Goal: Task Accomplishment & Management: Use online tool/utility

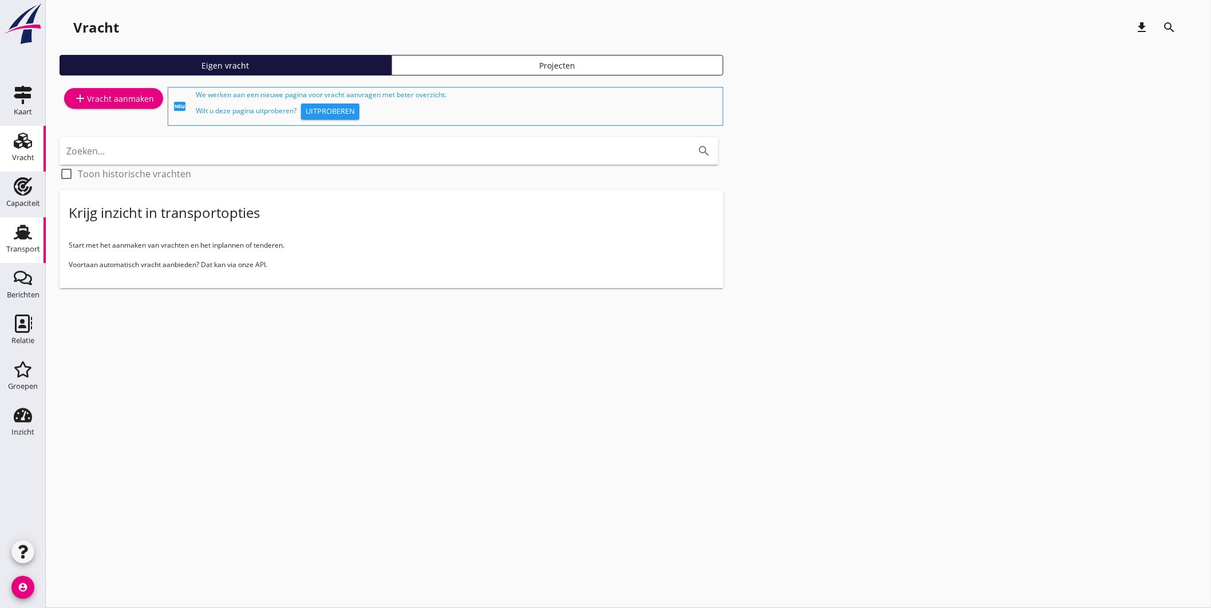
click at [20, 233] on use at bounding box center [23, 232] width 18 height 15
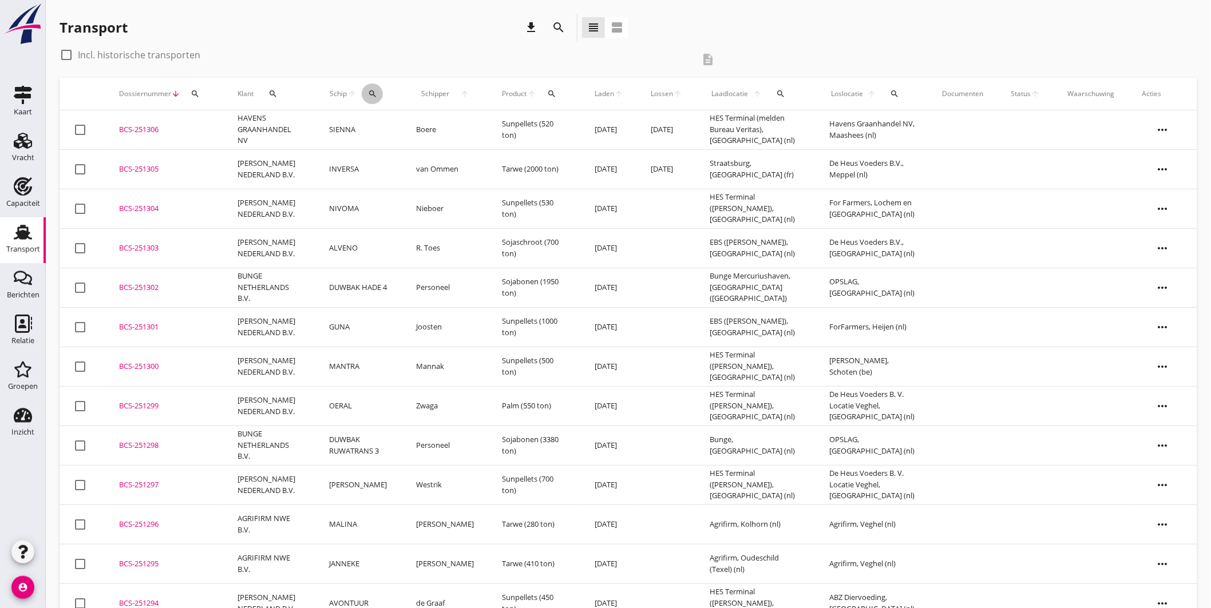
click at [367, 93] on div "search" at bounding box center [372, 93] width 21 height 9
click at [391, 133] on input "Zoek op (scheeps)naam" at bounding box center [429, 127] width 119 height 18
click at [820, 43] on div "Transport download search view_headline view_agenda" at bounding box center [629, 30] width 1138 height 32
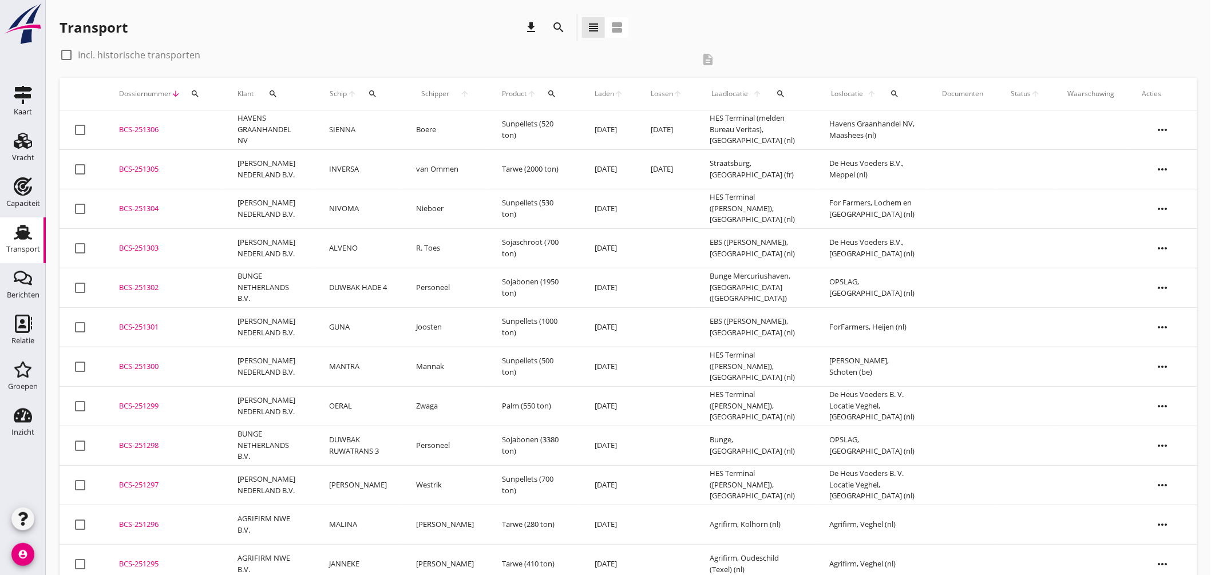
click at [373, 89] on icon "search" at bounding box center [372, 93] width 9 height 9
click at [433, 120] on input "gradatim" at bounding box center [429, 127] width 119 height 18
click at [528, 122] on icon "check" at bounding box center [532, 126] width 14 height 14
click at [428, 130] on input "marie jea" at bounding box center [429, 127] width 119 height 18
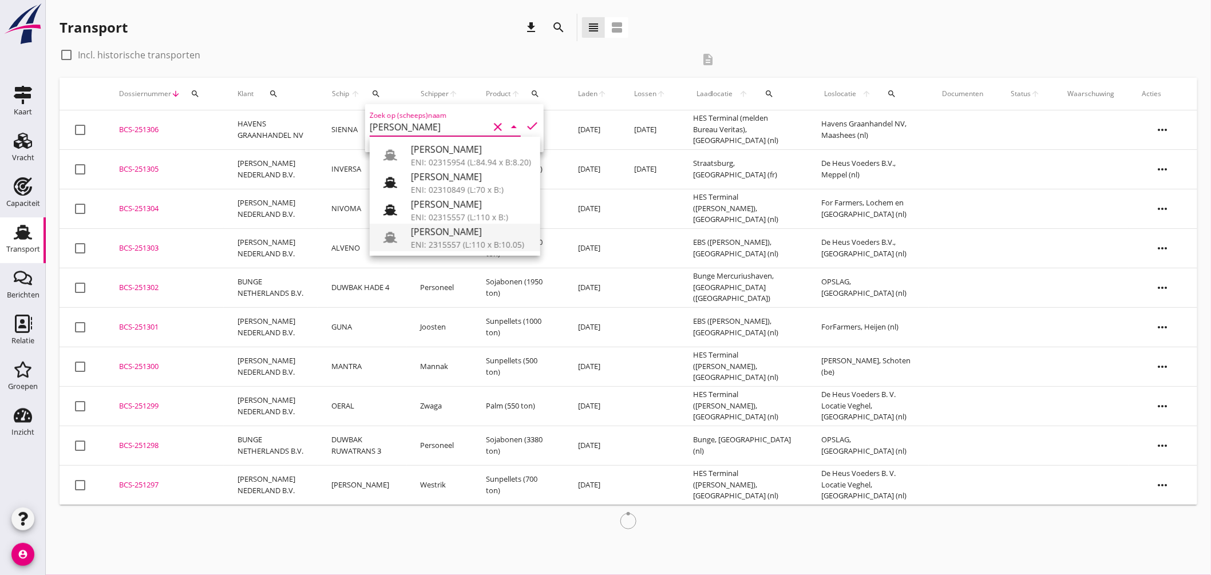
click at [453, 239] on div "ENI: 2315557 (L:110 x B:10.05)" at bounding box center [471, 245] width 120 height 12
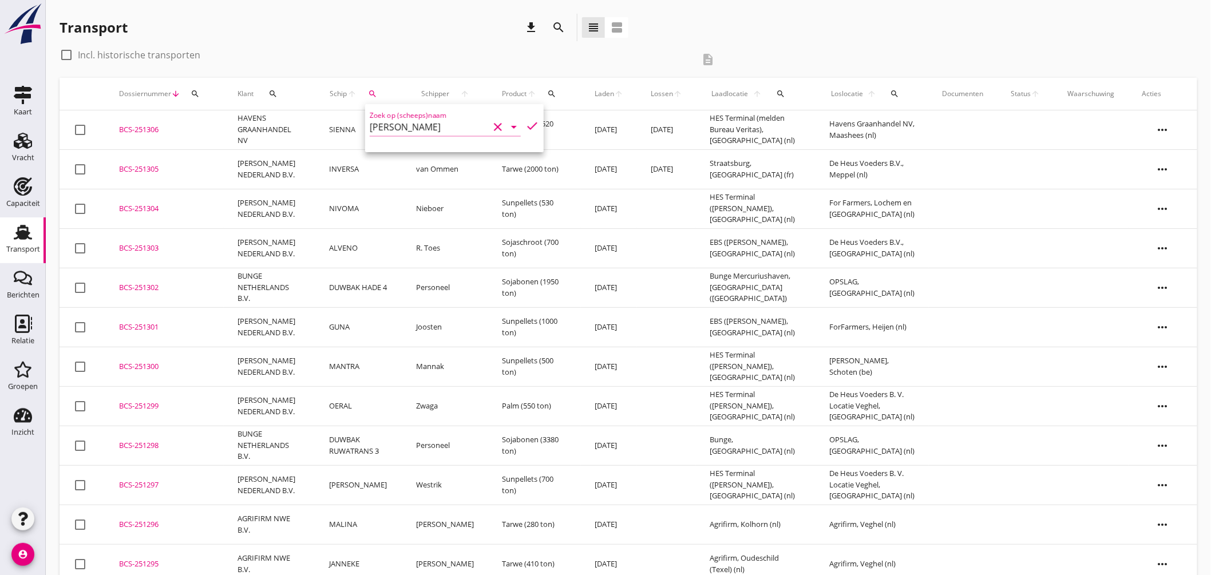
click at [525, 117] on div "Zoek op (scheeps)naam MARIA JEANET clear arrow_drop_down check" at bounding box center [454, 128] width 179 height 48
click at [526, 120] on icon "check" at bounding box center [532, 126] width 14 height 14
type input "[PERSON_NAME]"
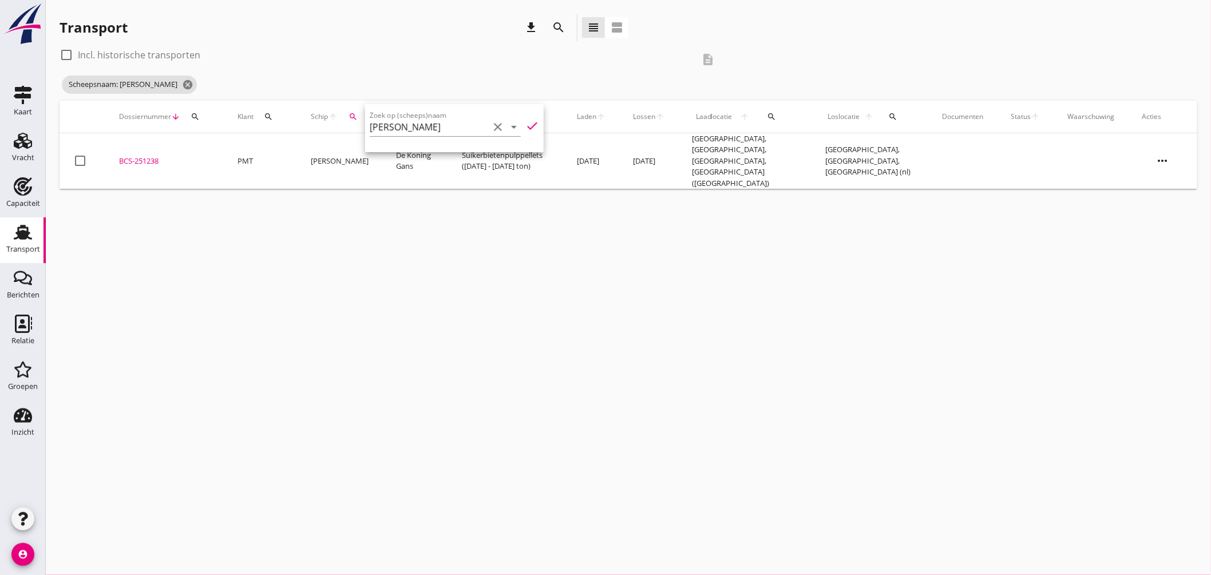
click at [781, 197] on div "cancel You are impersonating another user. Transport download search view_headl…" at bounding box center [628, 287] width 1165 height 575
click at [645, 278] on div "cancel You are impersonating another user. Transport download search view_headl…" at bounding box center [628, 287] width 1165 height 575
click at [183, 89] on icon "cancel" at bounding box center [187, 84] width 11 height 11
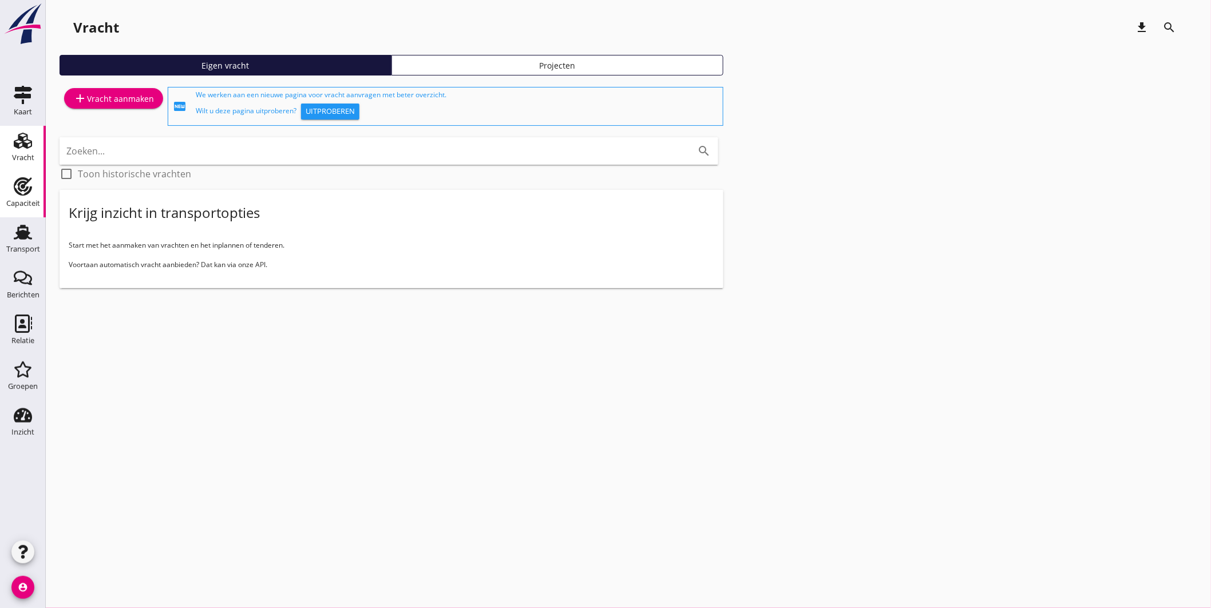
click at [19, 185] on icon "Capaciteit" at bounding box center [23, 186] width 18 height 18
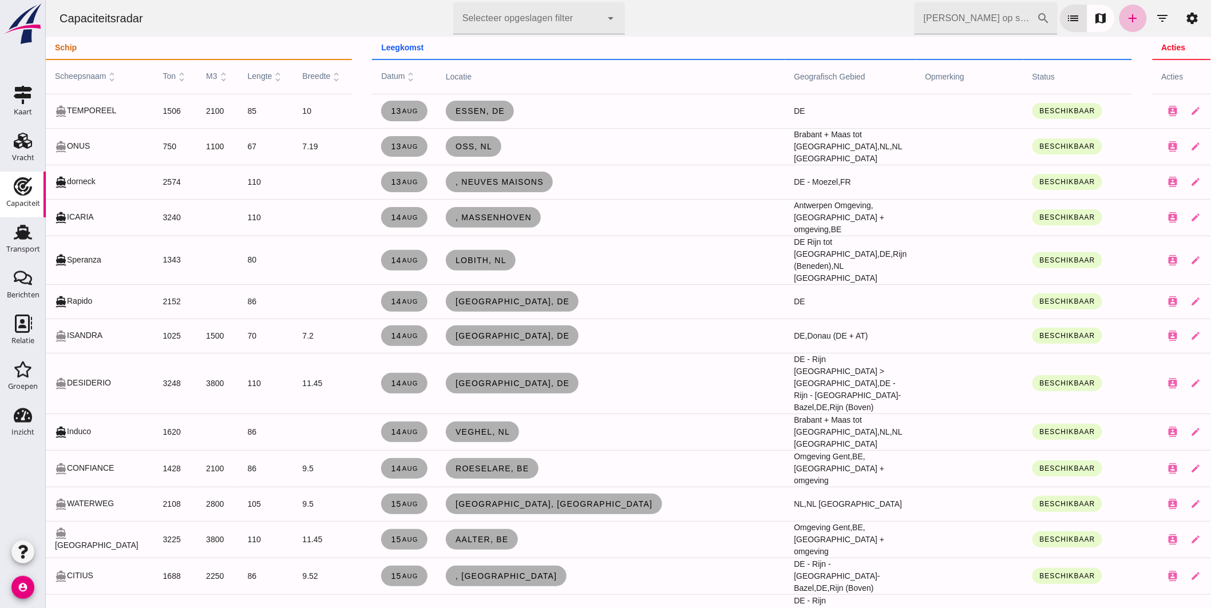
click input "[PERSON_NAME] op scheepsnaam"
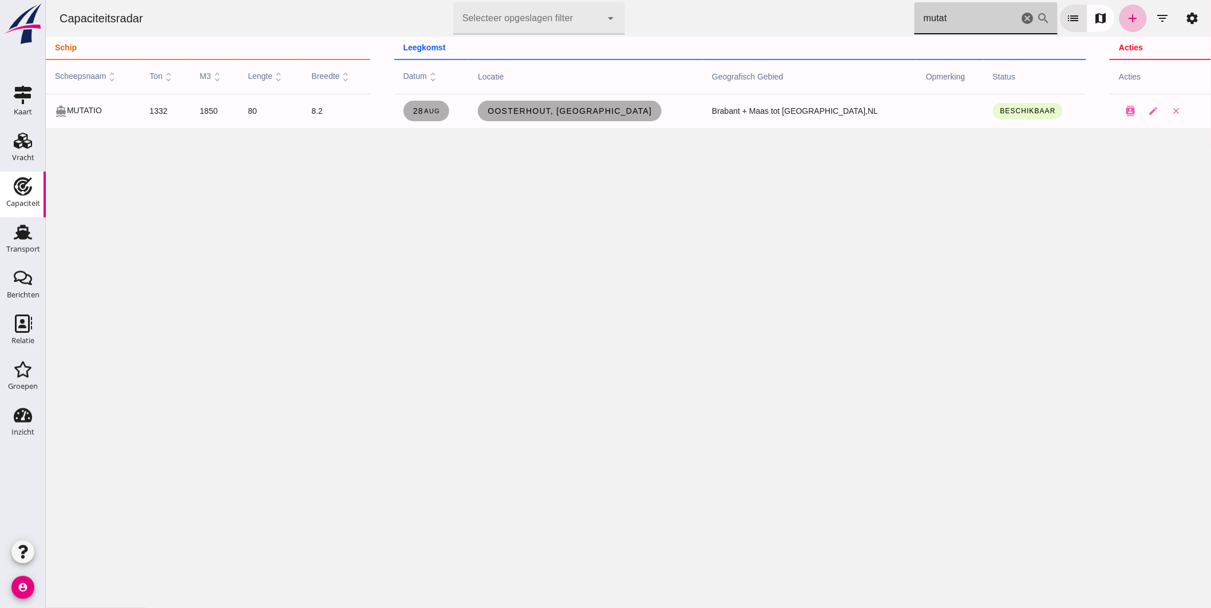
type input "mutat"
click icon "cancel"
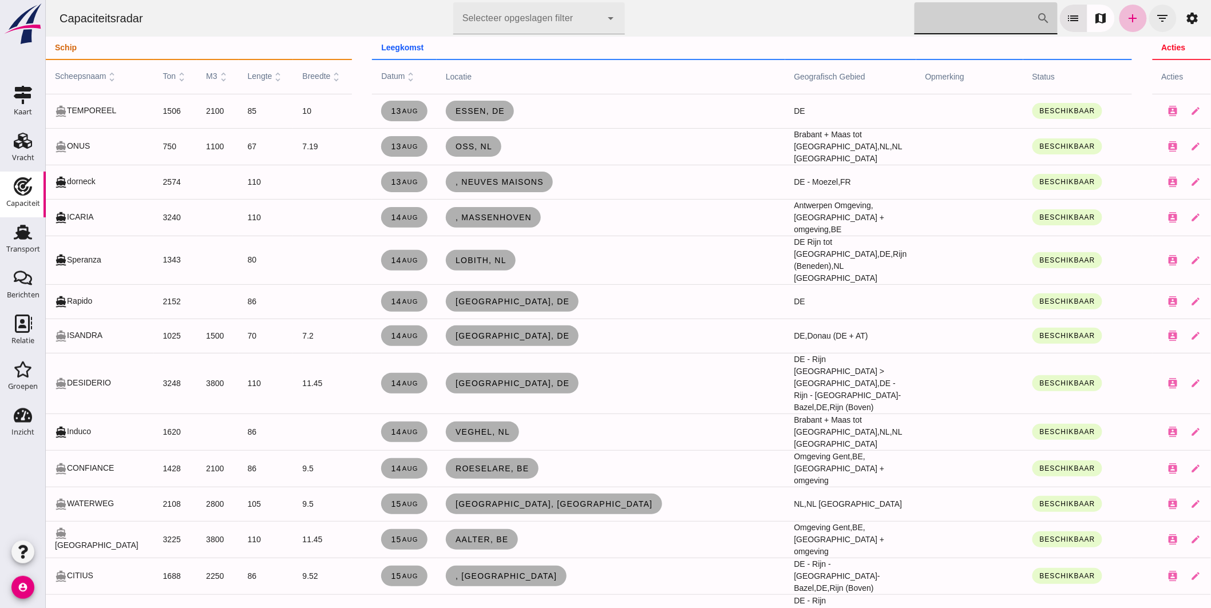
click at [1155, 14] on icon "filter_list" at bounding box center [1162, 18] width 14 height 14
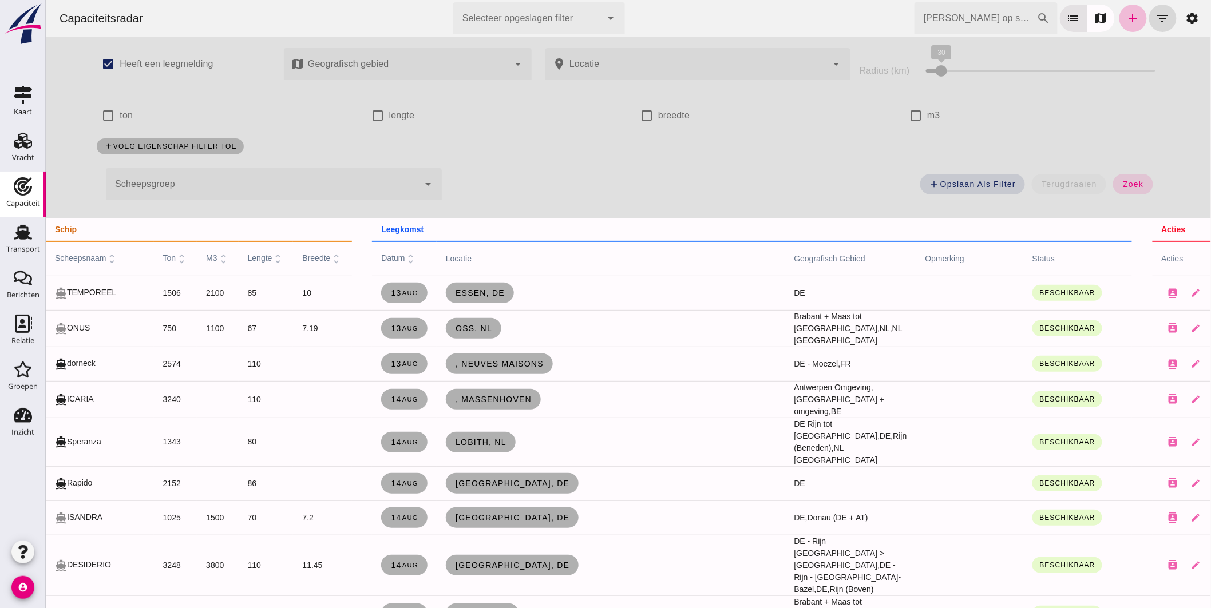
click div
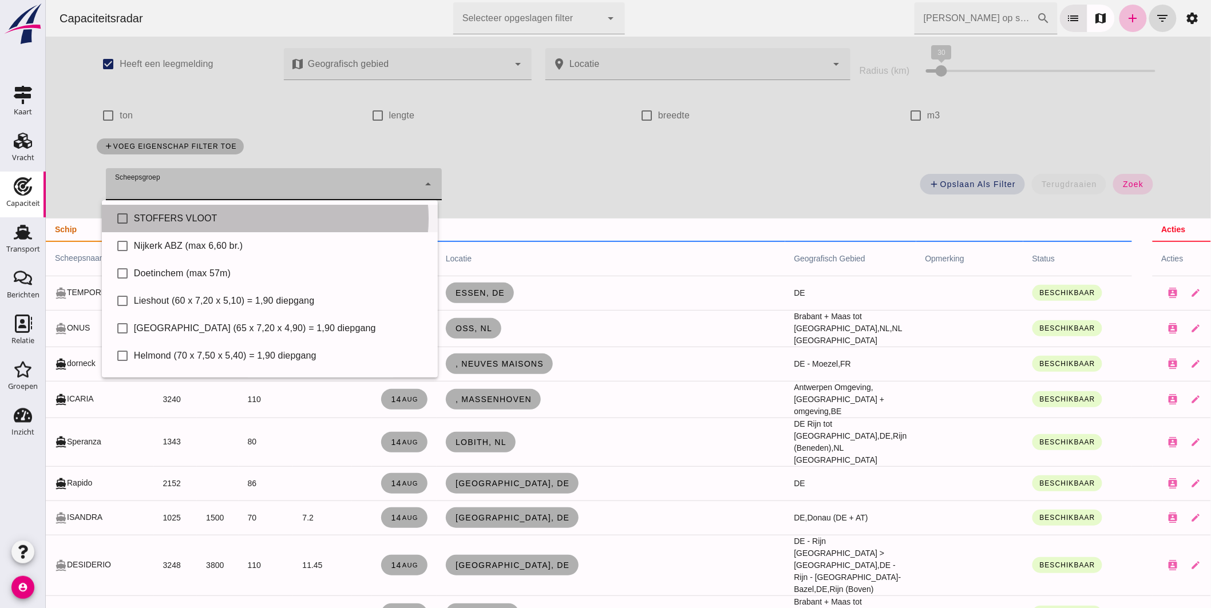
click at [191, 213] on div "STOFFERS VLOOT" at bounding box center [280, 219] width 295 height 14
type input "STOFFERS VLOOT"
checkbox input "true"
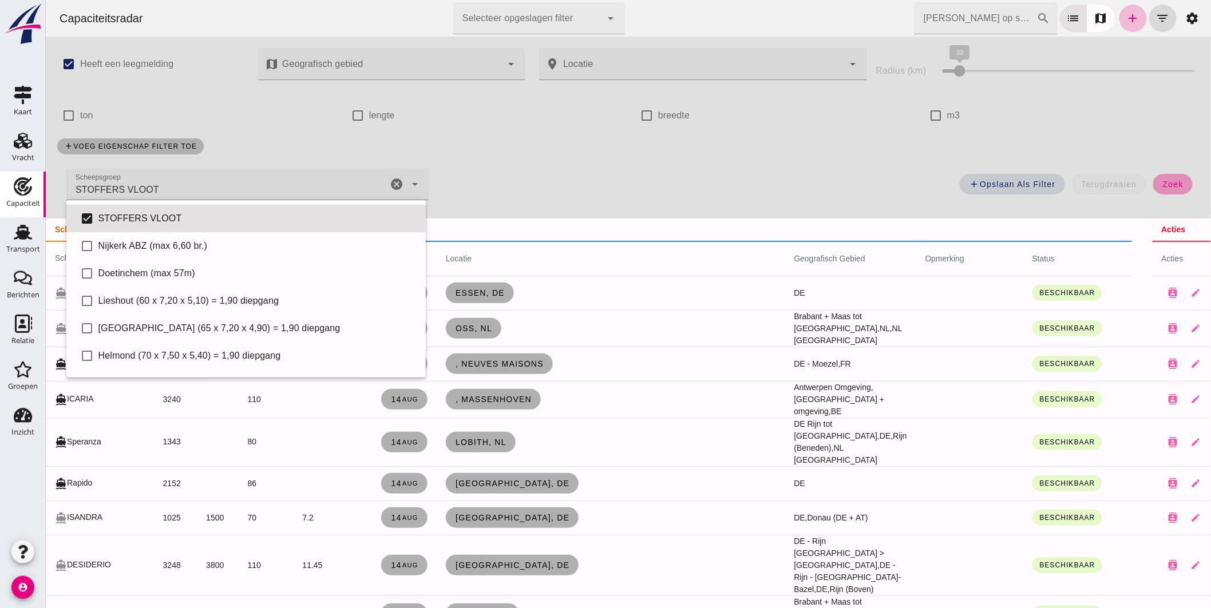
click span "zoek"
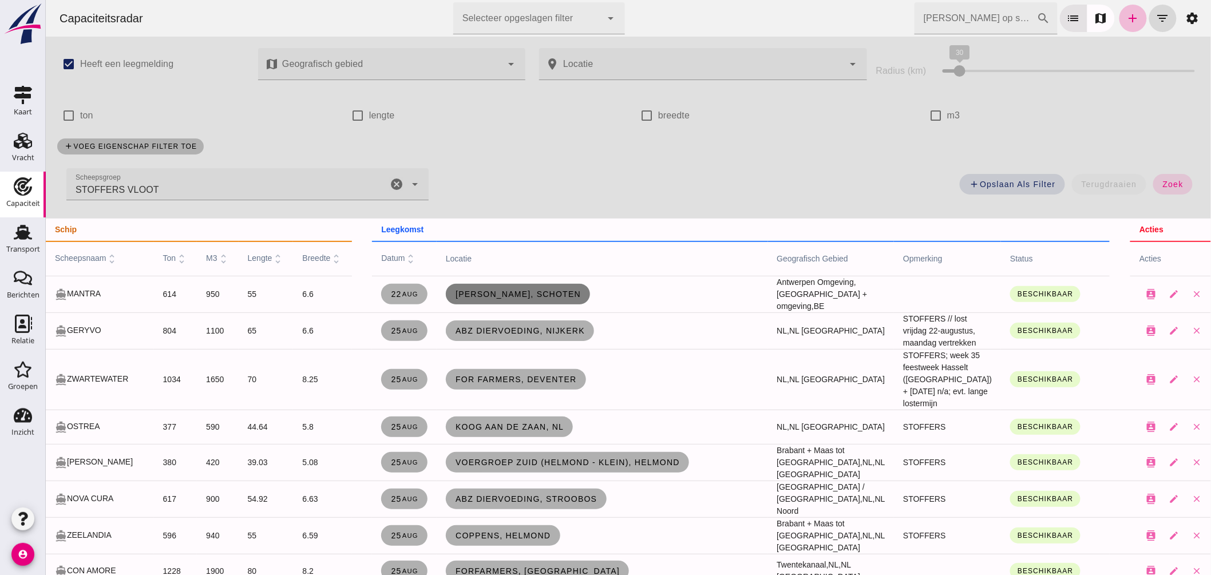
click at [456, 299] on link "[PERSON_NAME], Schoten" at bounding box center [517, 294] width 144 height 21
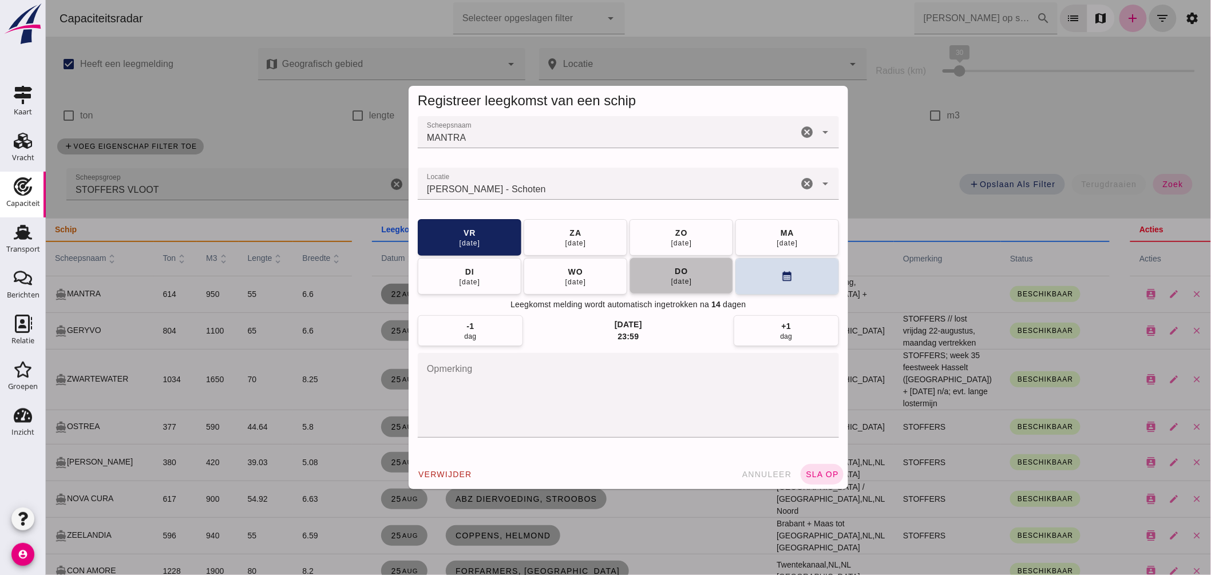
click button "[DATE]"
click span "sla op"
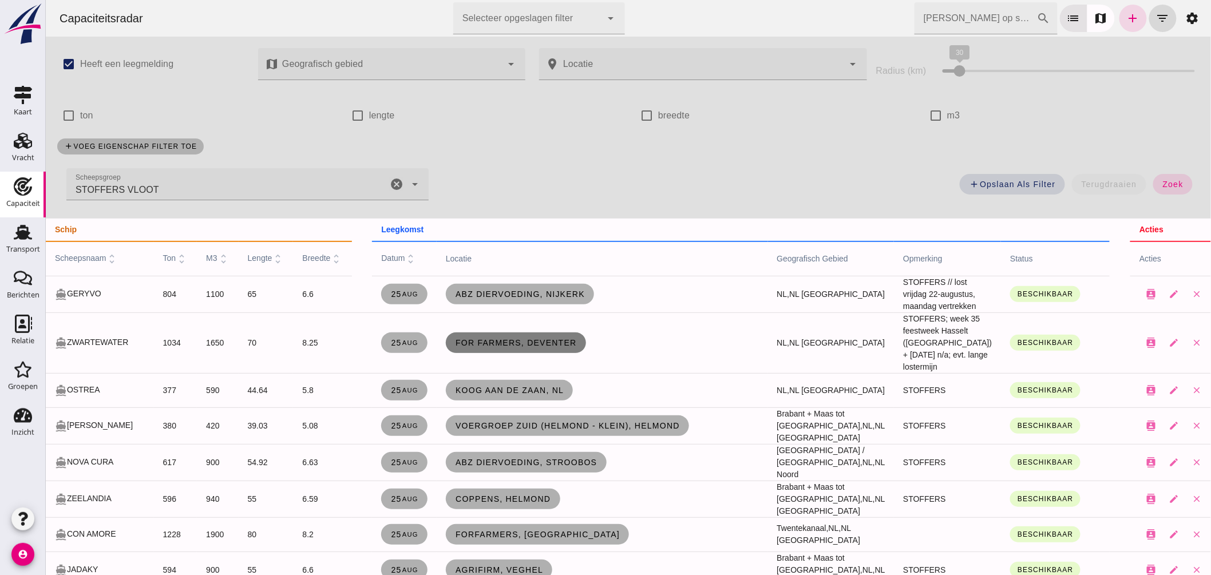
click span "For Farmers, Deventer"
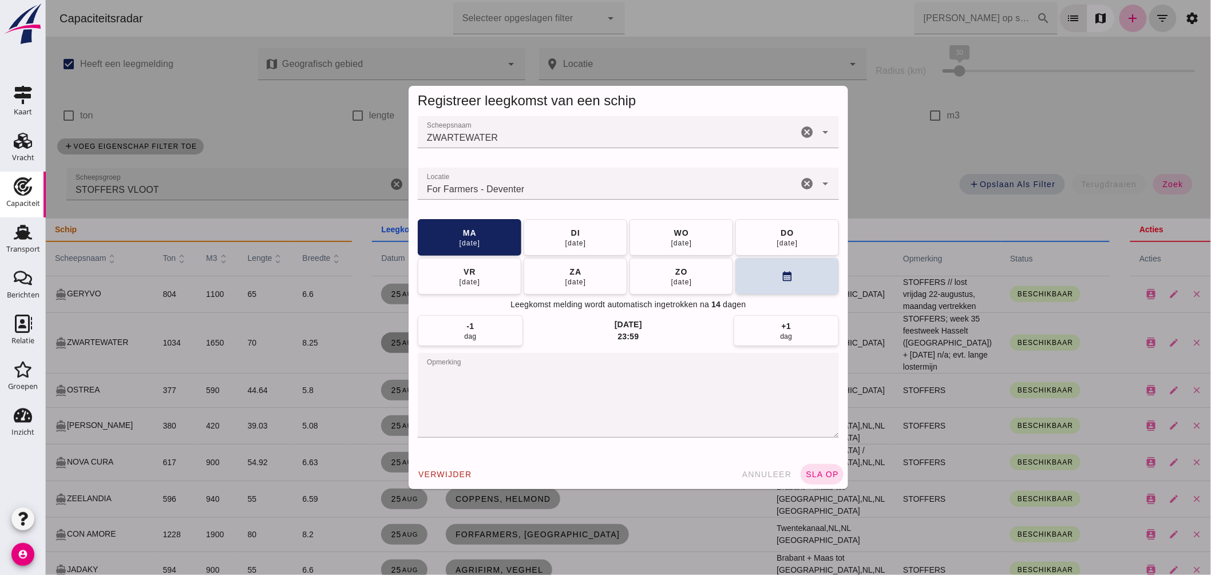
click input "Locatie"
type input "For Farmers - Deventer"
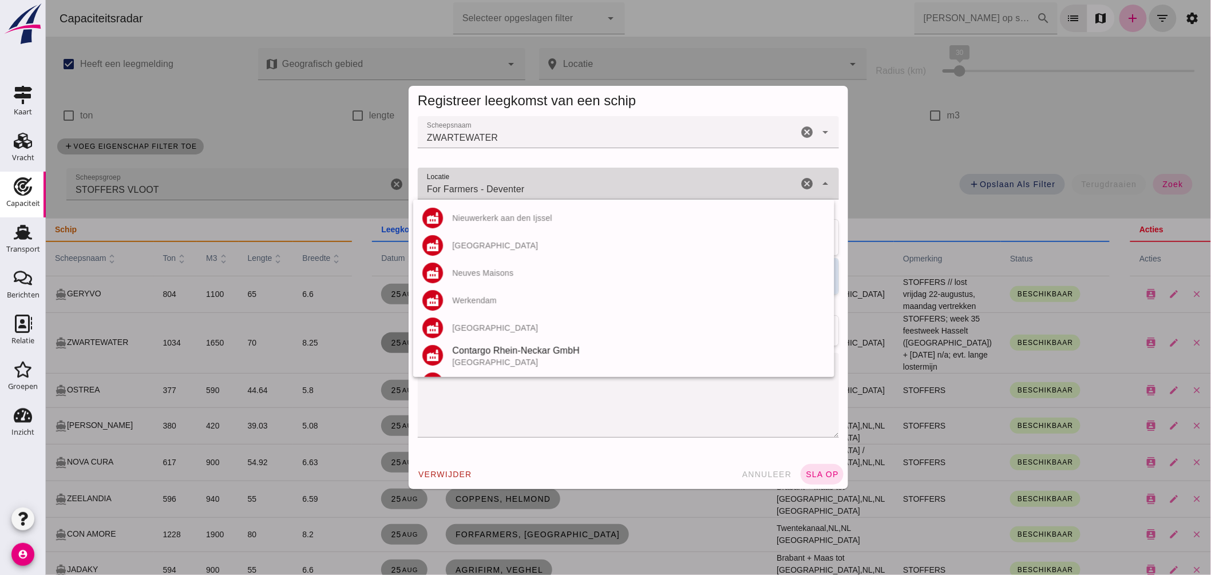
click input "For Farmers - Deventer"
click textarea "opmerking"
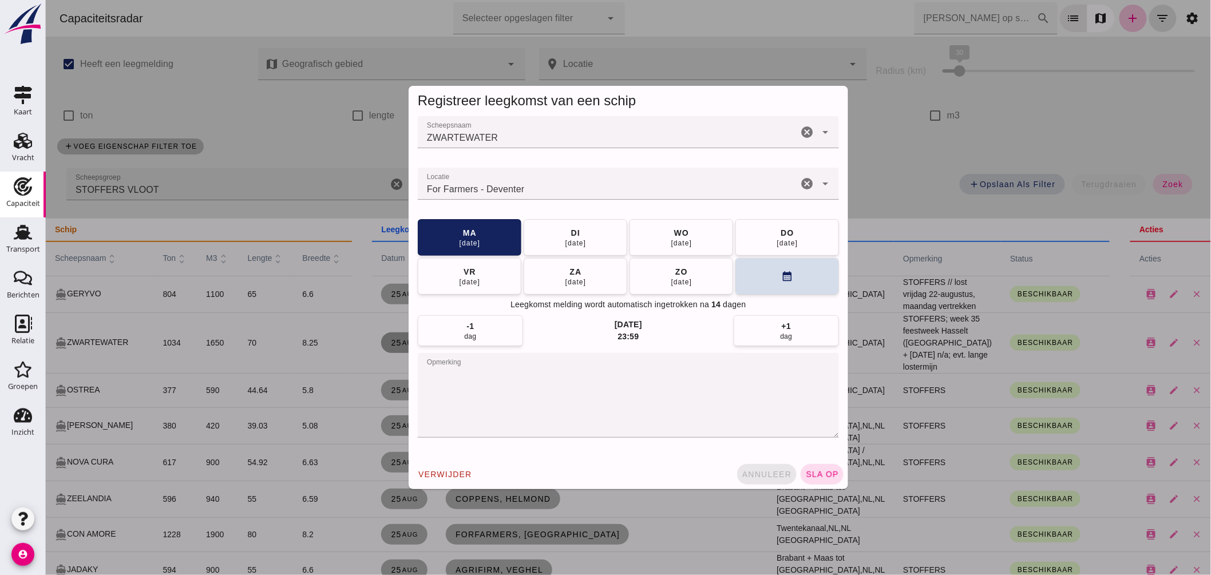
click span "annuleer"
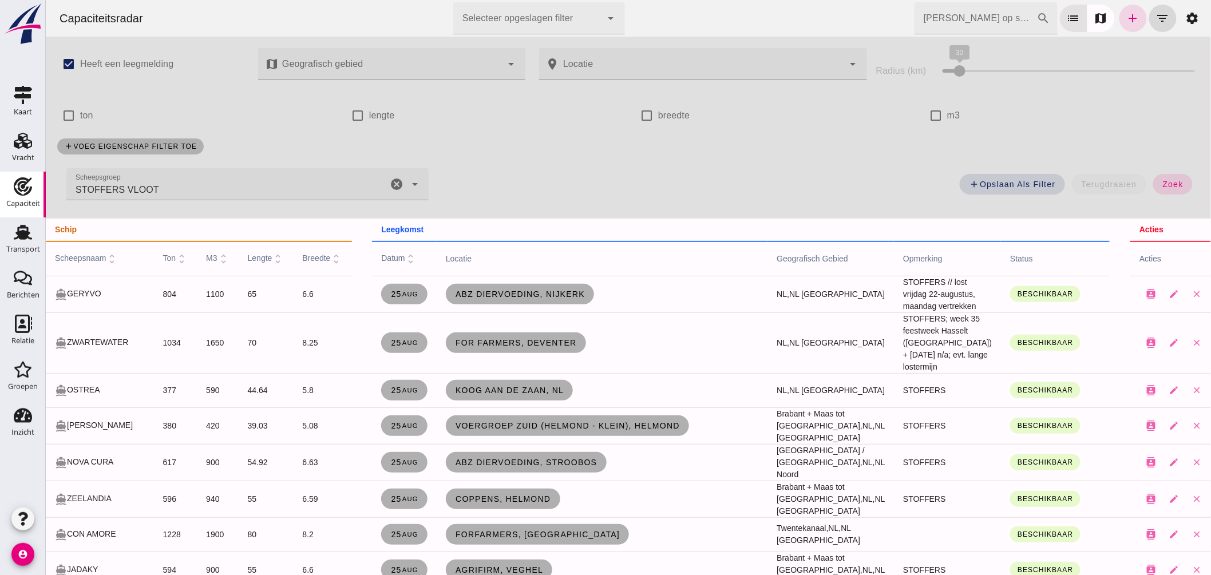
scroll to position [64, 0]
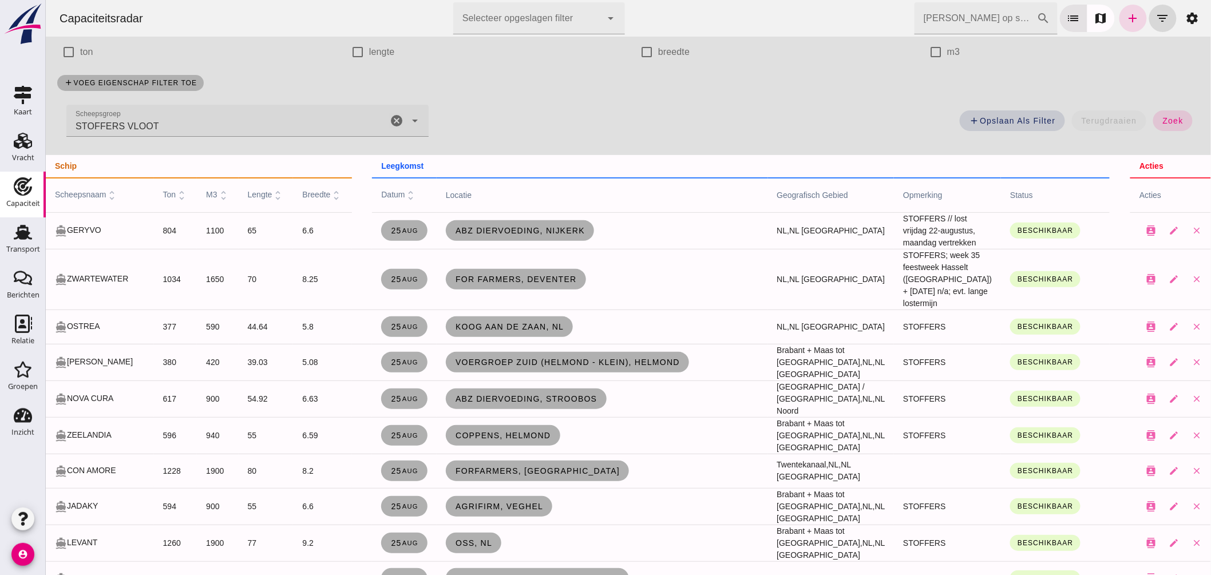
click icon "cancel"
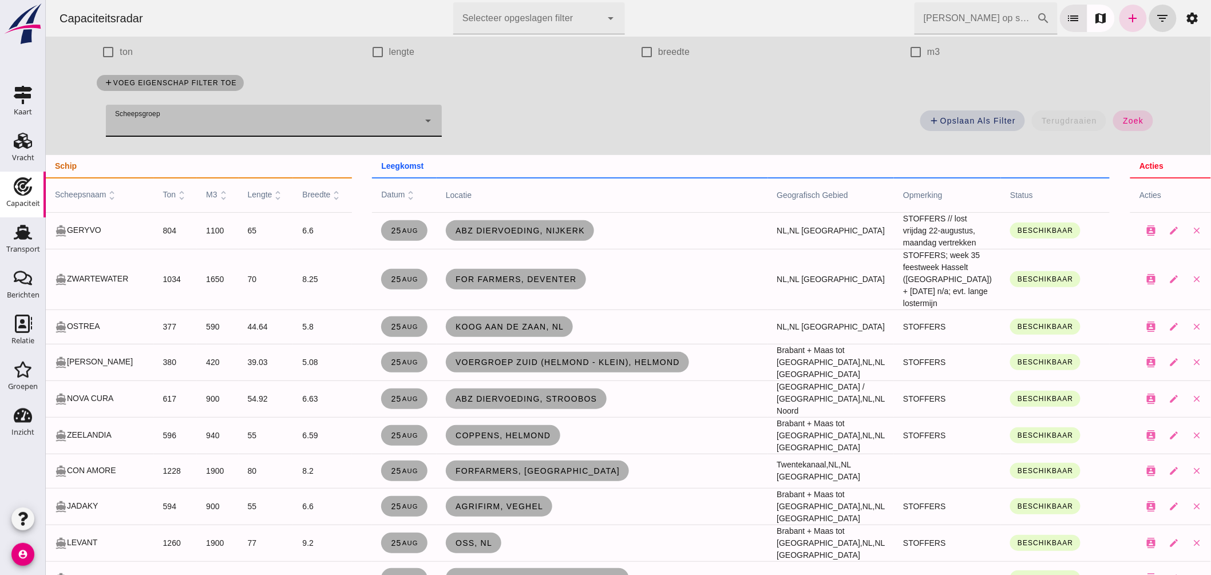
click input "[PERSON_NAME] op scheepsnaam"
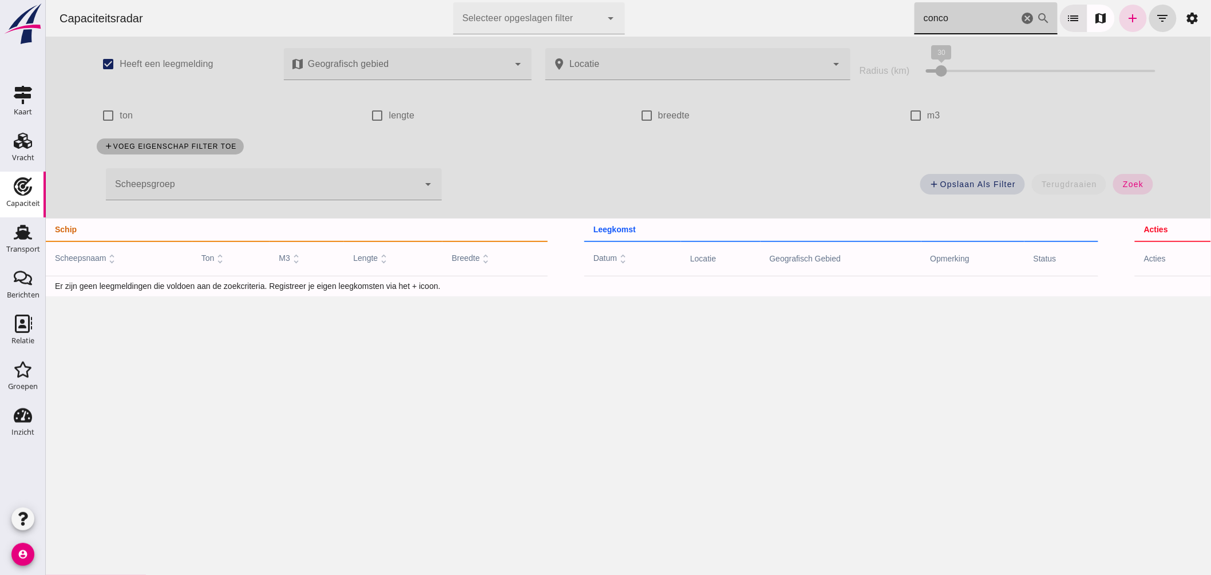
scroll to position [0, 0]
type input "conco"
click button "zoek"
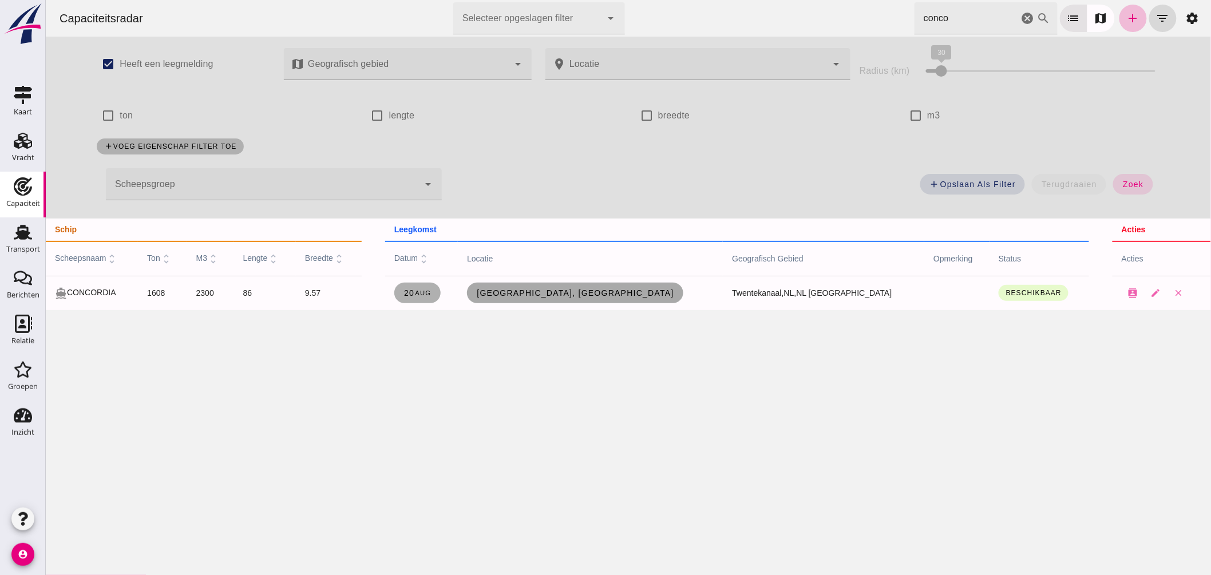
click span "[GEOGRAPHIC_DATA], [GEOGRAPHIC_DATA]"
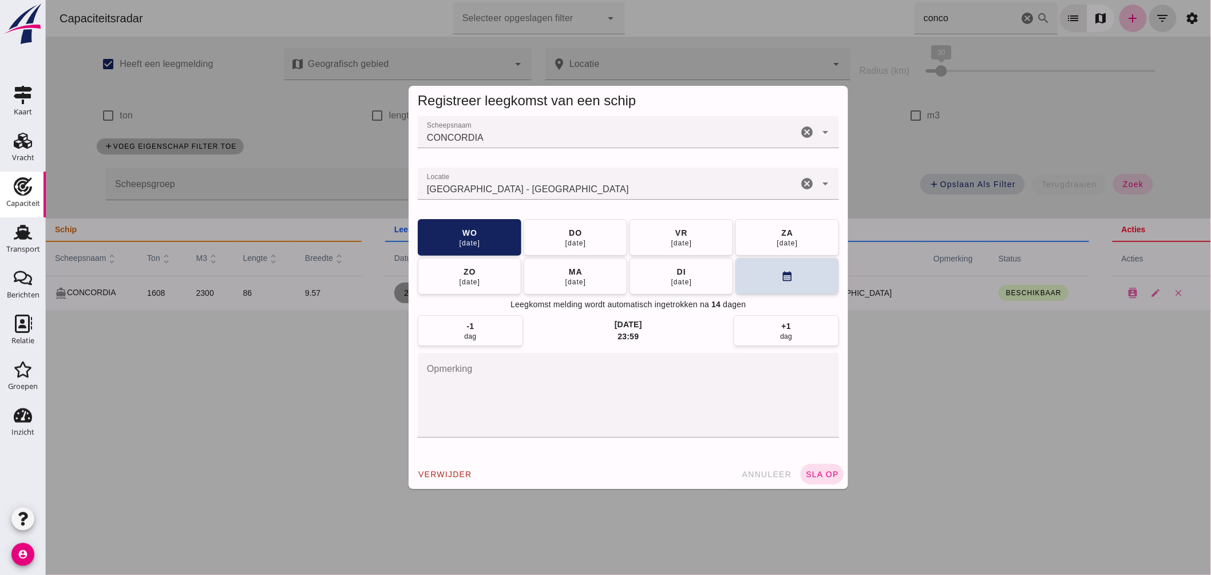
click input "Locatie"
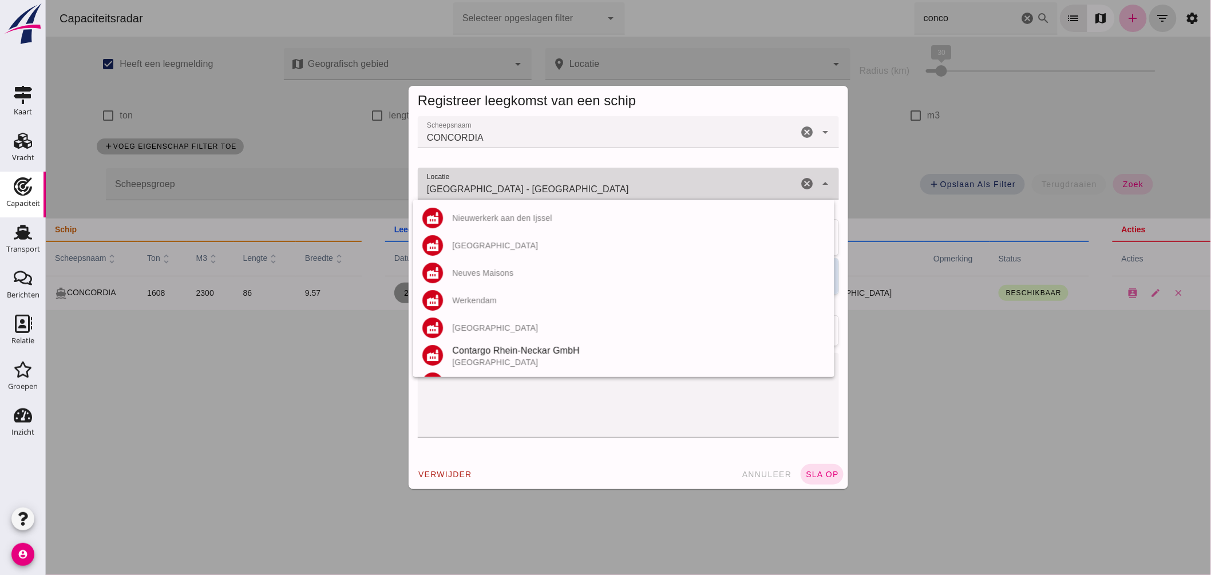
click input "[GEOGRAPHIC_DATA] - [GEOGRAPHIC_DATA]"
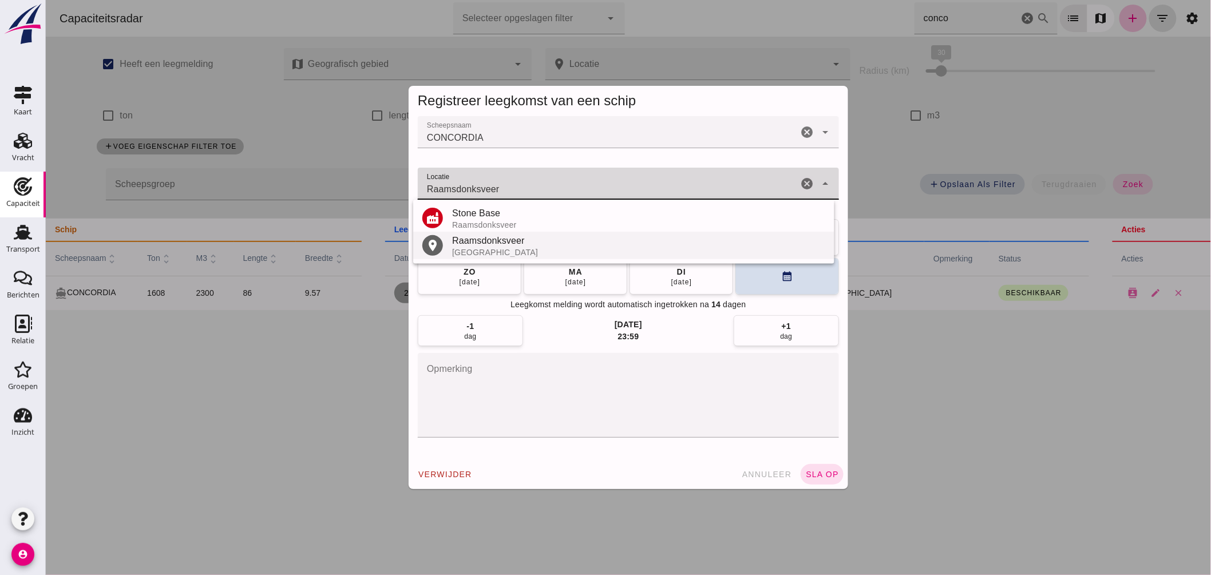
click at [533, 238] on div "Raamsdonksveer" at bounding box center [637, 241] width 373 height 14
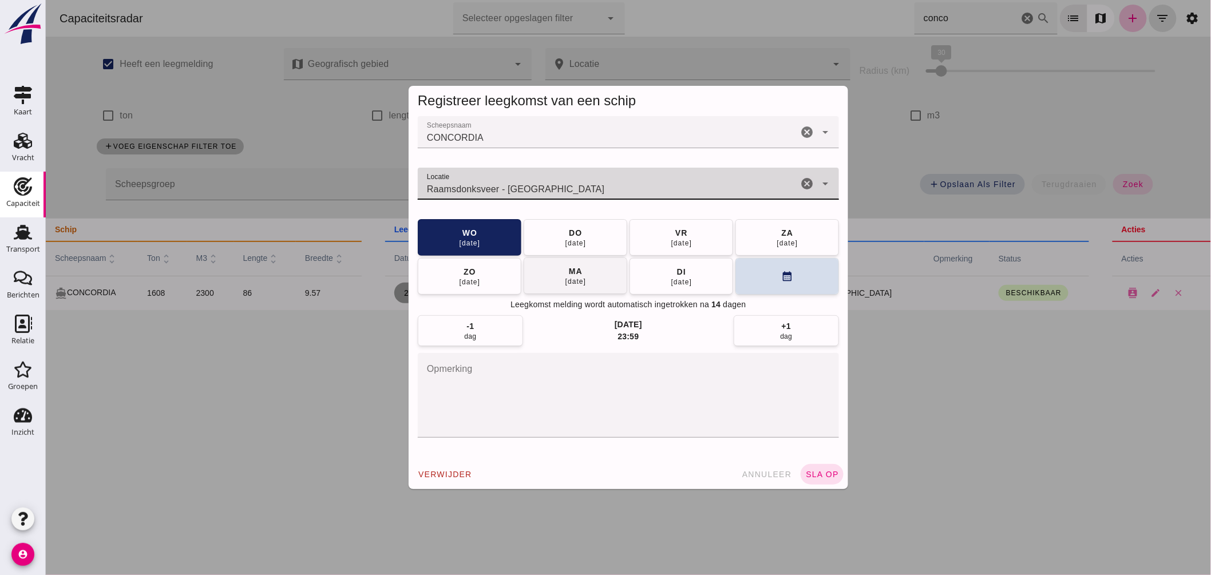
type input "Raamsdonksveer - [GEOGRAPHIC_DATA]"
click button "[DATE]"
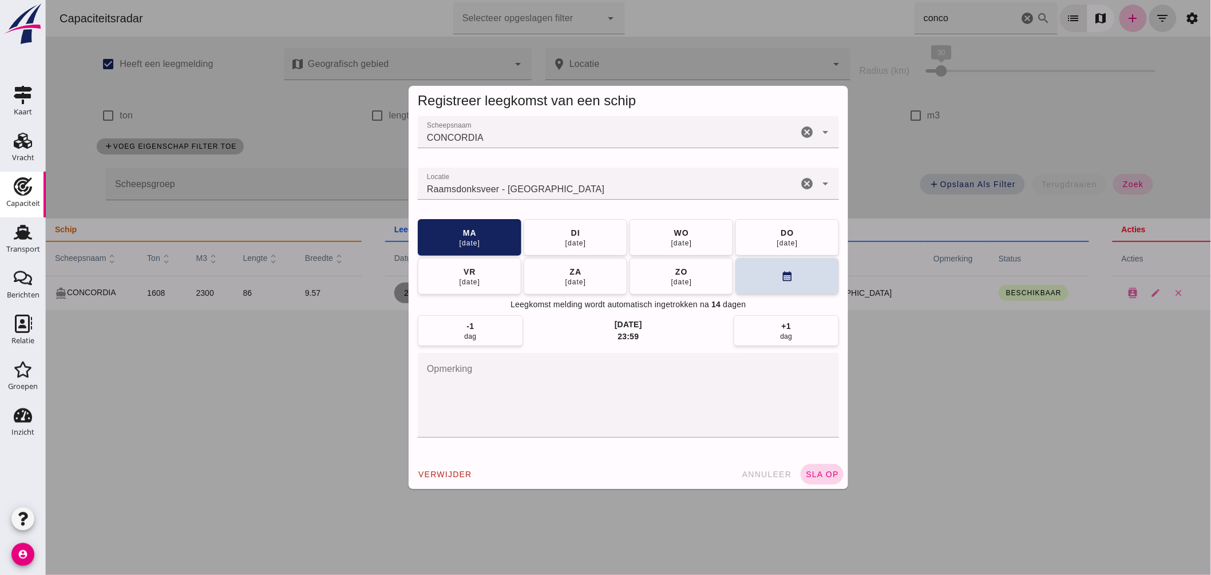
click span "sla op"
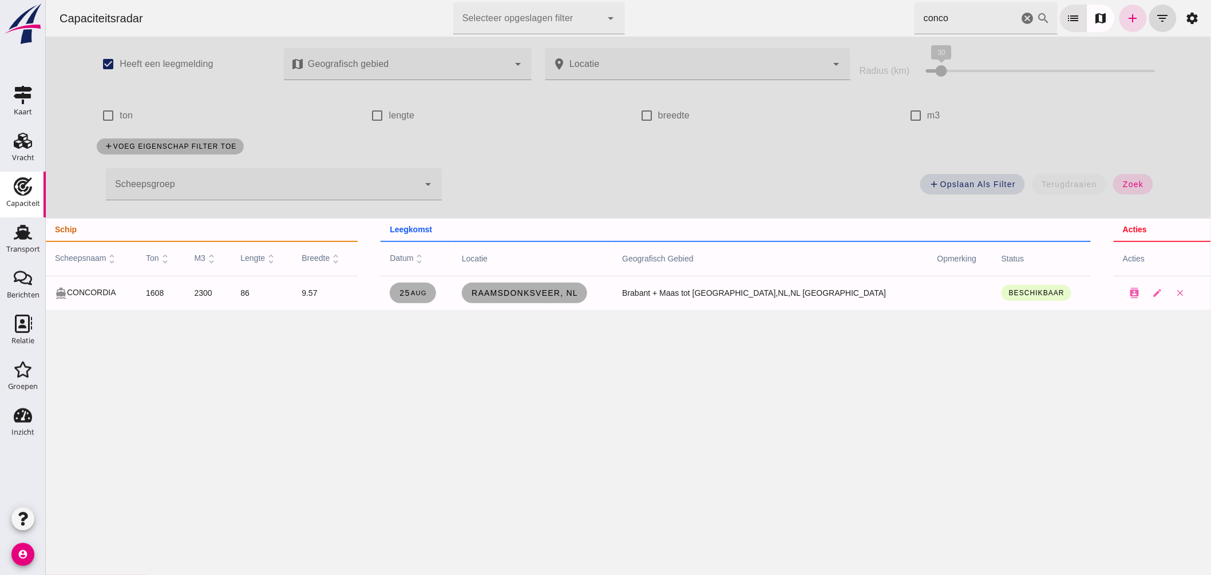
drag, startPoint x: 948, startPoint y: 14, endPoint x: 707, endPoint y: 18, distance: 240.9
click div "Capaciteitsradar Selecteer opgeslagen filter Selecteer opgeslagen filter cancel…"
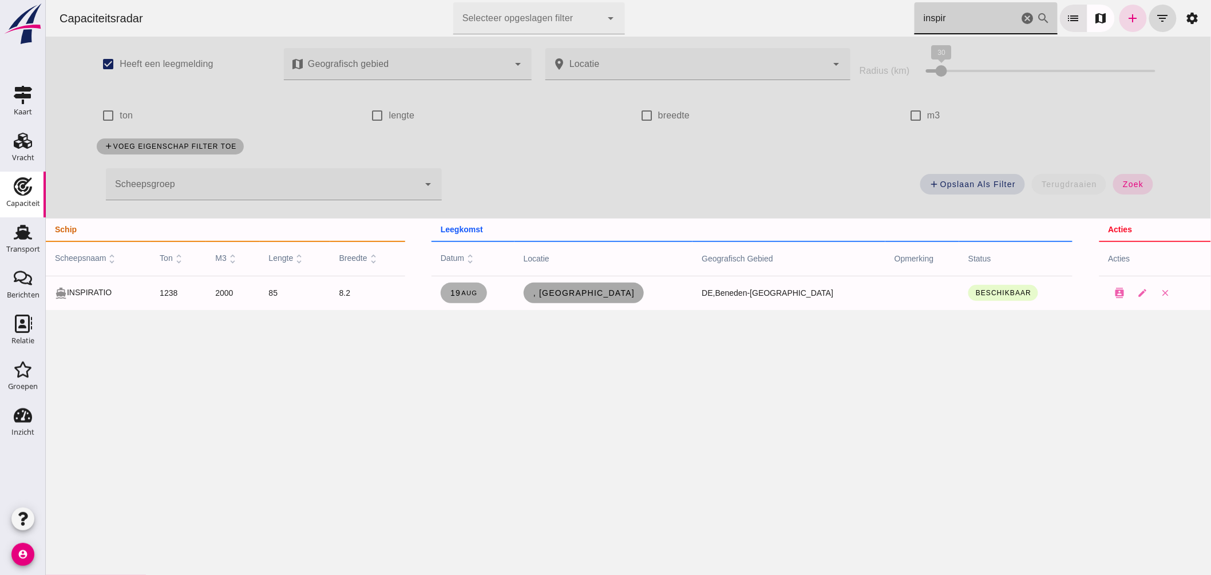
click span ", [GEOGRAPHIC_DATA]"
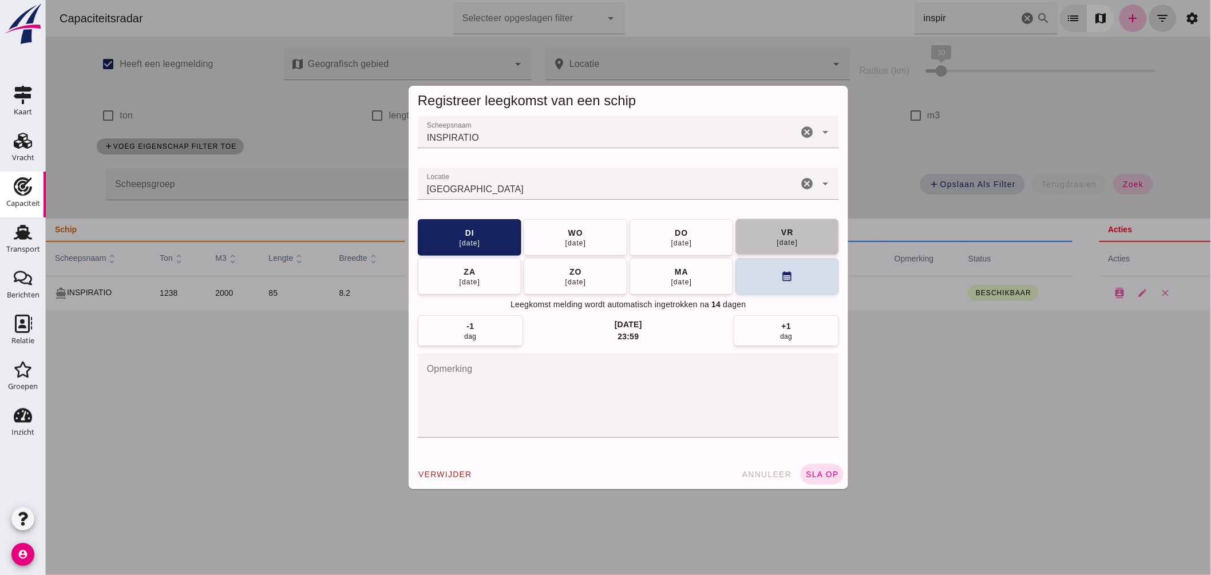
click div "vr"
click button "sla op"
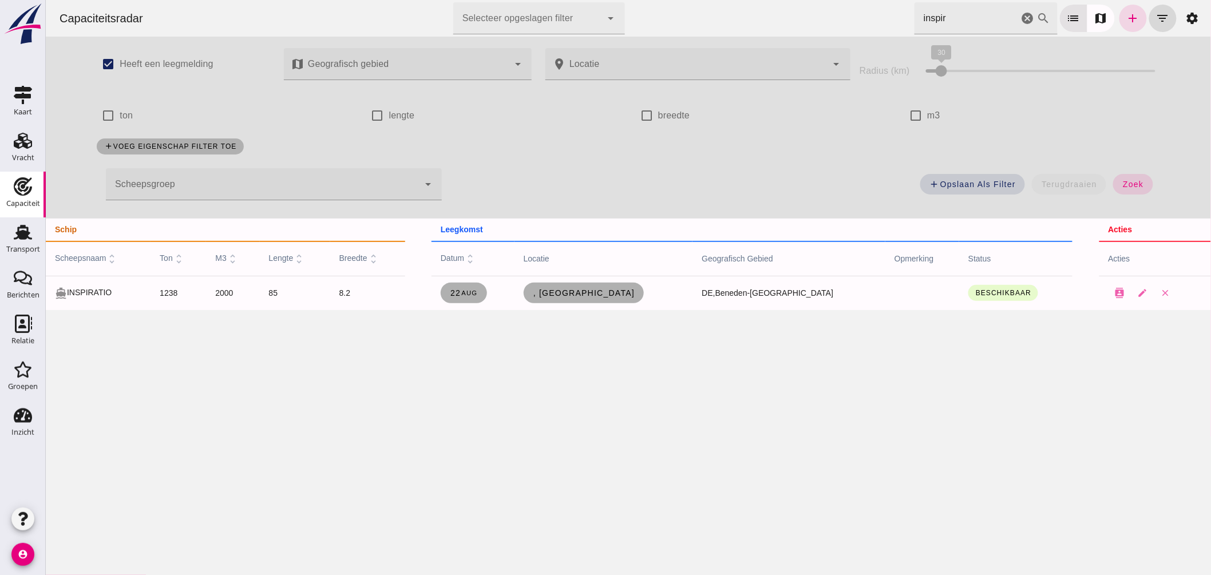
drag, startPoint x: 976, startPoint y: 13, endPoint x: 538, endPoint y: -7, distance: 438.2
click at [538, 0] on html "Capaciteitsradar Selecteer opgeslagen filter Selecteer opgeslagen filter cancel…" at bounding box center [627, 287] width 1165 height 575
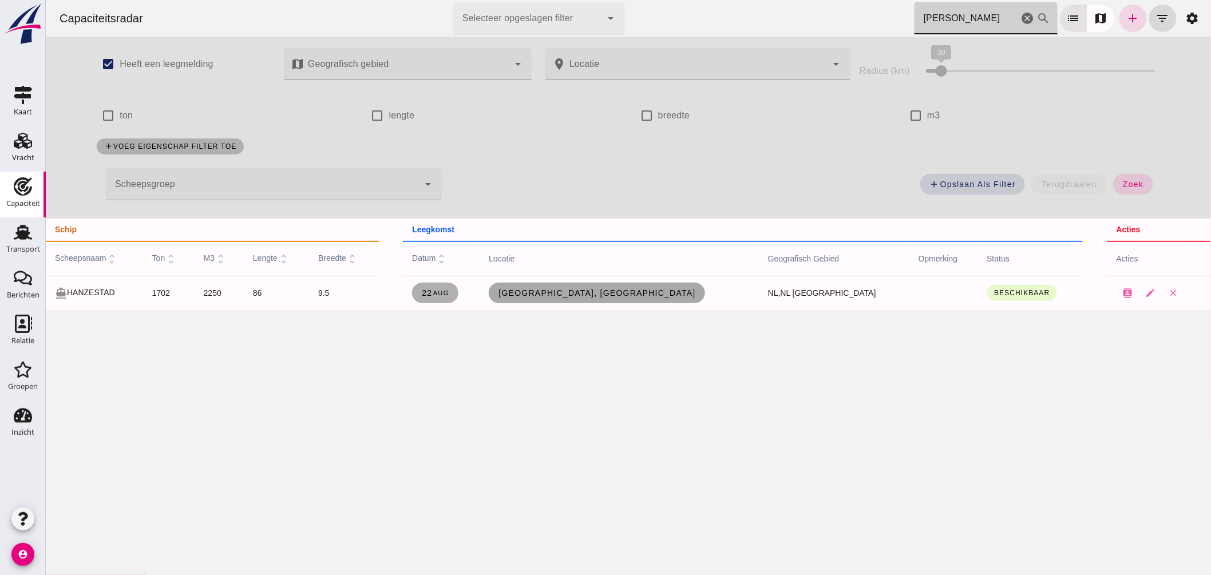
type input "[PERSON_NAME]"
click span "[GEOGRAPHIC_DATA], [GEOGRAPHIC_DATA]"
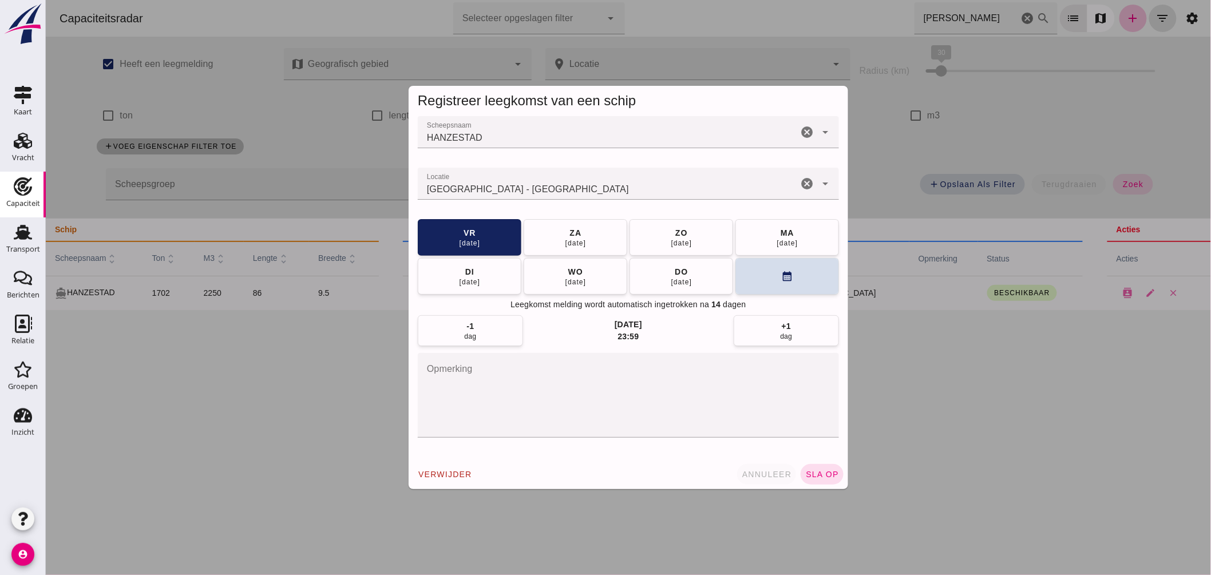
click span "annuleer"
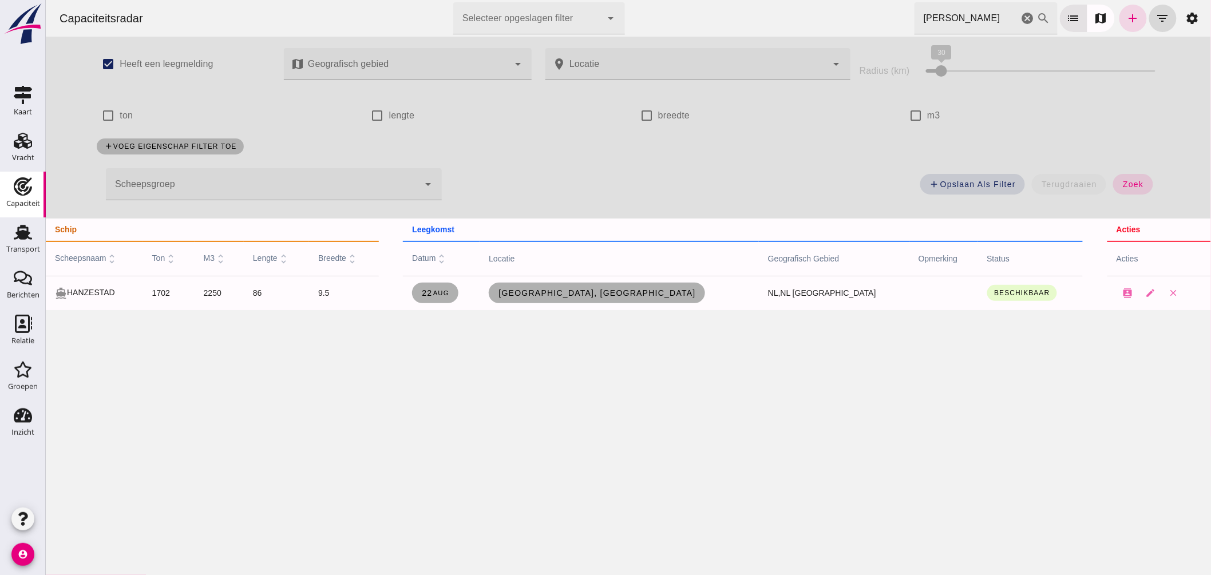
drag, startPoint x: 1013, startPoint y: 18, endPoint x: 730, endPoint y: 57, distance: 286.0
click icon "cancel"
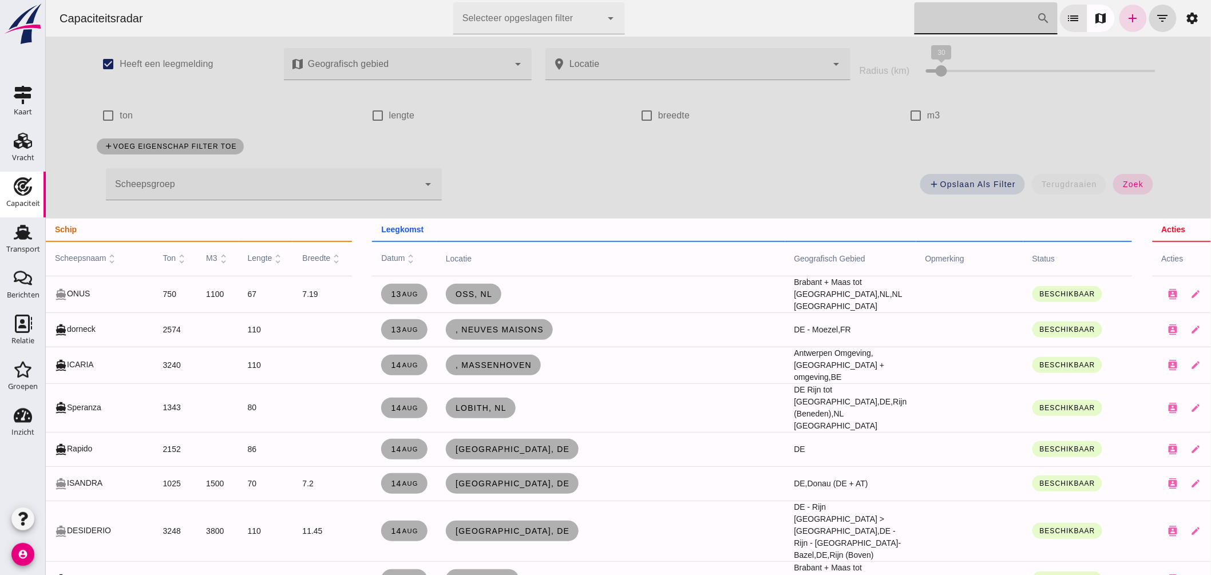
click div
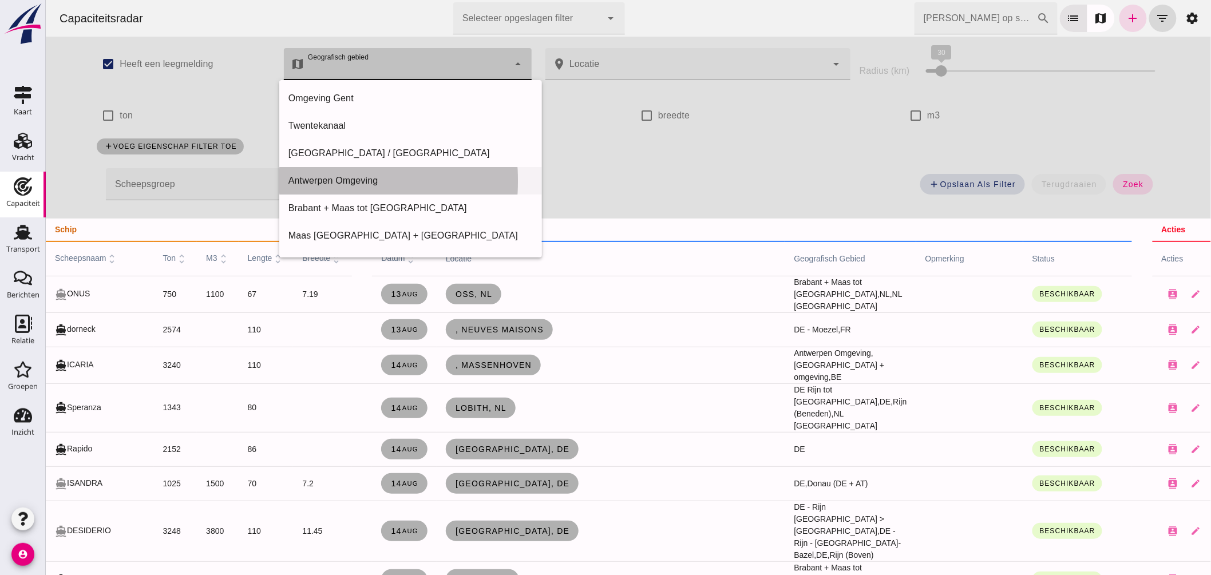
click at [369, 181] on div "Antwerpen Omgeving" at bounding box center [410, 181] width 244 height 14
type input "Antwerpen Omgeving"
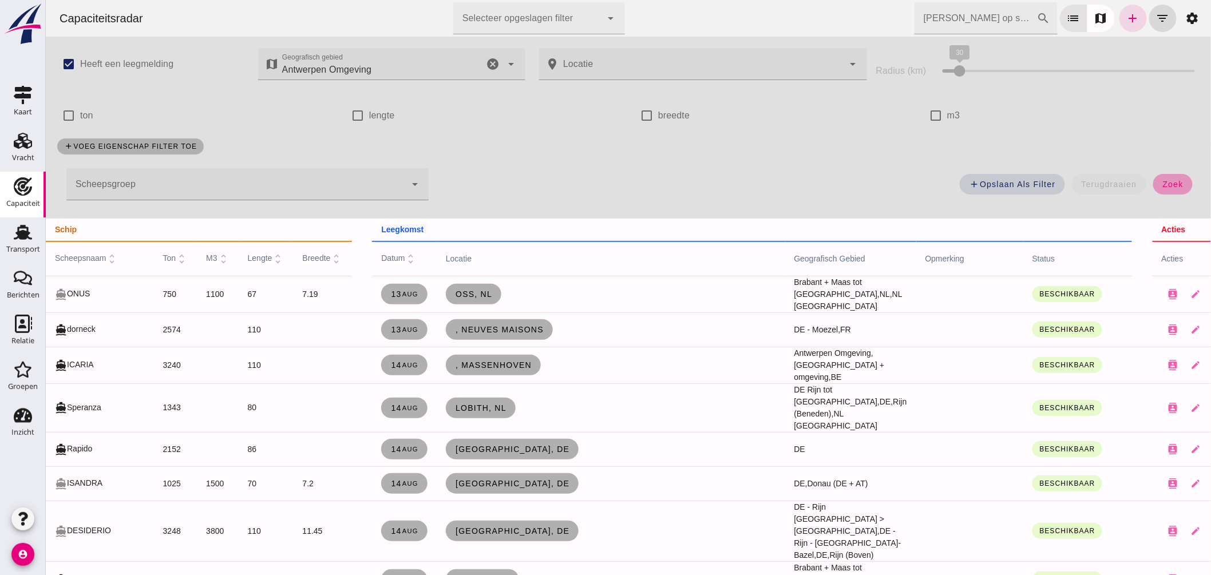
drag, startPoint x: 1168, startPoint y: 184, endPoint x: 505, endPoint y: 244, distance: 665.9
click span "zoek"
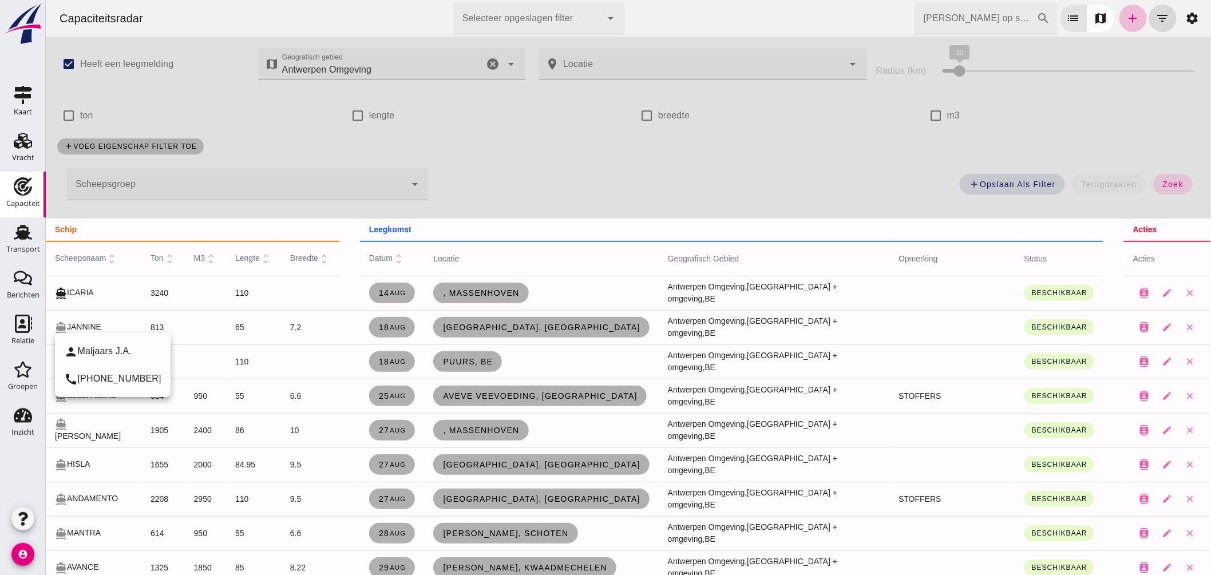
click div "directions_boat JANNINE"
click icon "cancel"
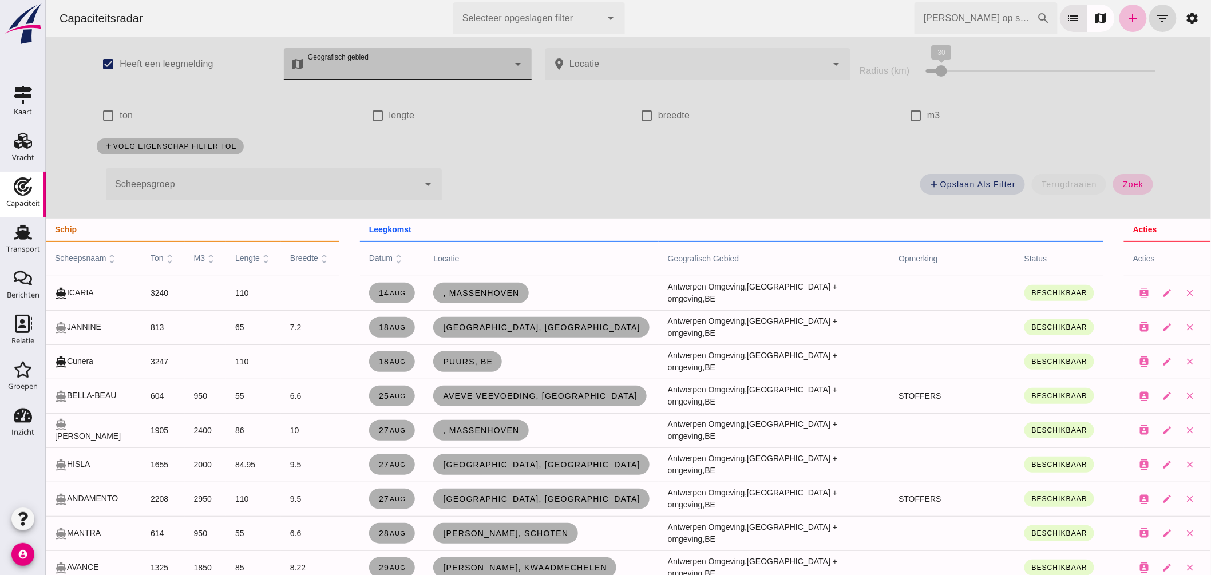
click button "zoek"
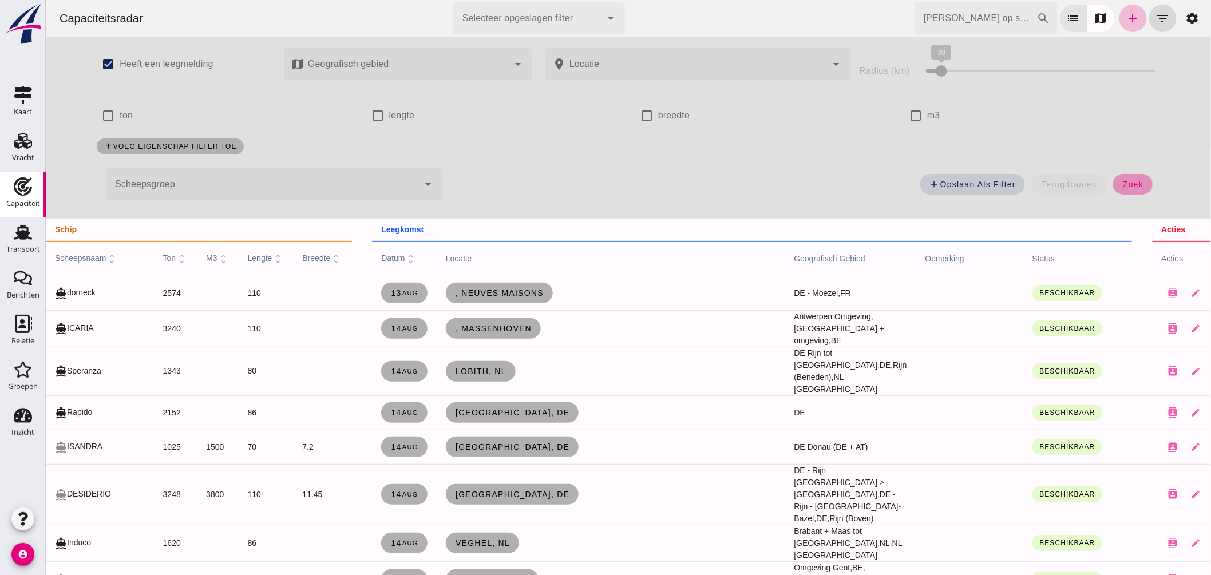
click button "zoek"
click div "check_box_outline_blank lengte"
click div
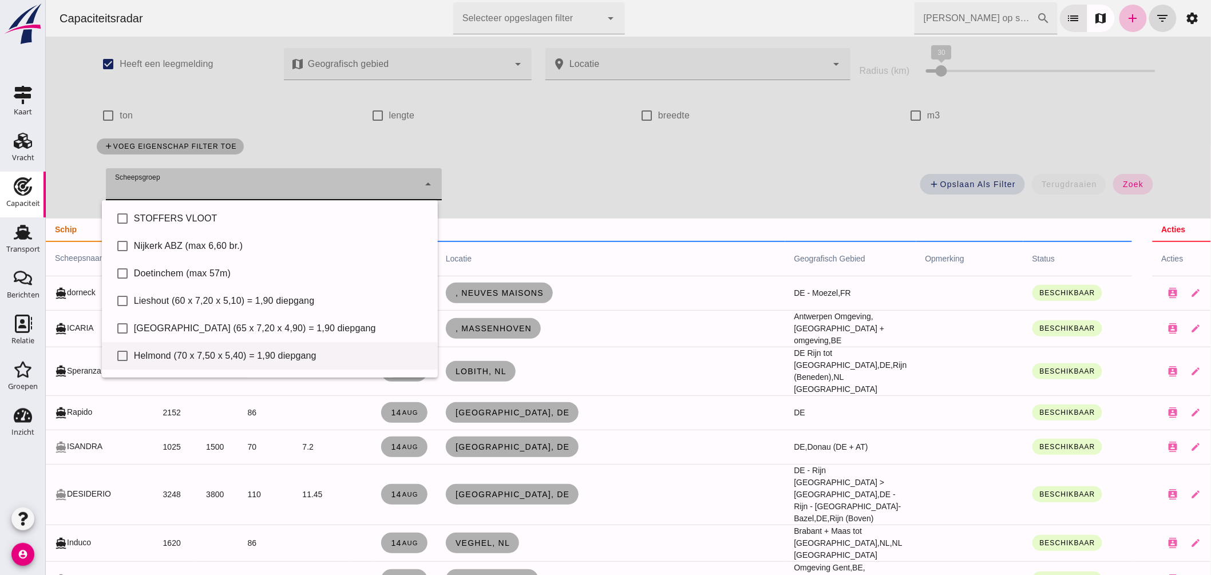
click at [254, 352] on div "Helmond (70 x 7,50 x 5,40) = 1,90 diepgang" at bounding box center [280, 356] width 295 height 14
type input "Helmond (70 x 7,50 x 5,40) = 1,90 diepgang"
checkbox input "true"
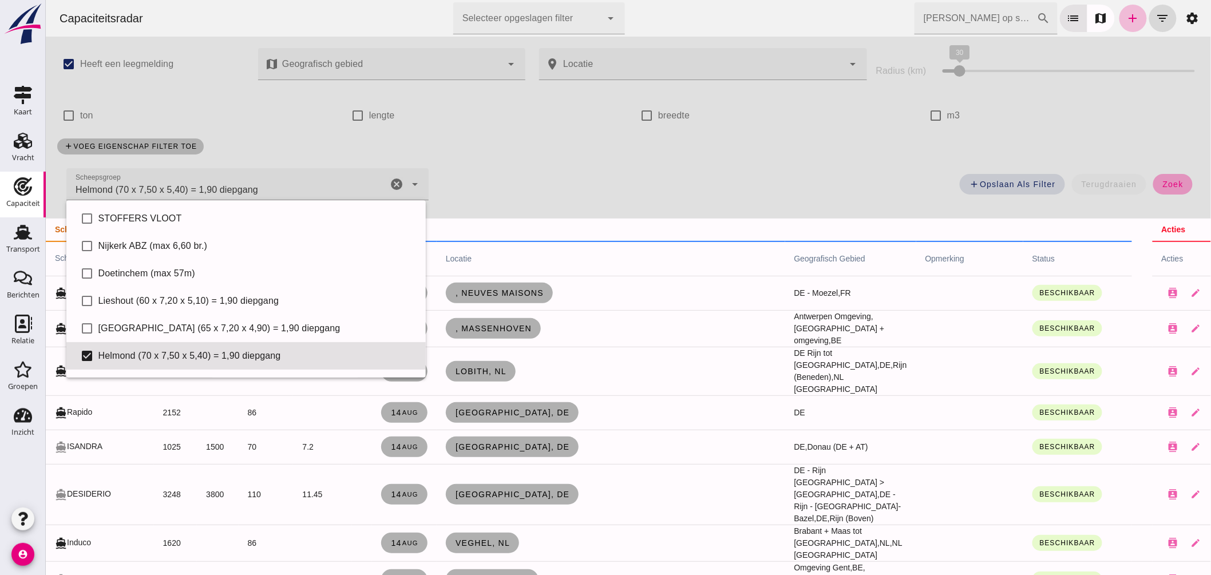
drag, startPoint x: 1168, startPoint y: 180, endPoint x: 358, endPoint y: 275, distance: 815.8
click span "zoek"
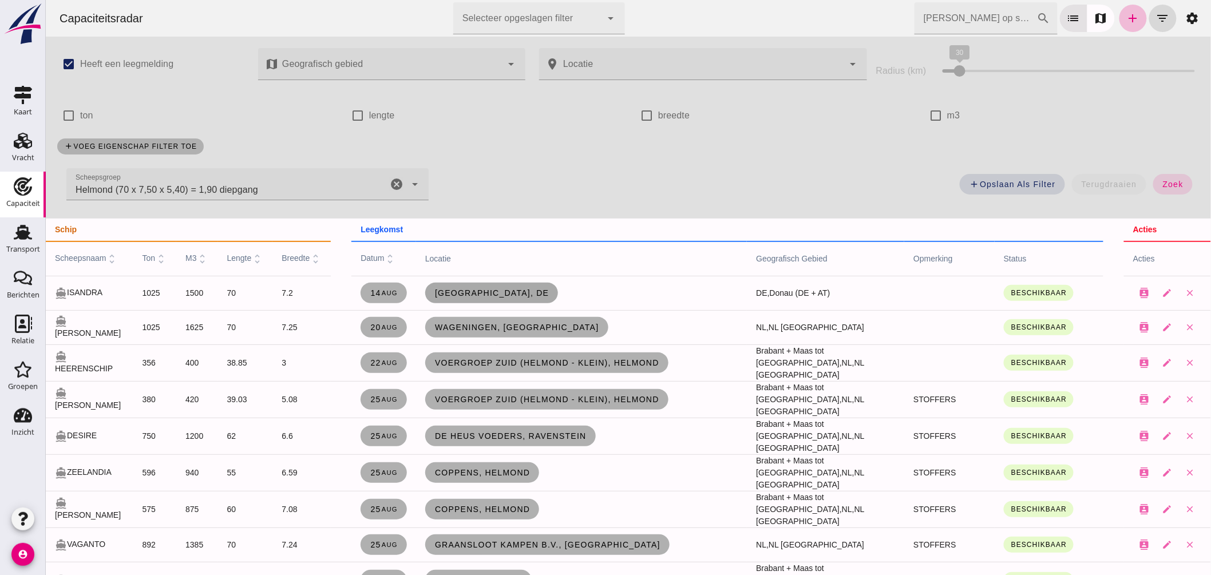
click span "[GEOGRAPHIC_DATA], de"
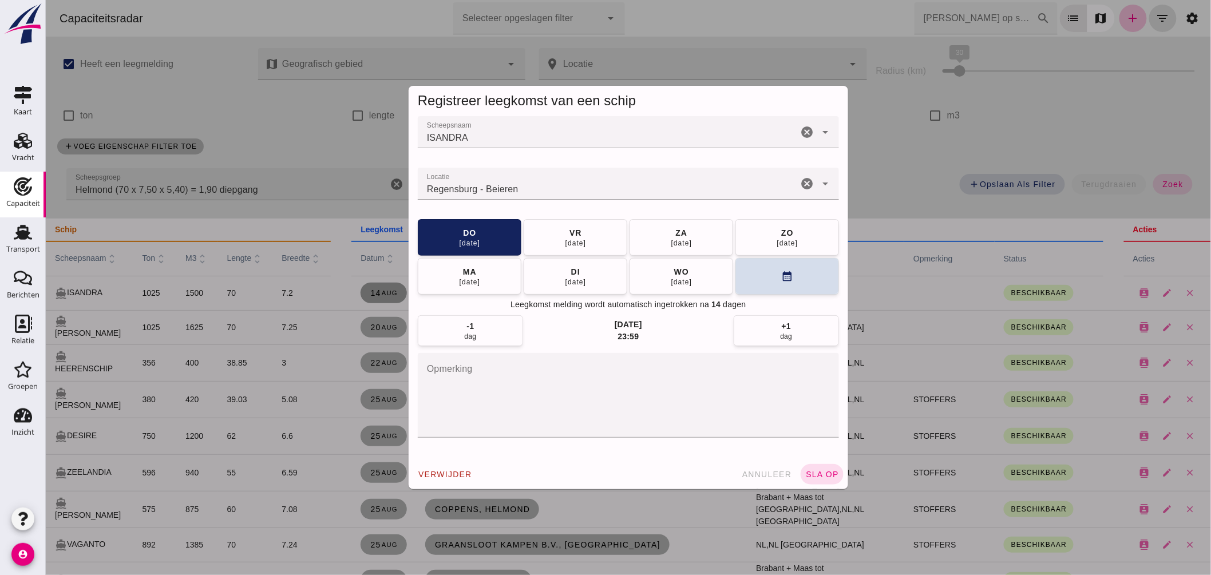
click input "Locatie"
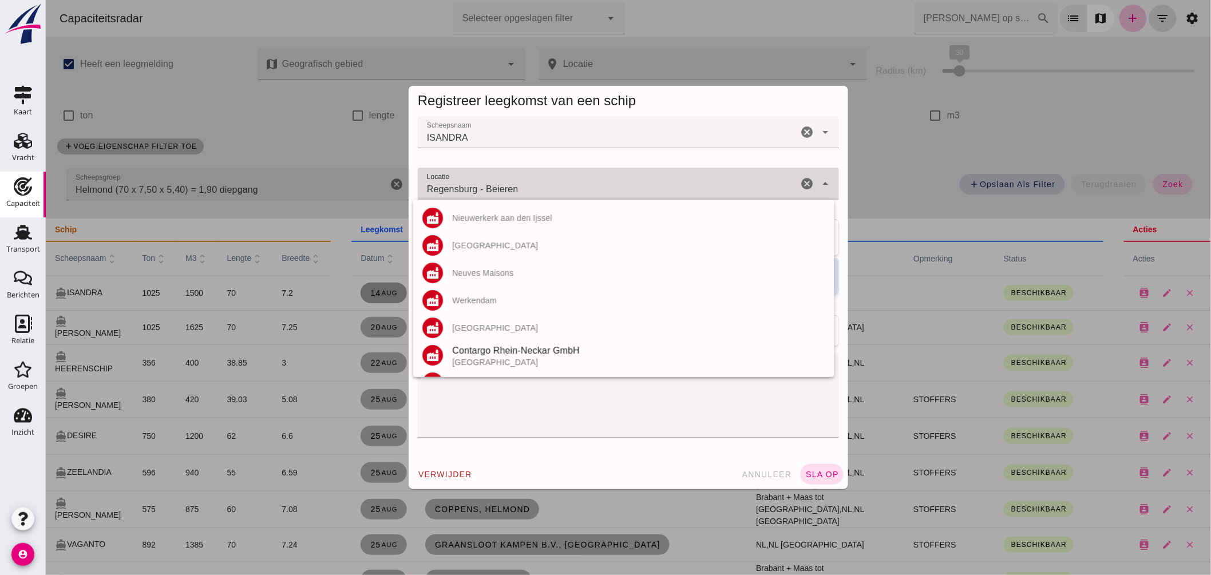
click input "Regensburg - Beieren"
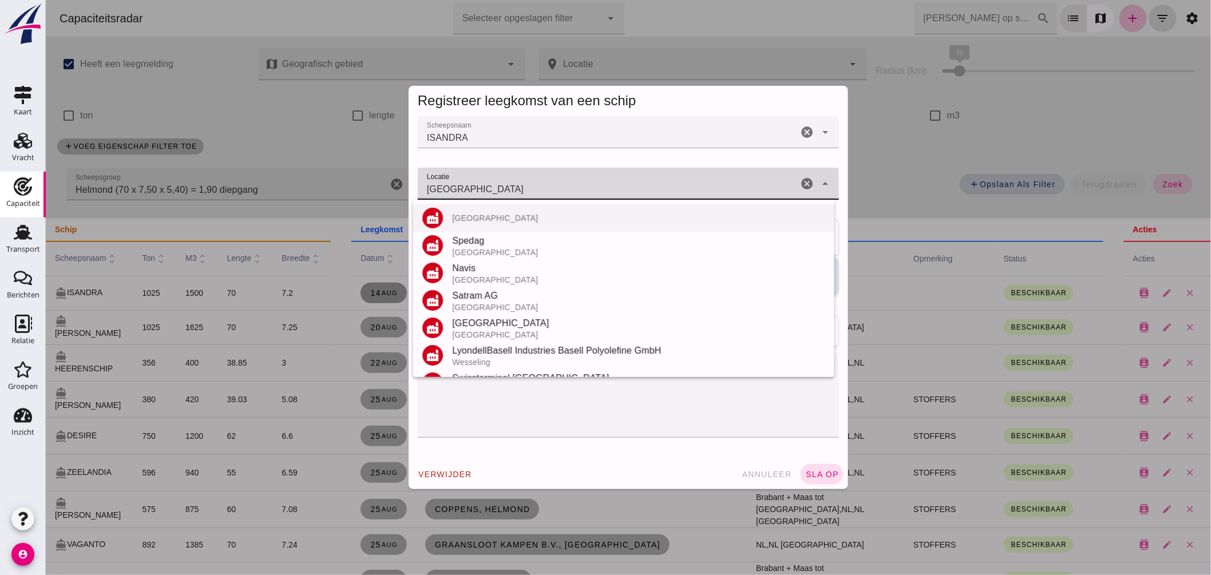
click at [502, 217] on div "[GEOGRAPHIC_DATA]" at bounding box center [637, 217] width 373 height 9
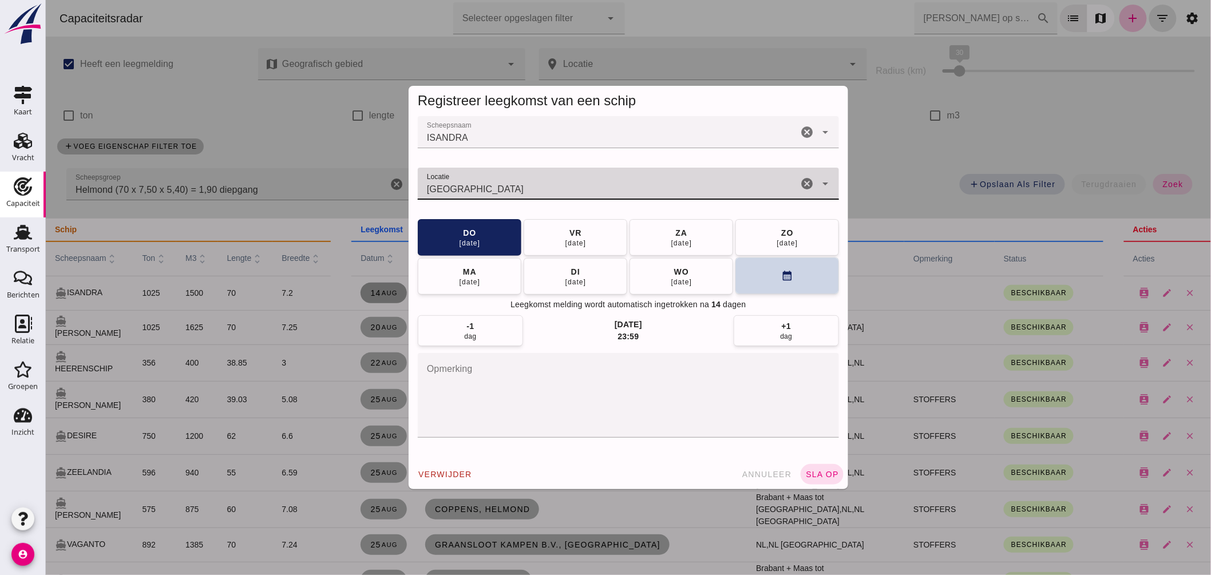
type input "[GEOGRAPHIC_DATA]"
click button "calendar_month"
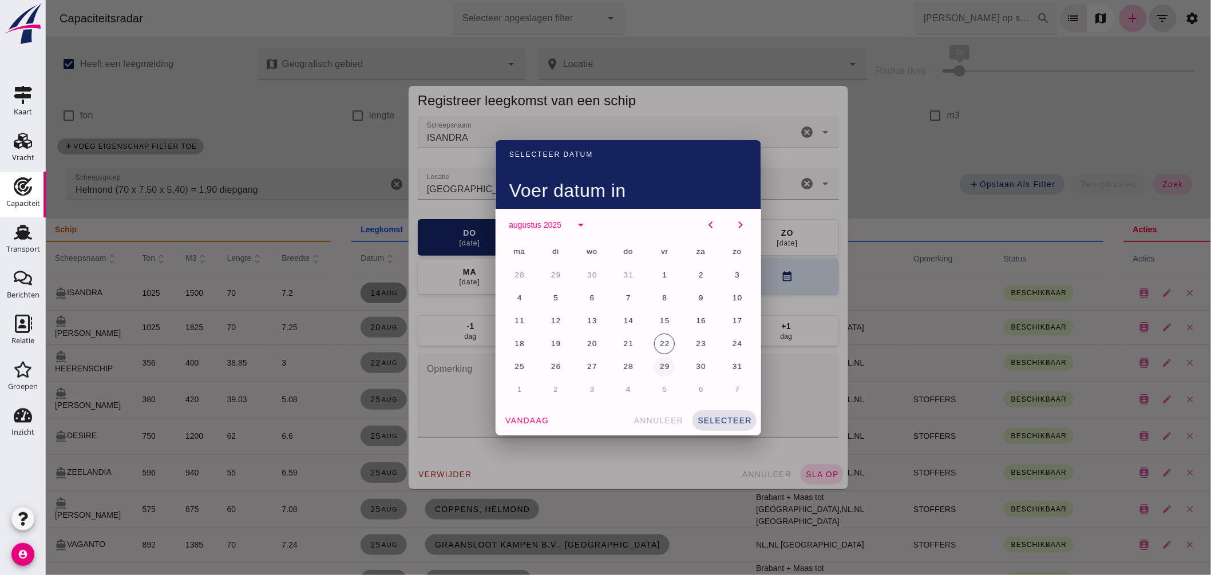
click span "29"
click button "selecteer"
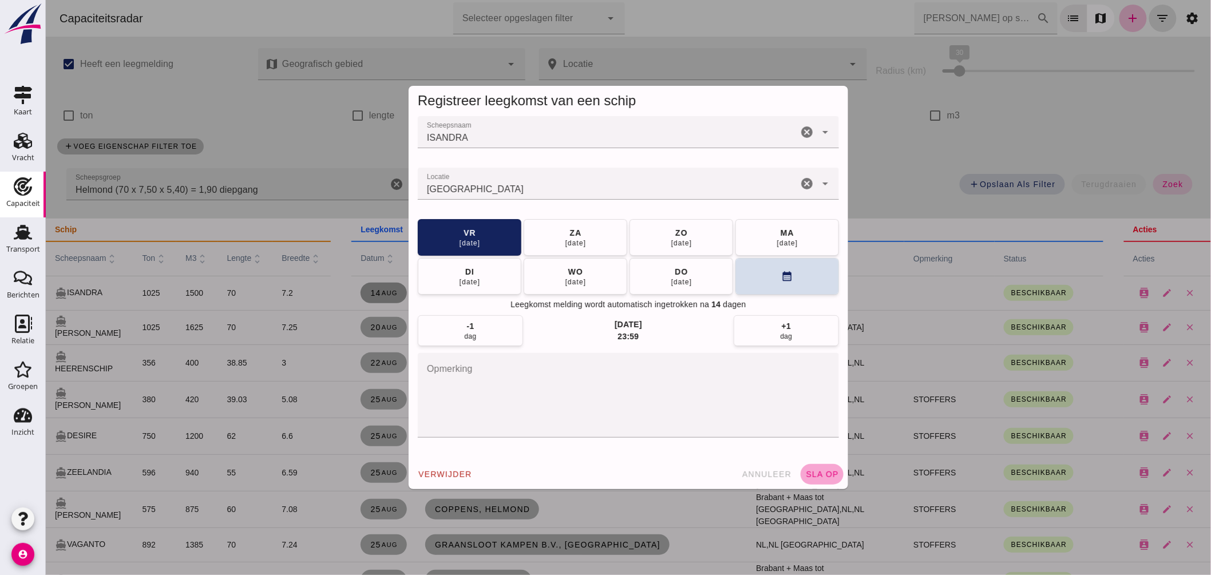
click span "sla op"
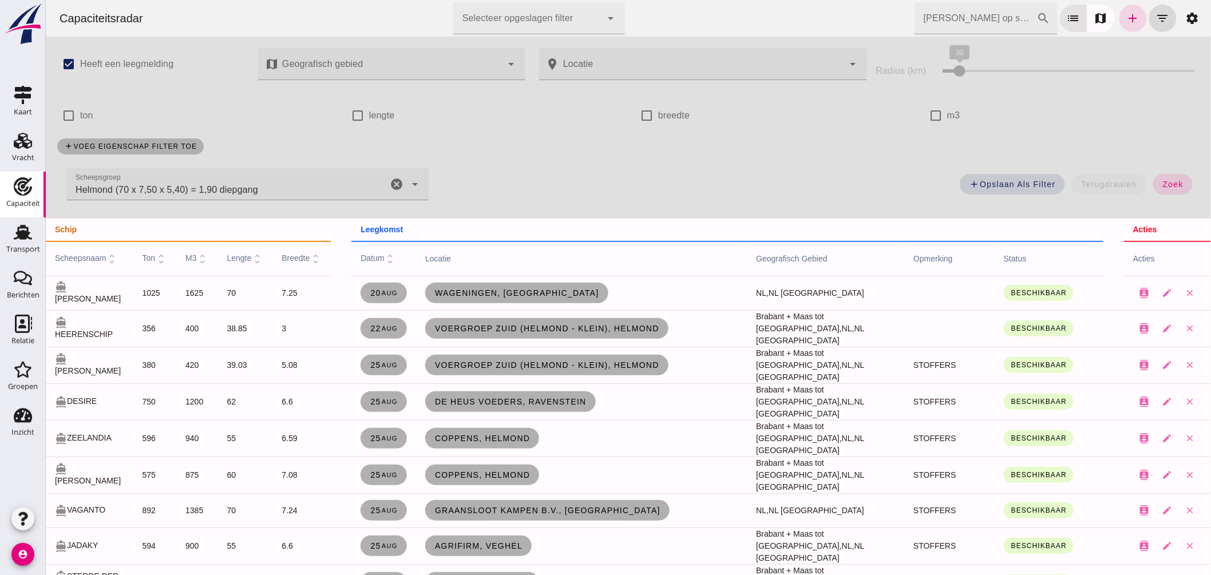
click input "[PERSON_NAME] op scheepsnaam"
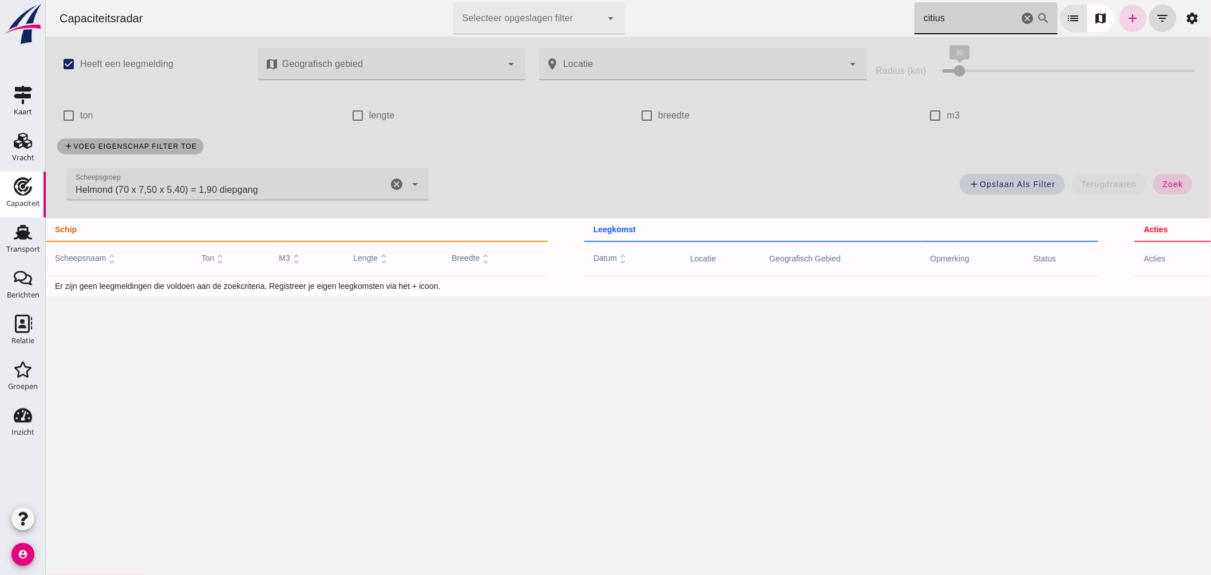
click icon "cancel"
type input "citius"
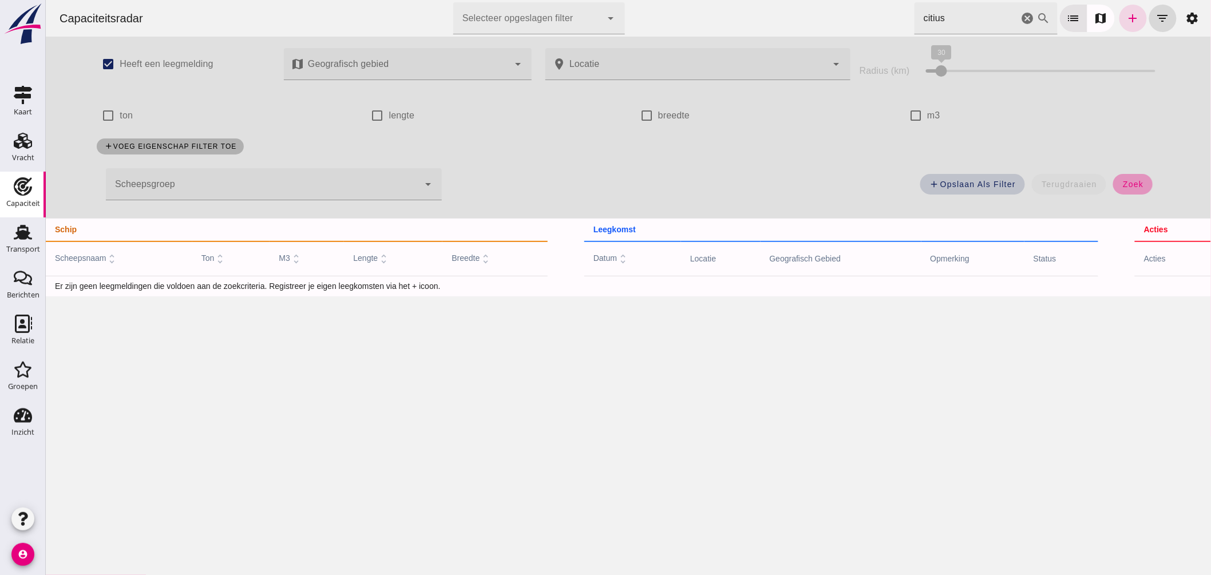
drag, startPoint x: 1126, startPoint y: 182, endPoint x: 954, endPoint y: 181, distance: 171.7
click span "zoek"
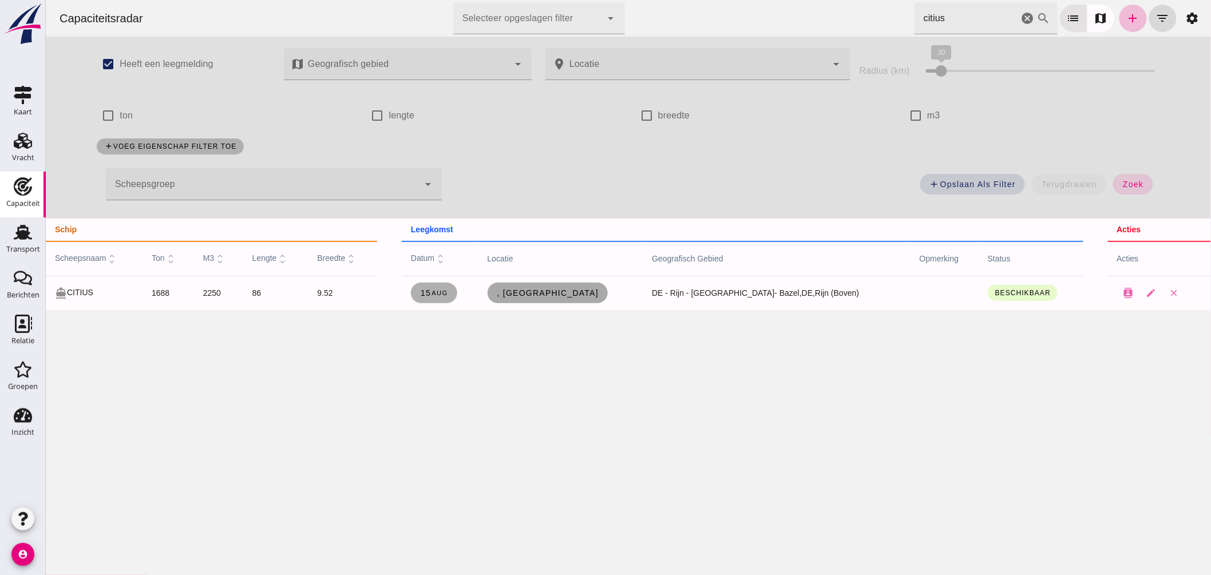
click span ", [GEOGRAPHIC_DATA]"
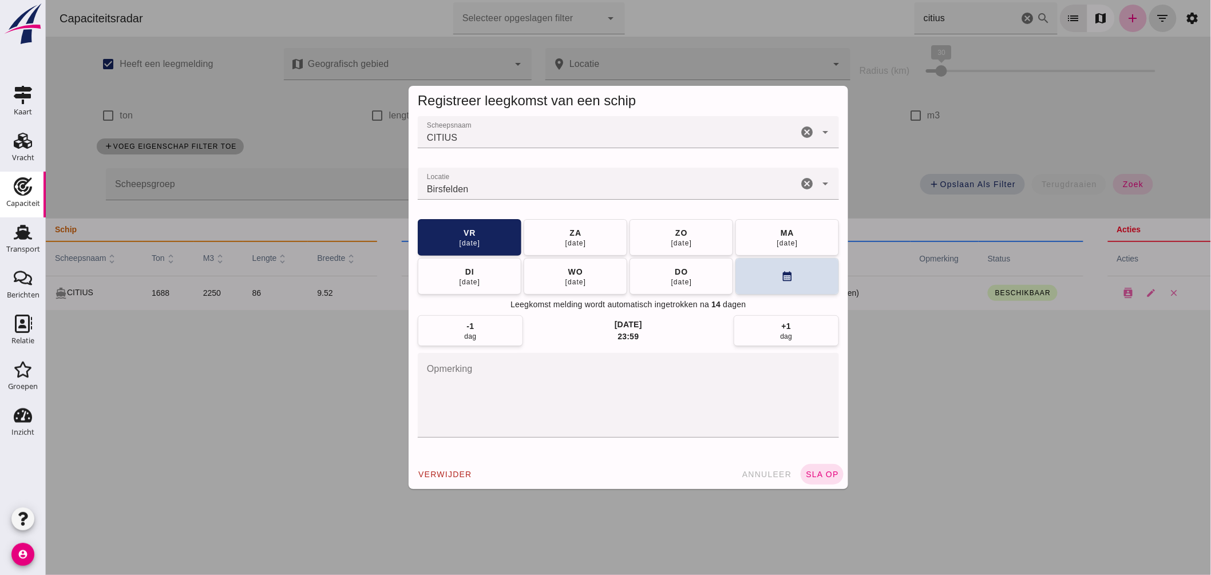
click input "Locatie"
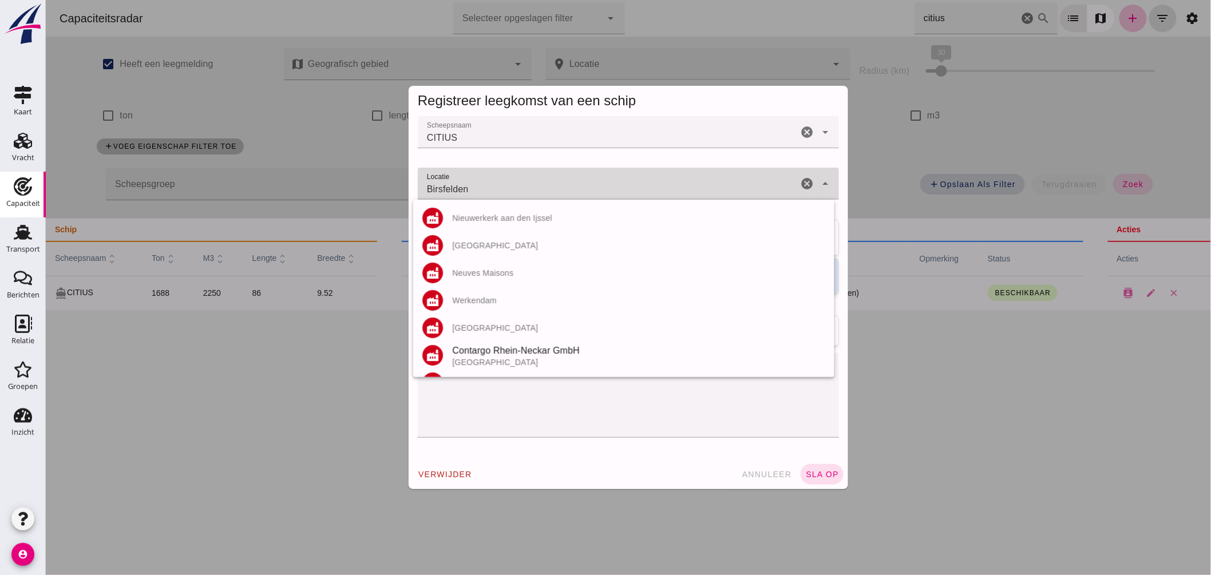
click input "Birsfelden"
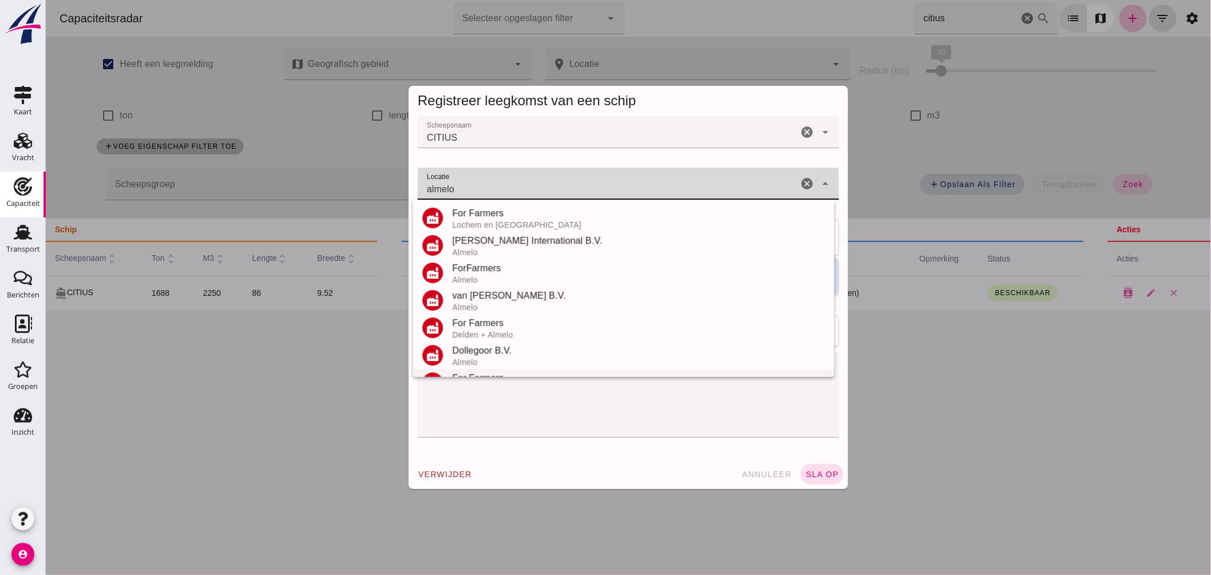
scroll to position [134, 0]
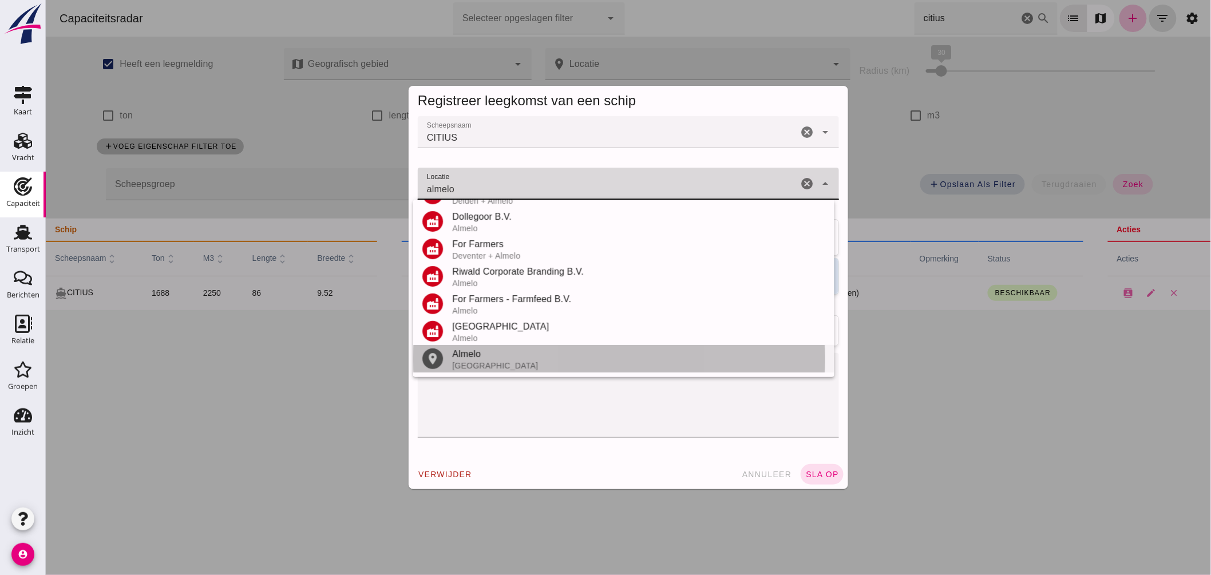
click at [481, 361] on div "[GEOGRAPHIC_DATA]" at bounding box center [637, 365] width 373 height 9
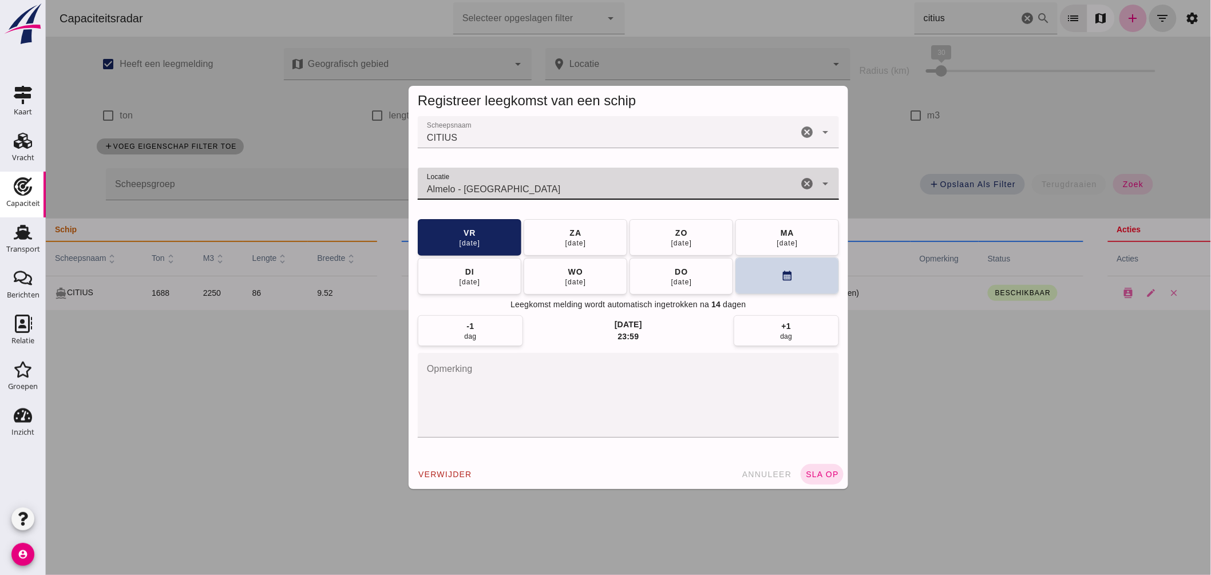
type input "Almelo - [GEOGRAPHIC_DATA]"
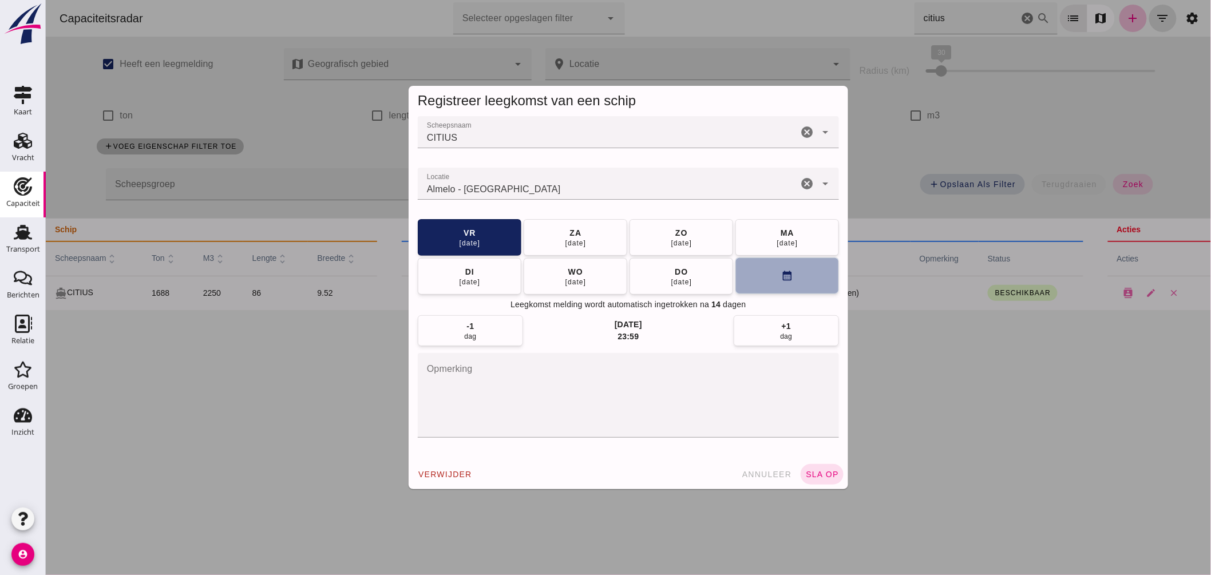
click button "calendar_month"
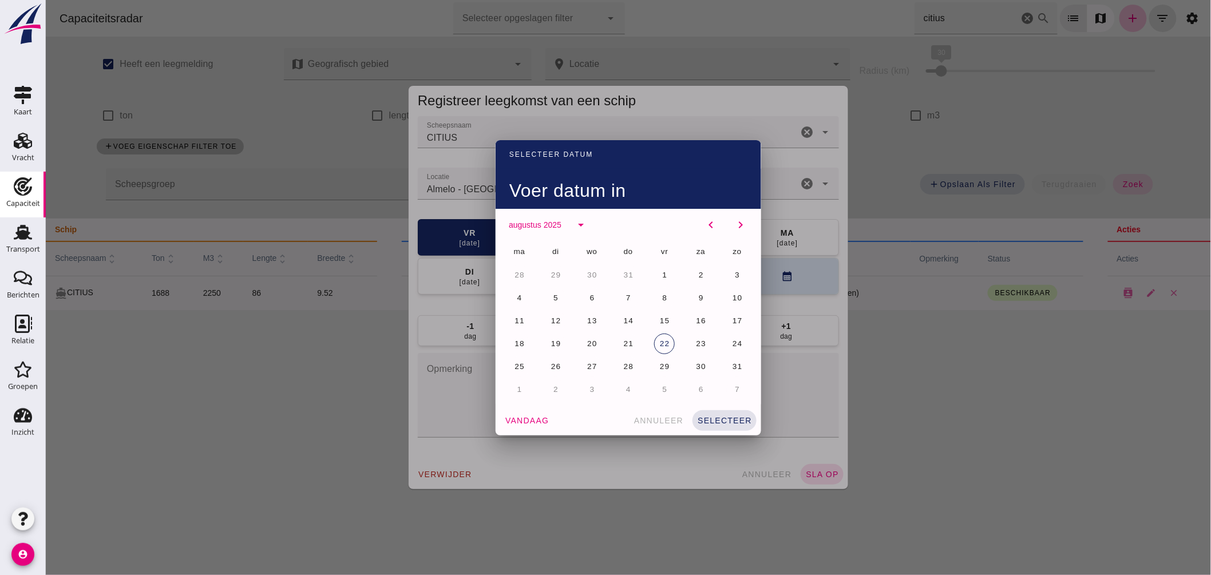
drag, startPoint x: 546, startPoint y: 361, endPoint x: 570, endPoint y: 369, distance: 24.6
click button "26"
click button "selecteer"
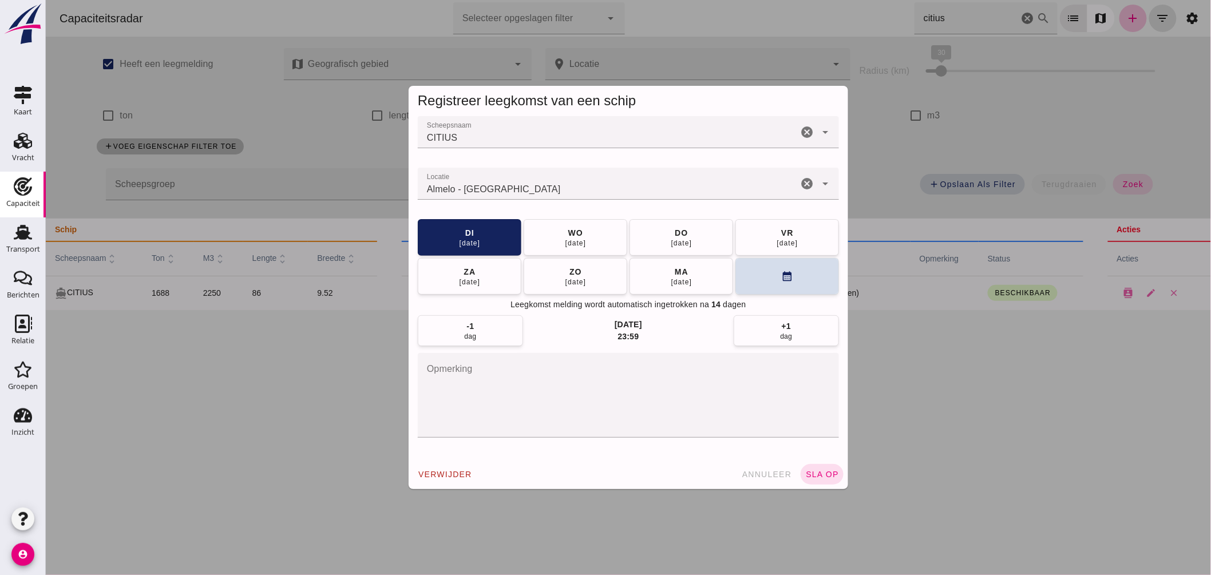
click button "sla op"
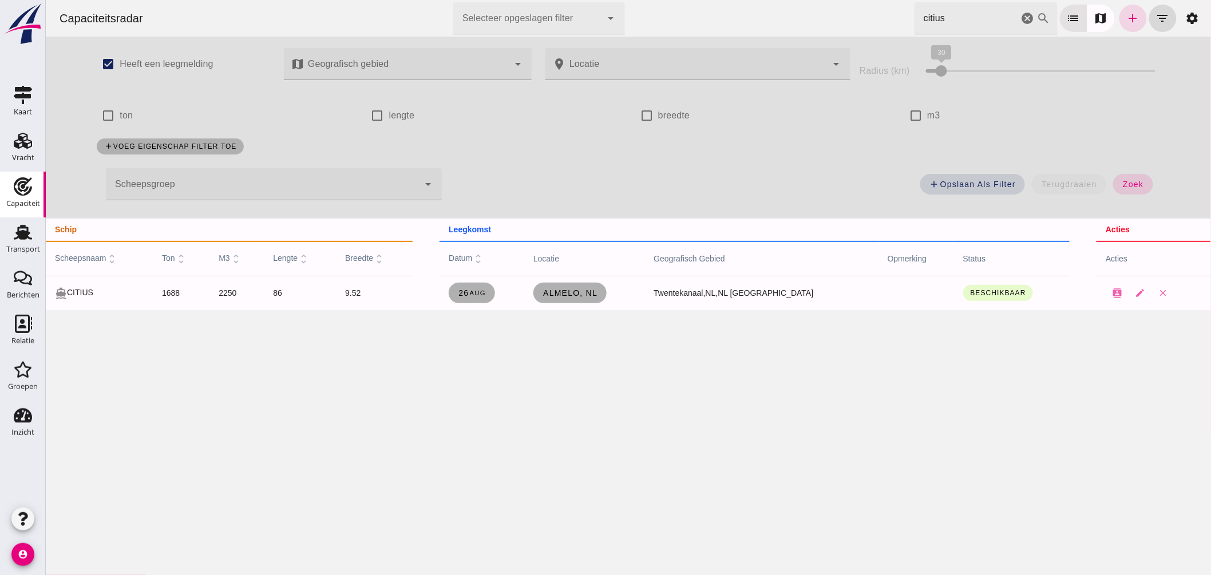
drag, startPoint x: 927, startPoint y: 16, endPoint x: 736, endPoint y: -18, distance: 194.2
click at [736, 0] on html "Capaciteitsradar Selecteer opgeslagen filter Selecteer opgeslagen filter cancel…" at bounding box center [627, 287] width 1165 height 575
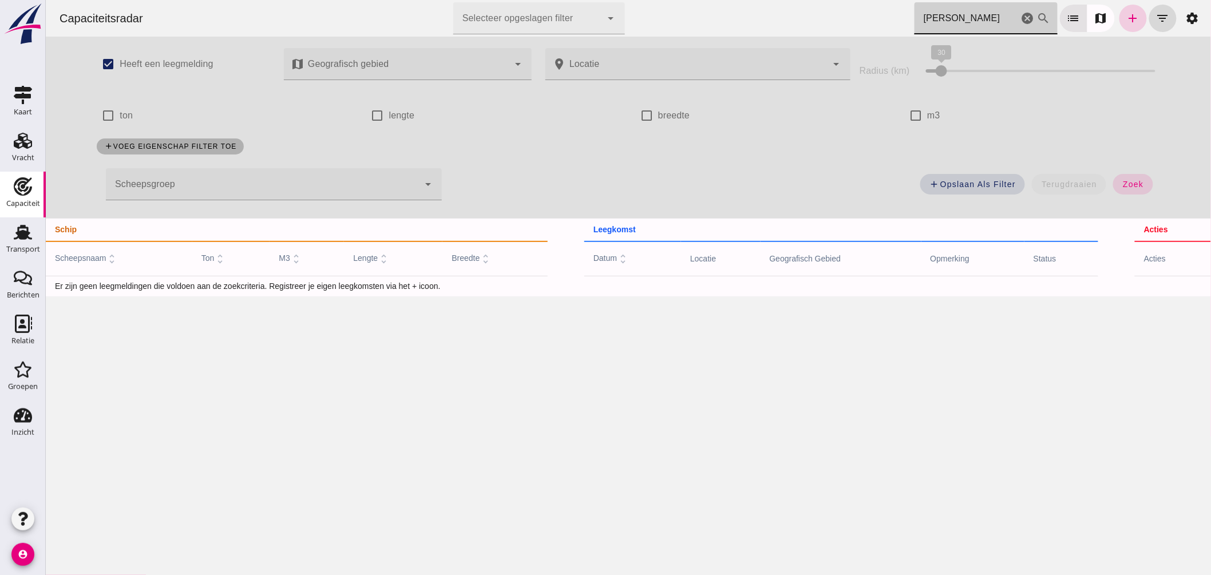
type input "[PERSON_NAME]"
click at [1127, 16] on icon "add" at bounding box center [1133, 18] width 14 height 14
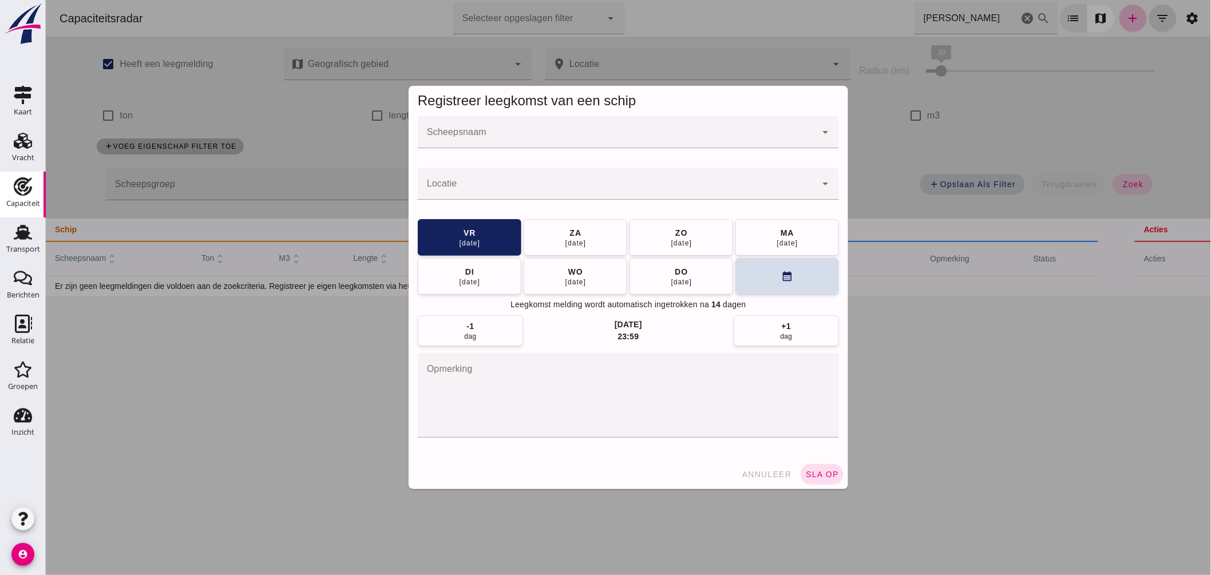
click input "Scheepsnaam"
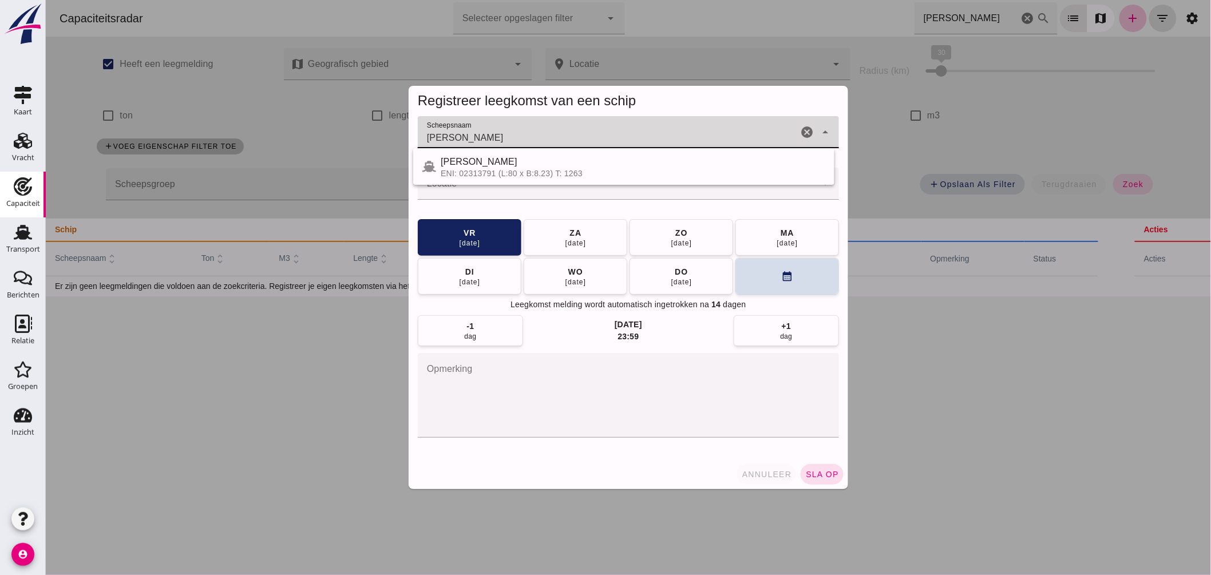
type input "[PERSON_NAME]"
click button "annuleer"
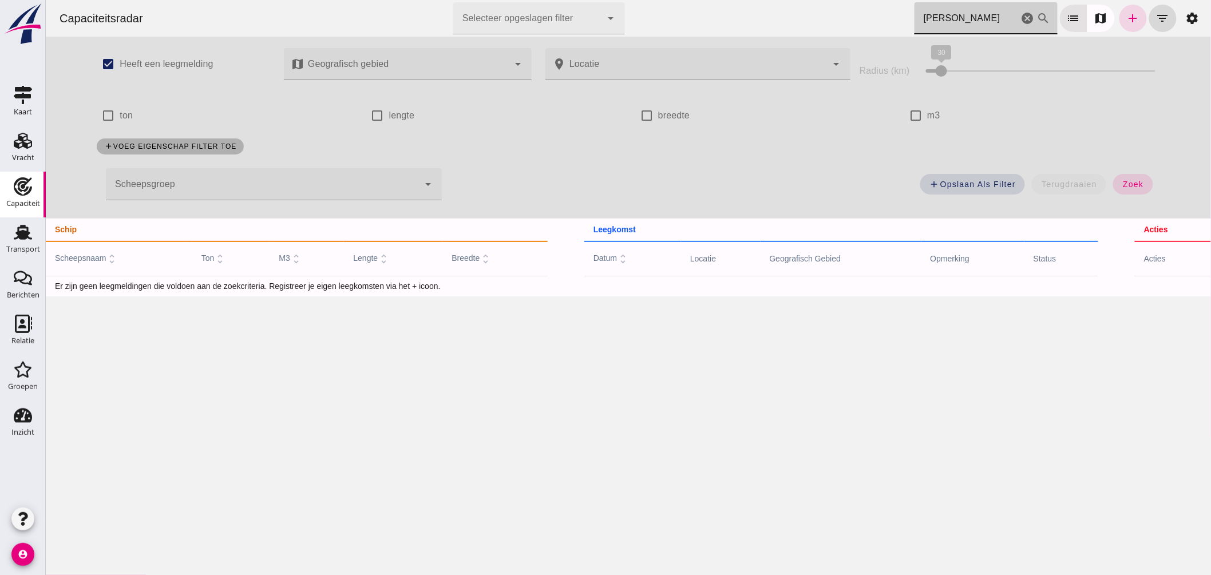
drag, startPoint x: 915, startPoint y: 22, endPoint x: 707, endPoint y: -9, distance: 210.6
click at [707, 0] on html "Capaciteitsradar Selecteer opgeslagen filter Selecteer opgeslagen filter cancel…" at bounding box center [627, 287] width 1165 height 575
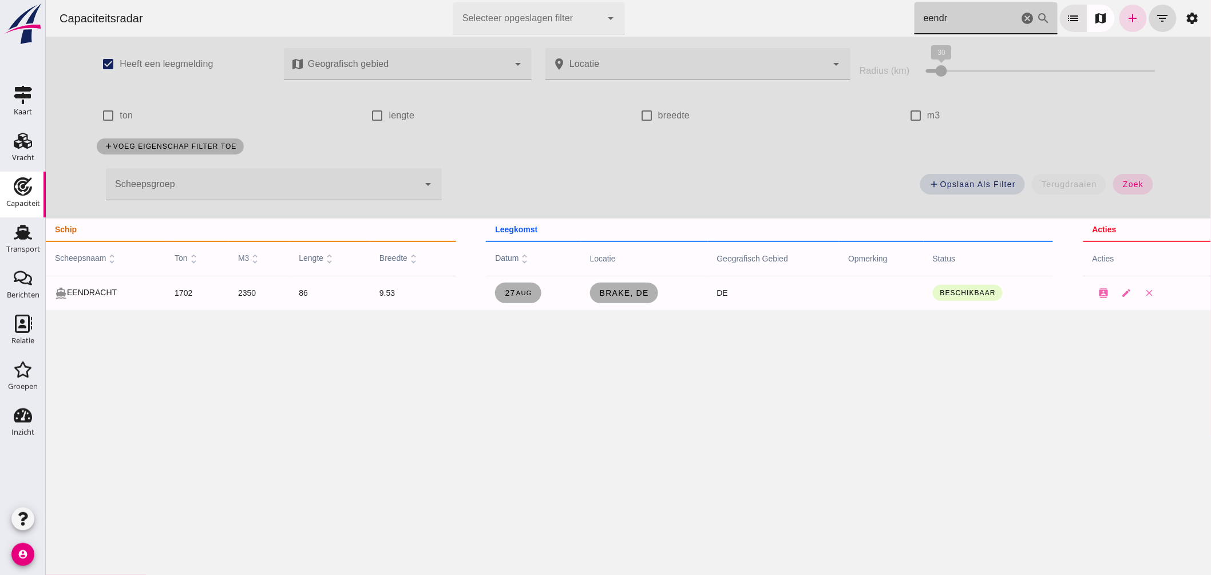
drag, startPoint x: 946, startPoint y: 19, endPoint x: 799, endPoint y: -13, distance: 150.4
click at [799, 0] on html "Capaciteitsradar Selecteer opgeslagen filter Selecteer opgeslagen filter cancel…" at bounding box center [627, 287] width 1165 height 575
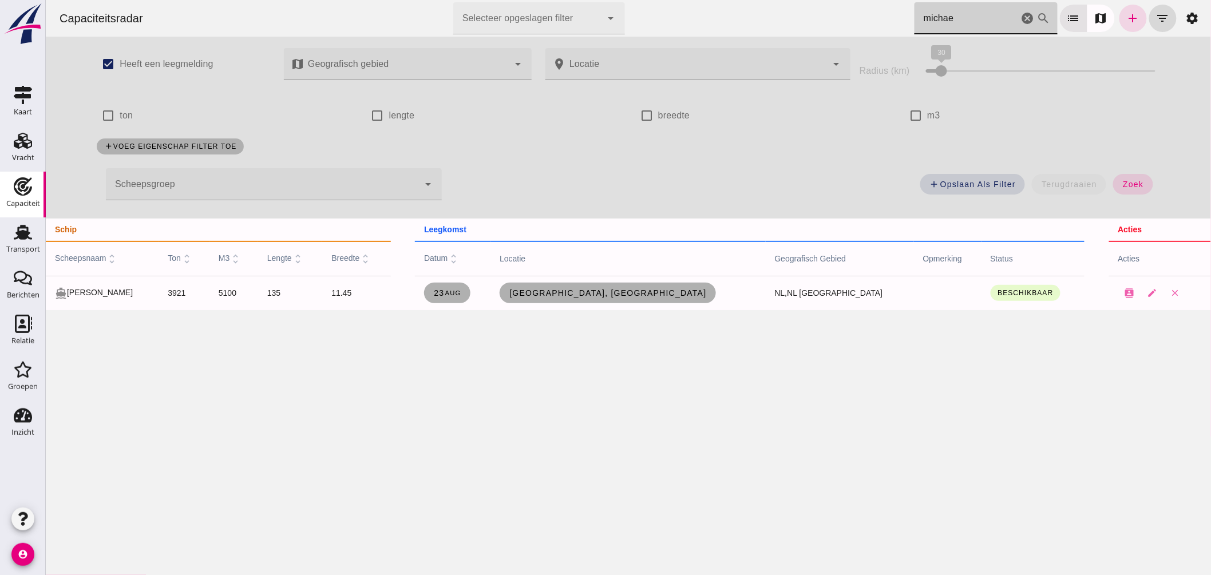
drag, startPoint x: 954, startPoint y: 14, endPoint x: 541, endPoint y: 26, distance: 412.8
click div "Capaciteitsradar Selecteer opgeslagen filter Selecteer opgeslagen filter cancel…"
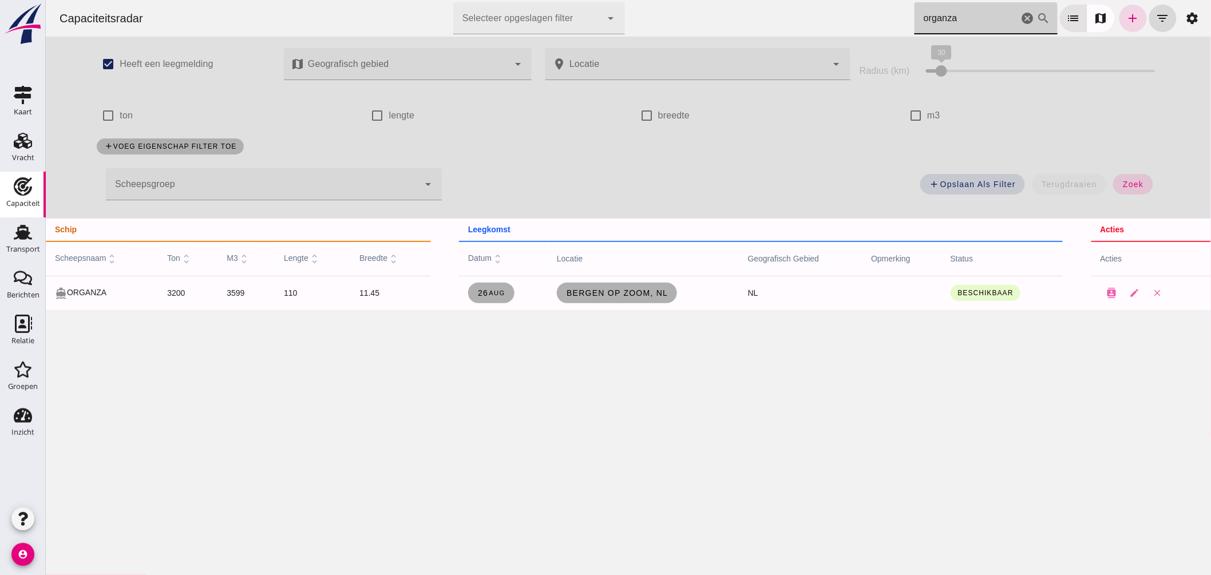
type input "organza"
click span "Bergen op Zoom, nl"
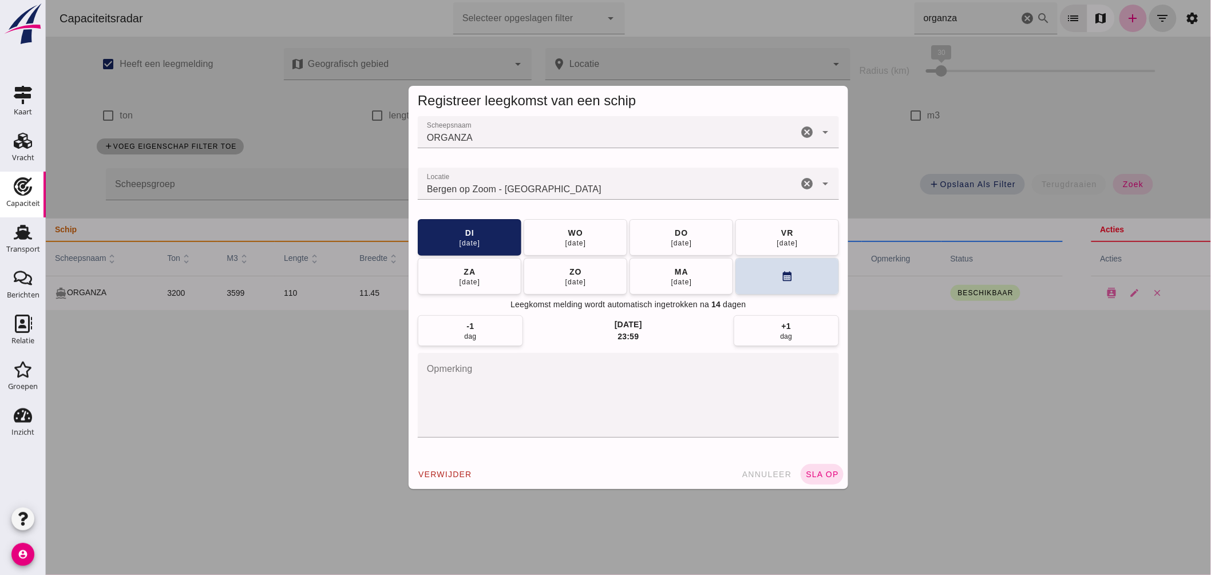
click input "Locatie"
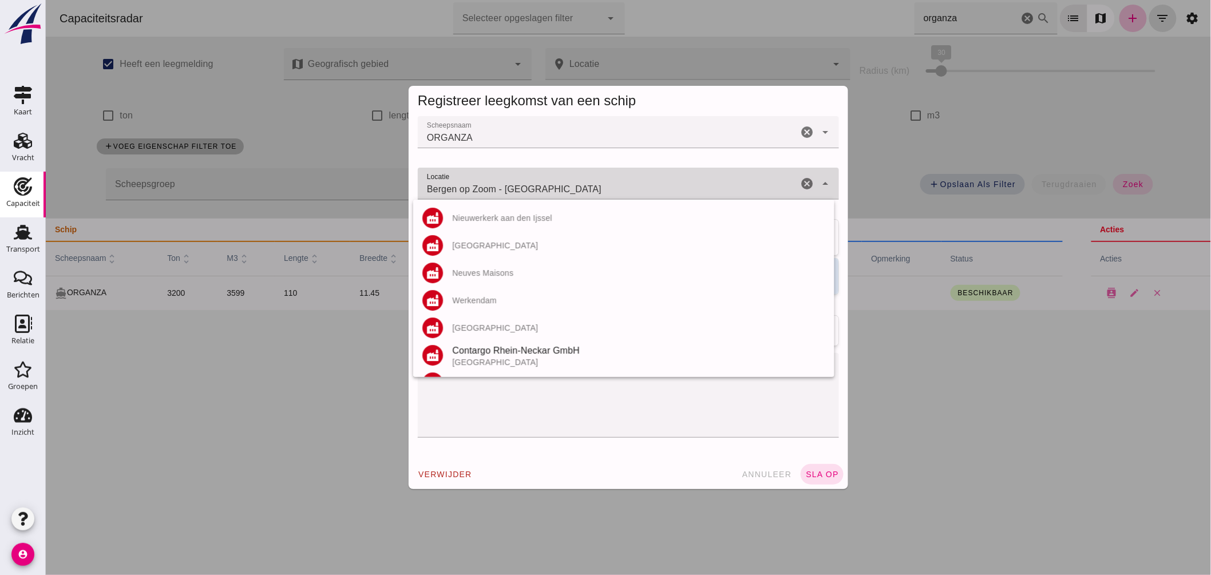
click input "Bergen op Zoom - [GEOGRAPHIC_DATA]"
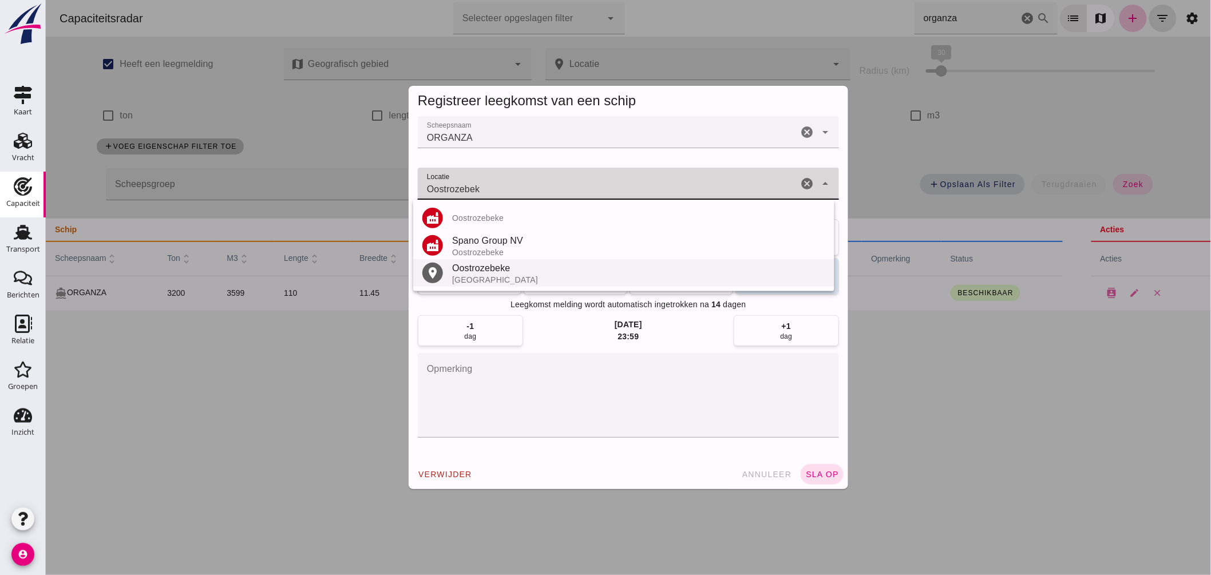
click at [498, 272] on div "Oostrozebeke" at bounding box center [637, 269] width 373 height 14
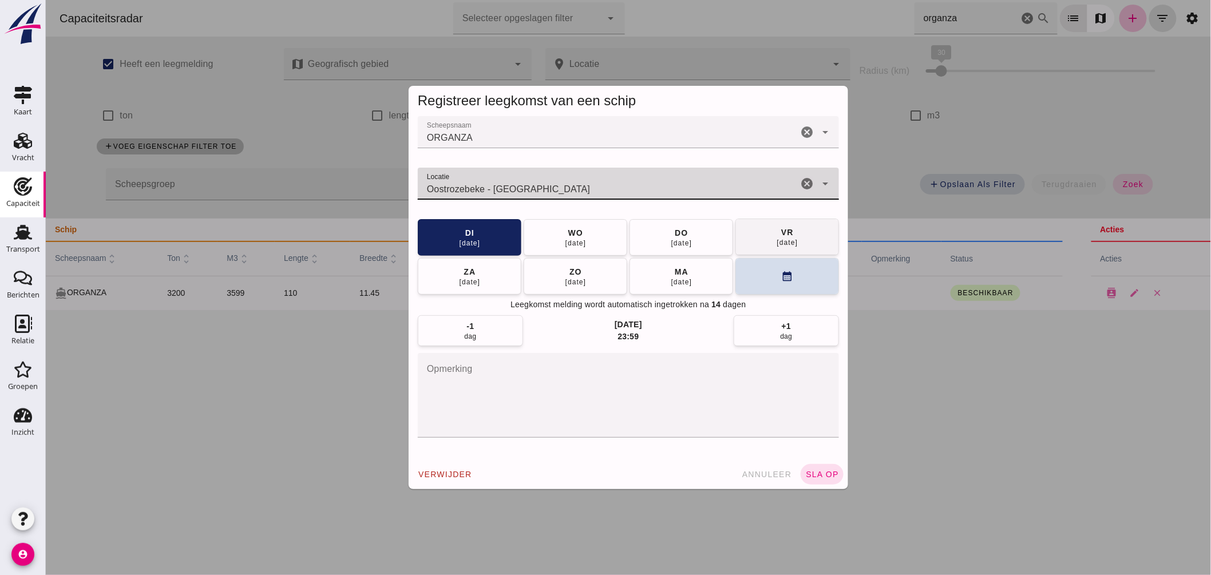
type input "Oostrozebeke - [GEOGRAPHIC_DATA]"
click button "[DATE]"
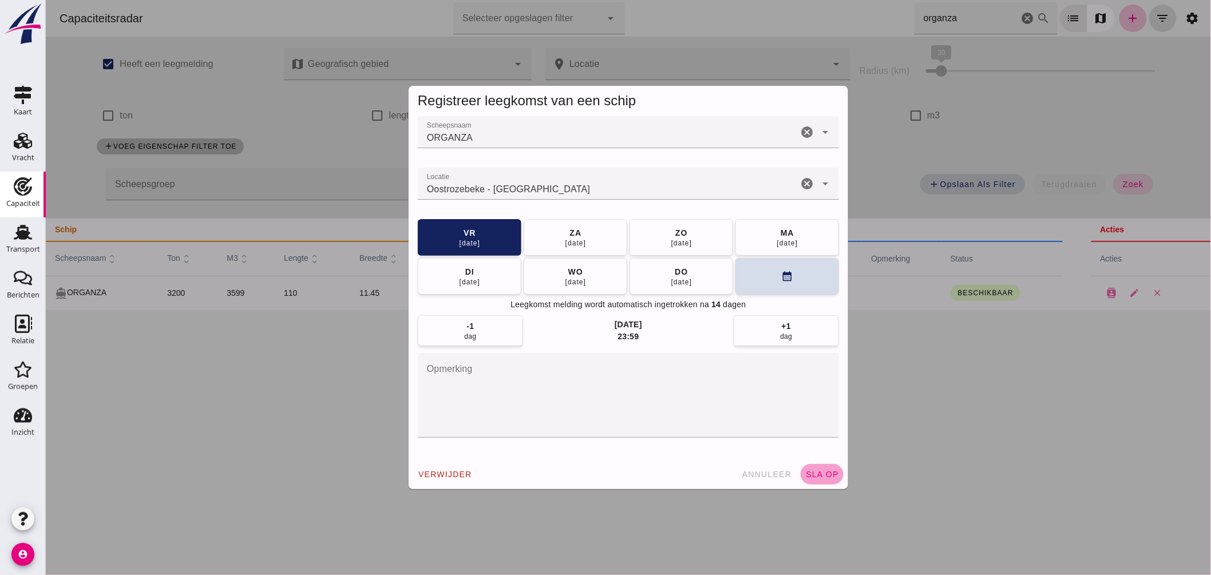
click span "sla op"
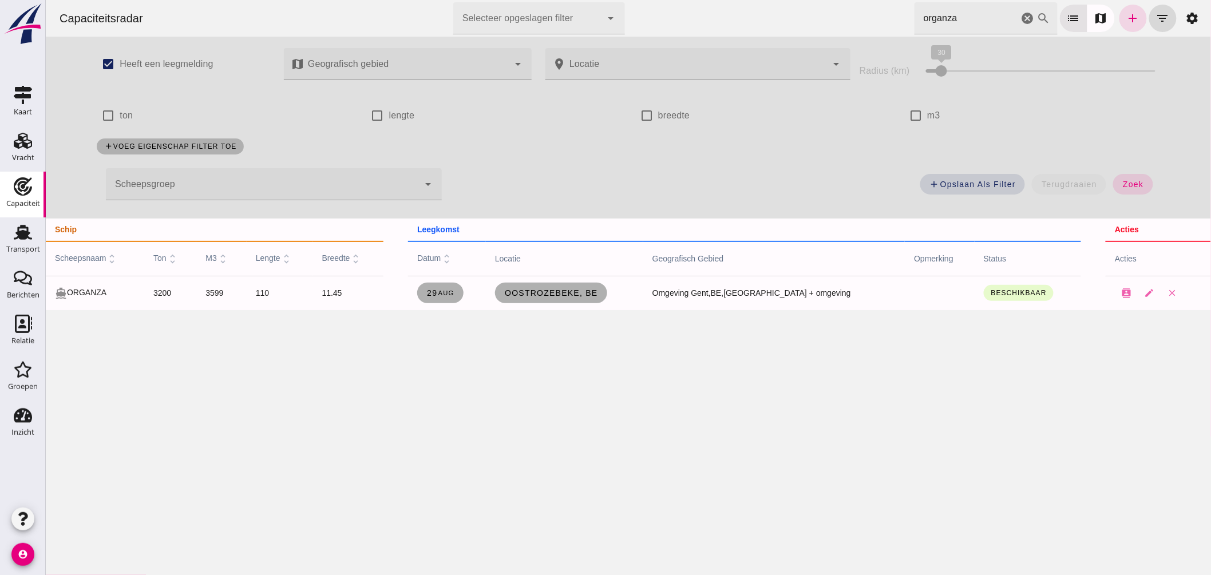
click icon "cancel"
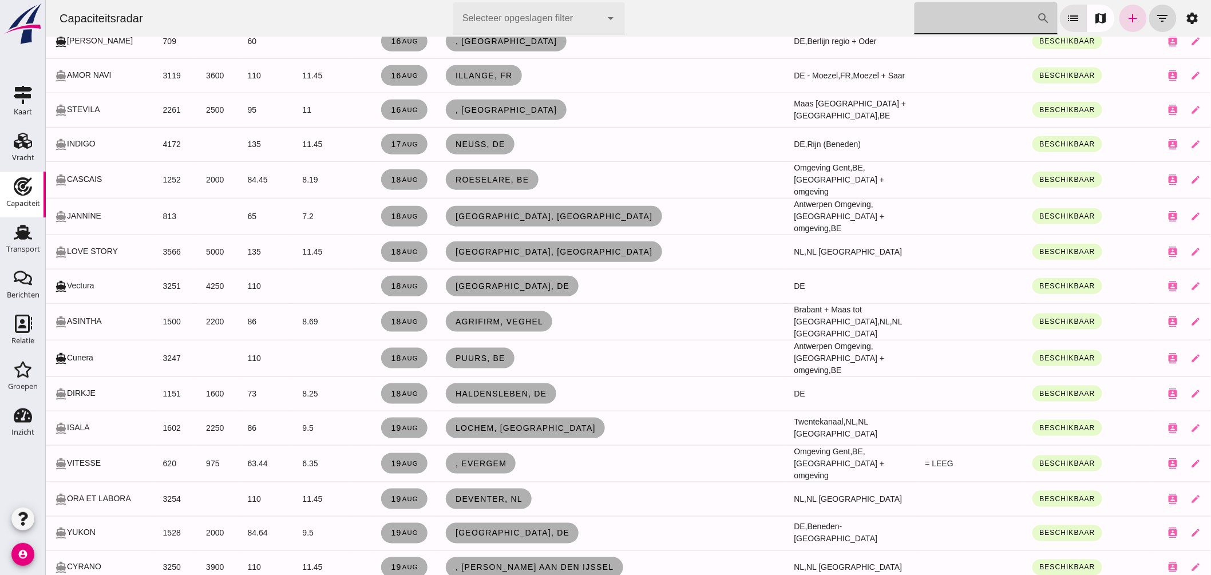
scroll to position [445, 0]
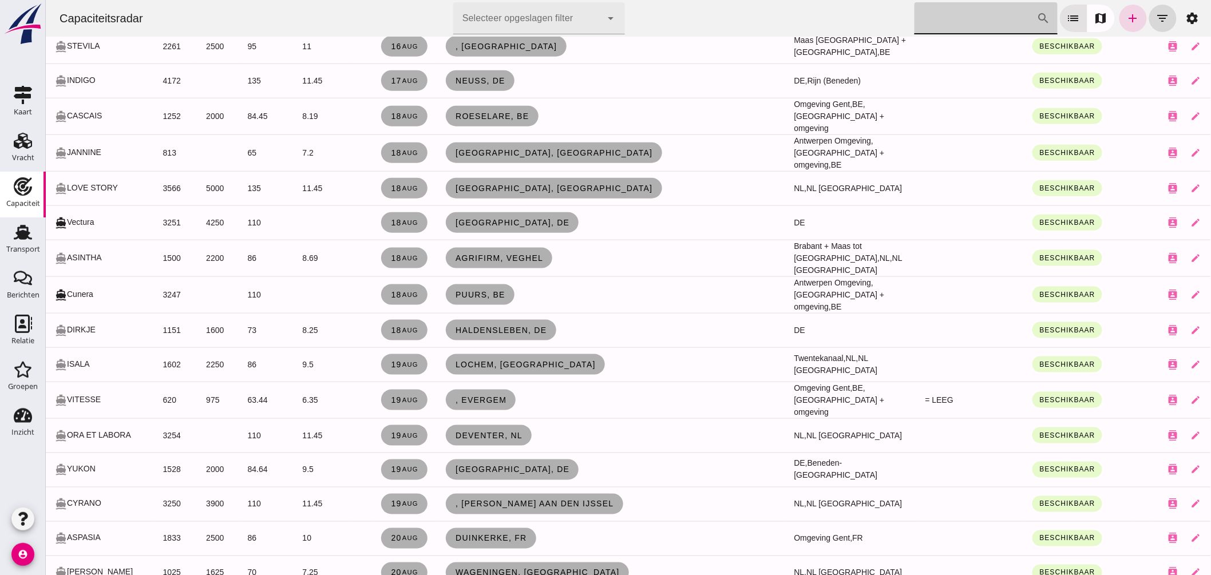
click input "[PERSON_NAME] op scheepsnaam"
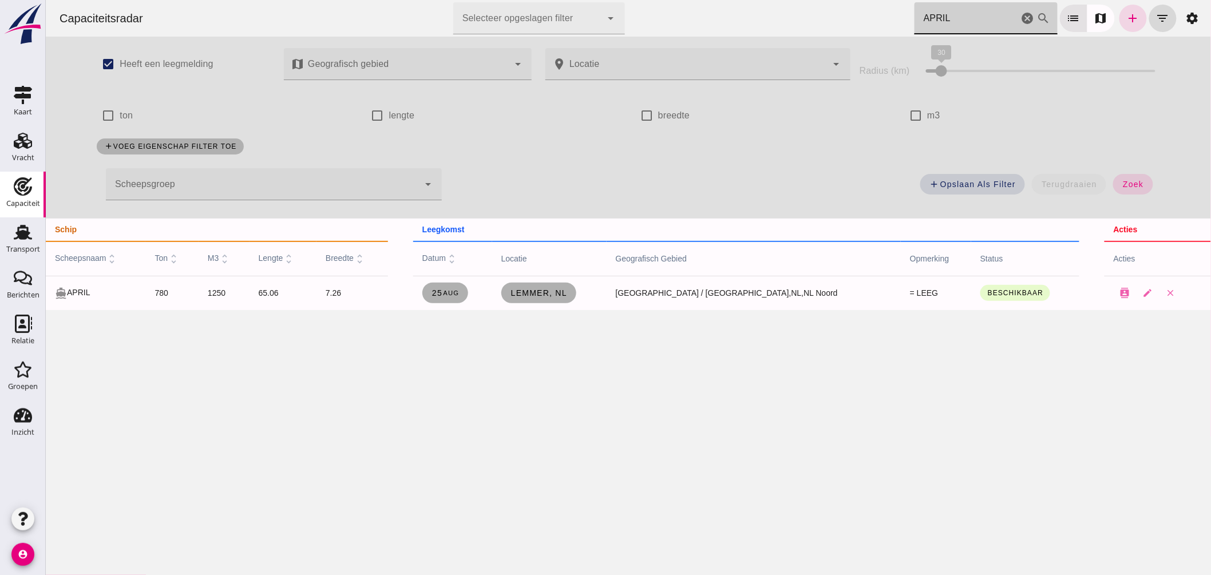
scroll to position [0, 0]
type input "APRIL"
click span "Lemmer, nl"
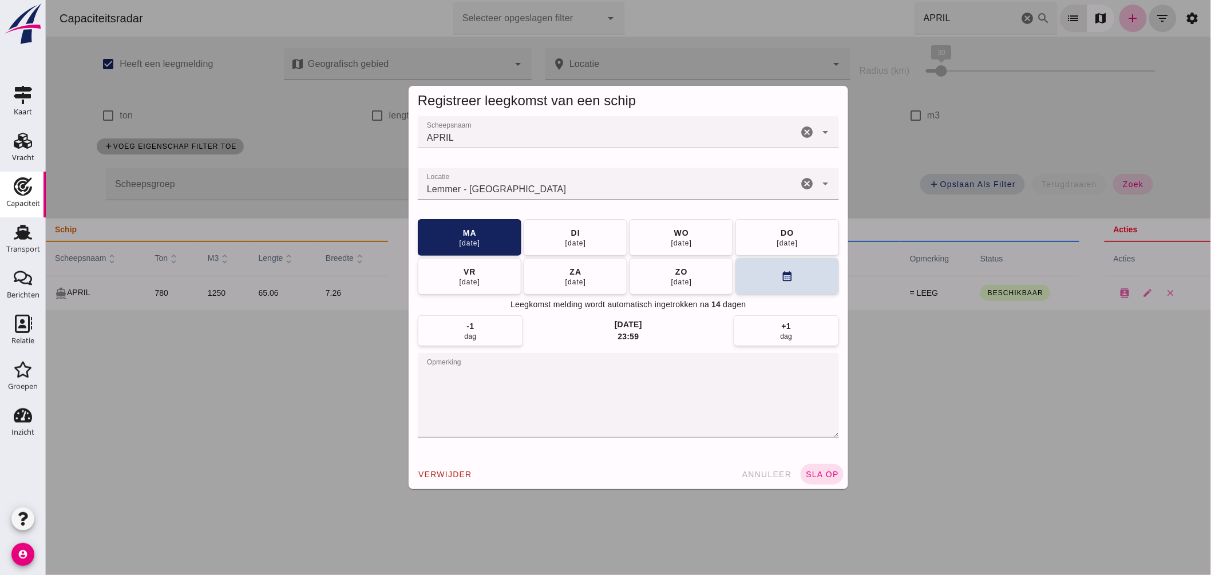
click input "Locatie"
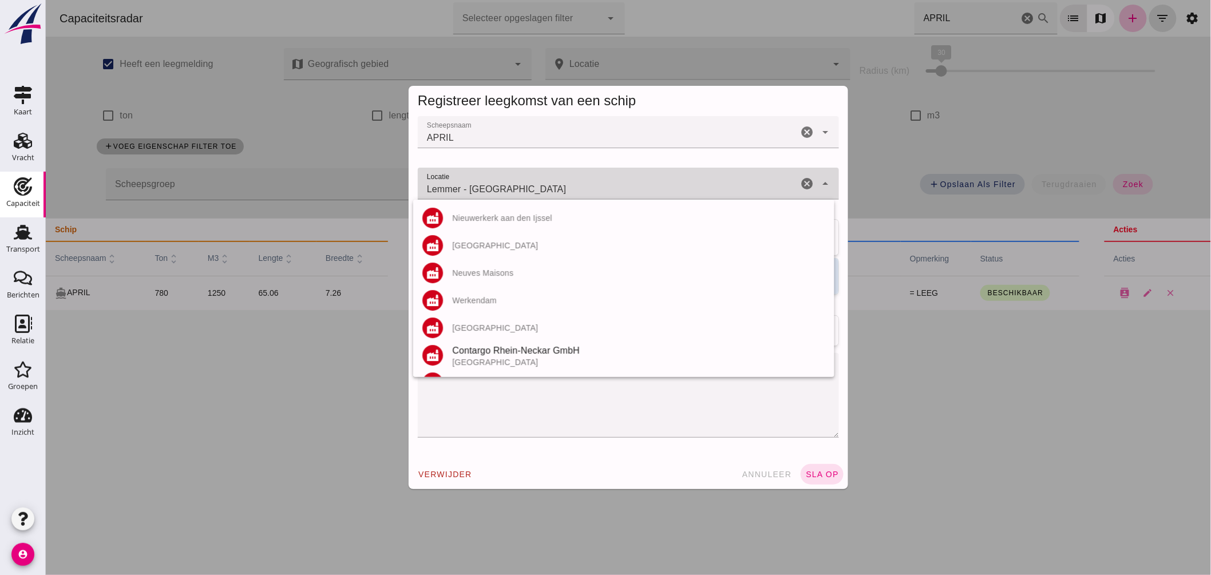
click input "Lemmer - [GEOGRAPHIC_DATA]"
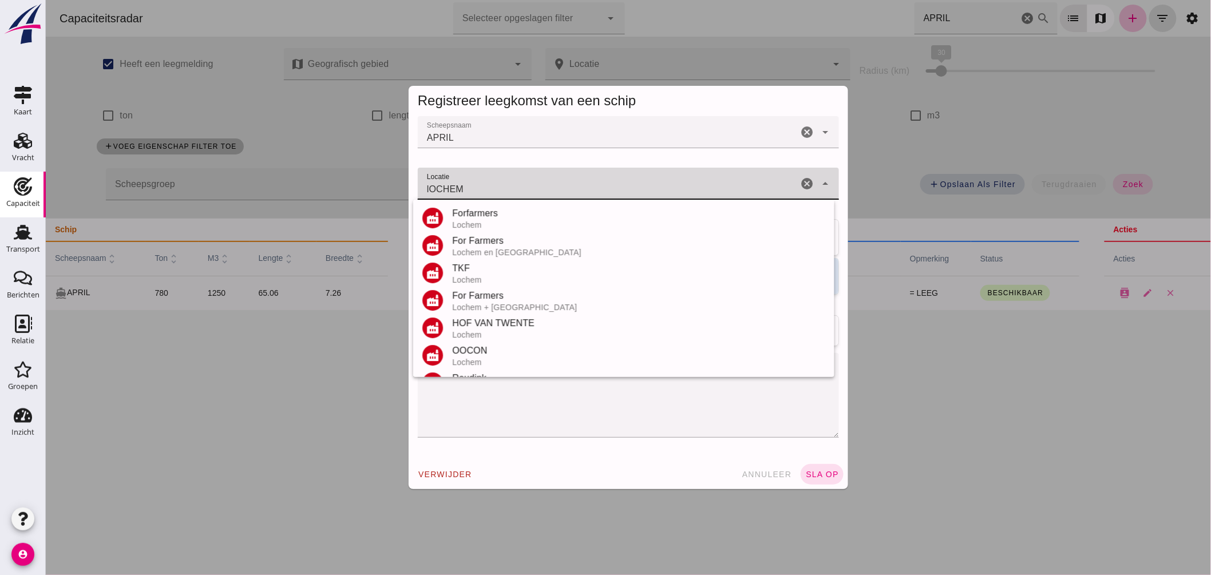
scroll to position [127, 0]
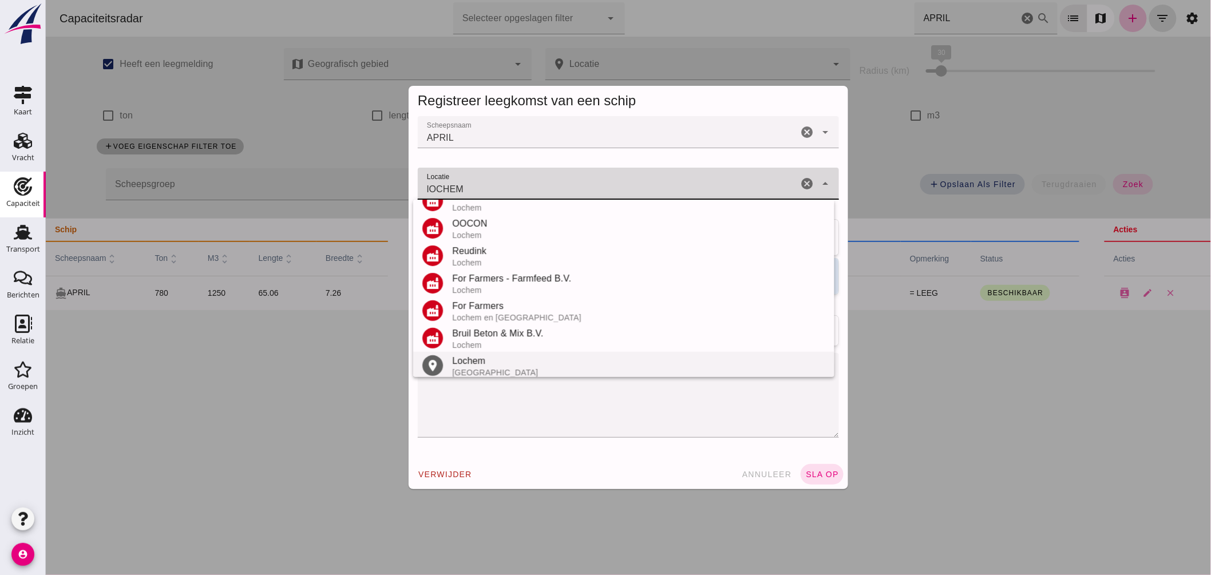
click at [482, 357] on div "Lochem" at bounding box center [637, 361] width 373 height 14
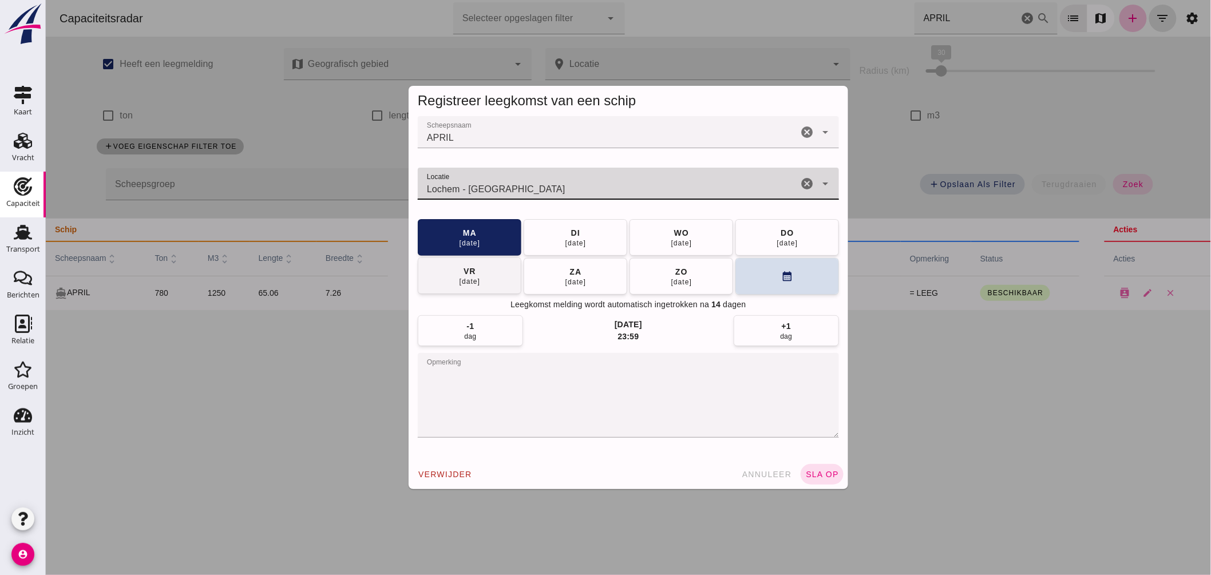
type input "Lochem - [GEOGRAPHIC_DATA]"
click button "[DATE]"
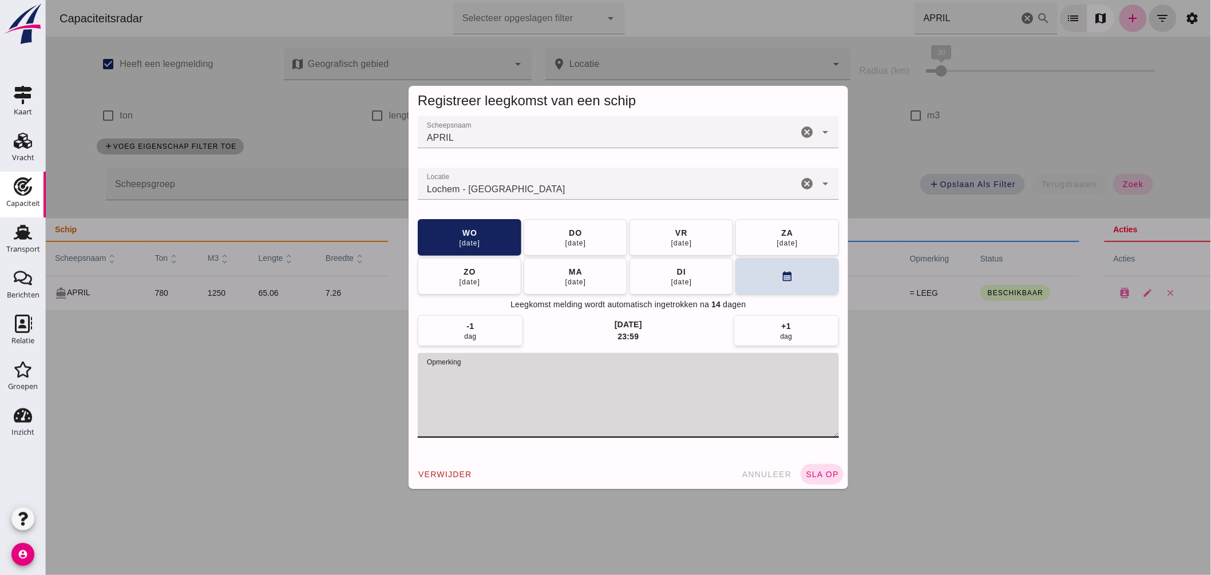
drag, startPoint x: 472, startPoint y: 375, endPoint x: 291, endPoint y: 382, distance: 180.4
click div "Registreer leegkomst van een schip Scheepsnaam Scheepsnaam APRIL cancel arrow_d…"
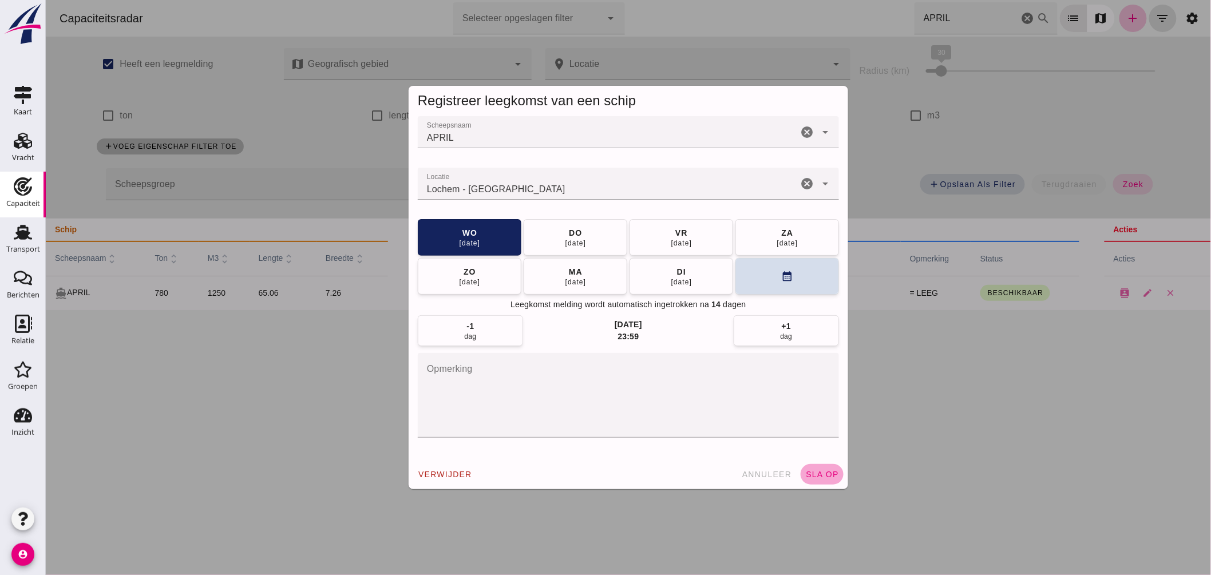
click span "sla op"
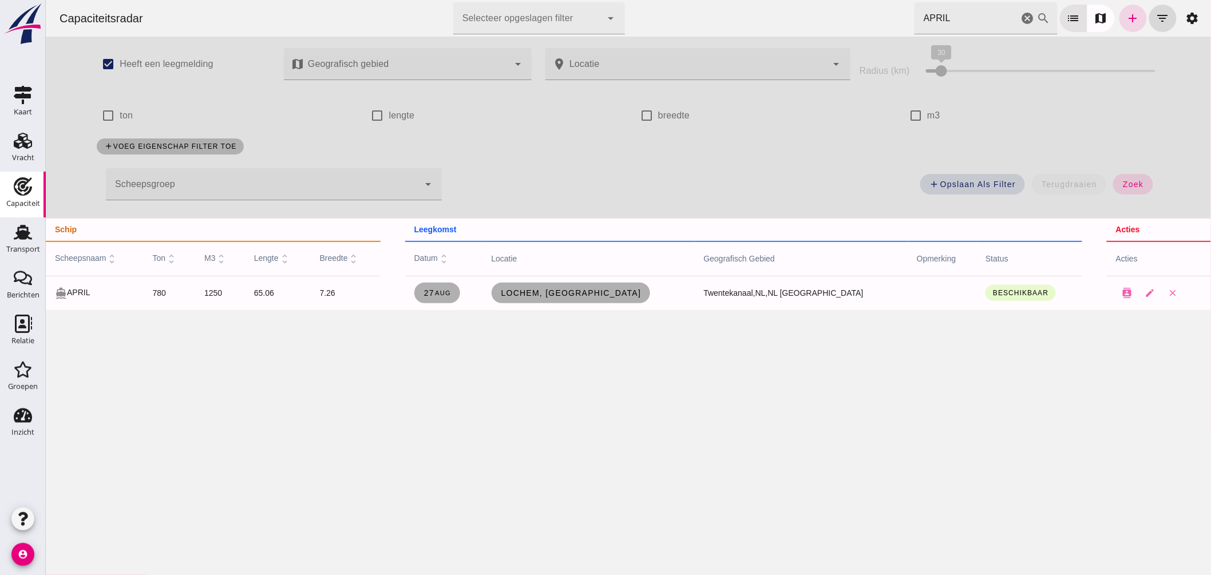
click div
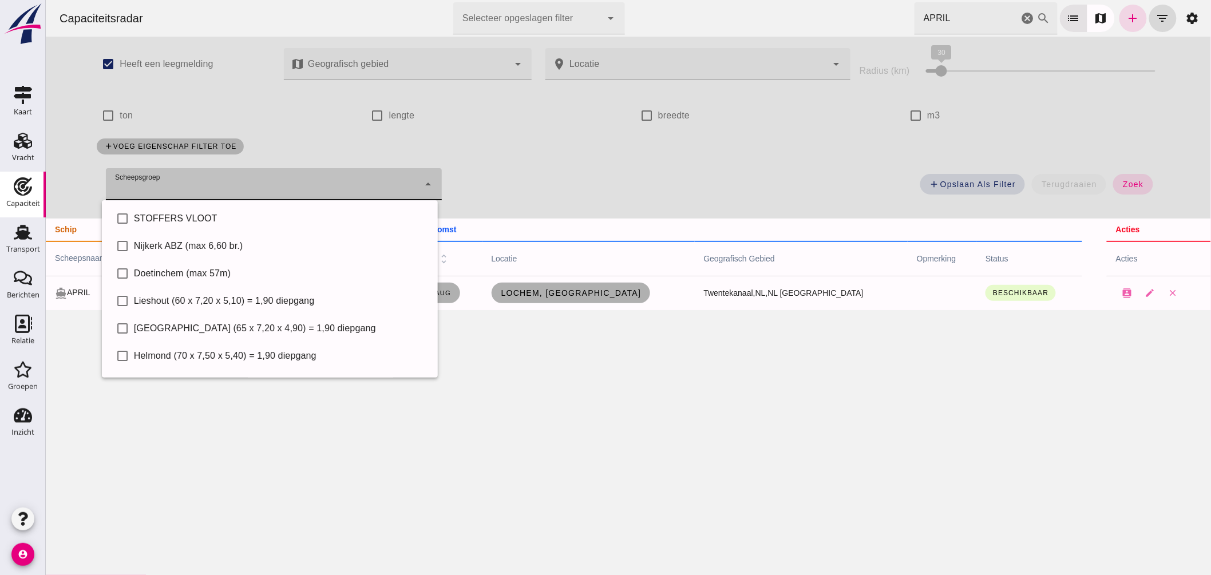
click icon "cancel"
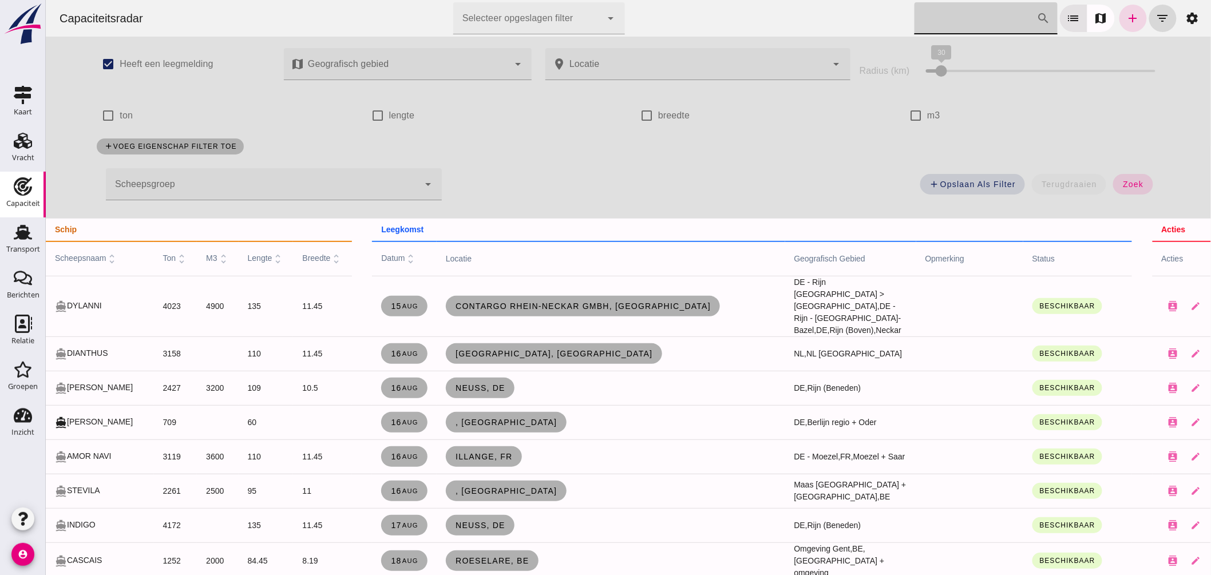
click div
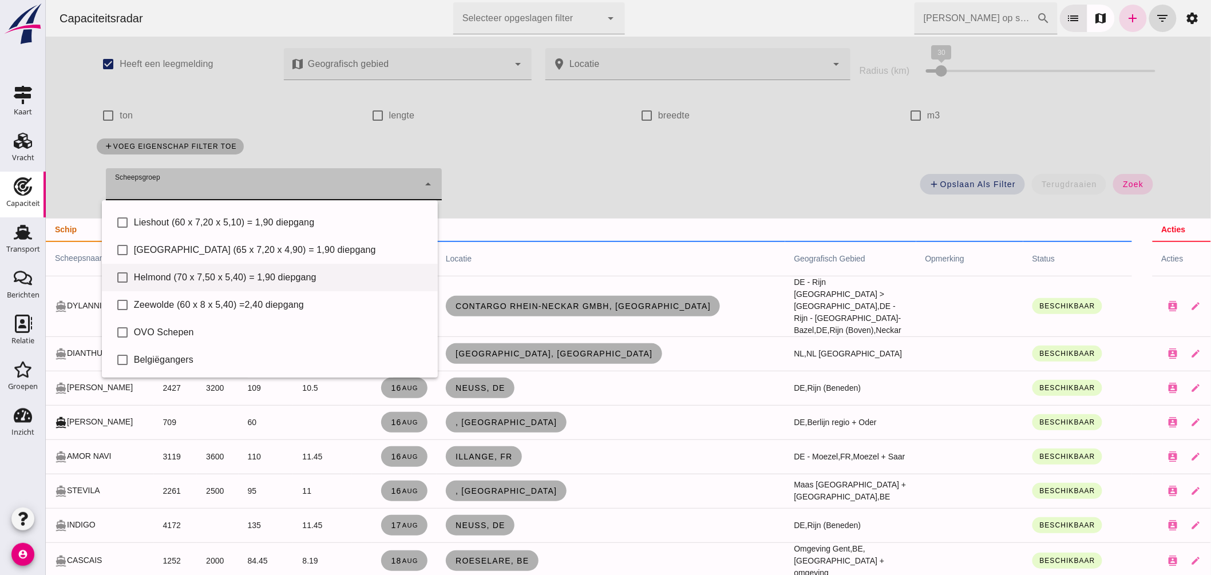
scroll to position [15, 0]
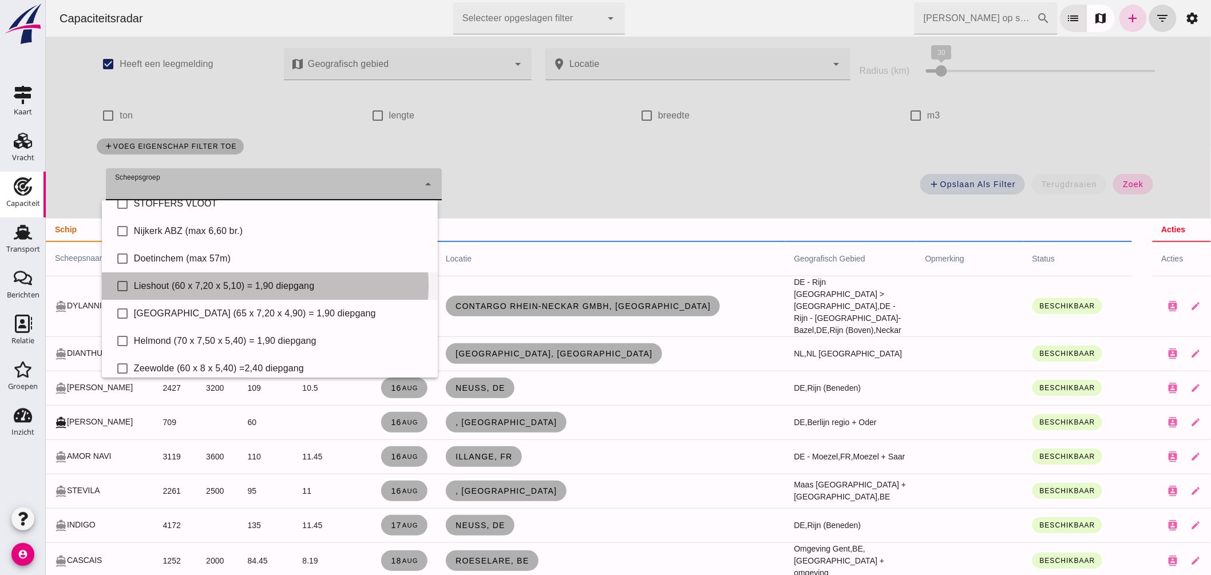
click at [197, 288] on div "Lieshout (60 x 7,20 x 5,10) = 1,90 diepgang" at bounding box center [280, 286] width 295 height 14
type input "Lieshout (60 x 7,20 x 5,10) = 1,90 diepgang"
checkbox input "true"
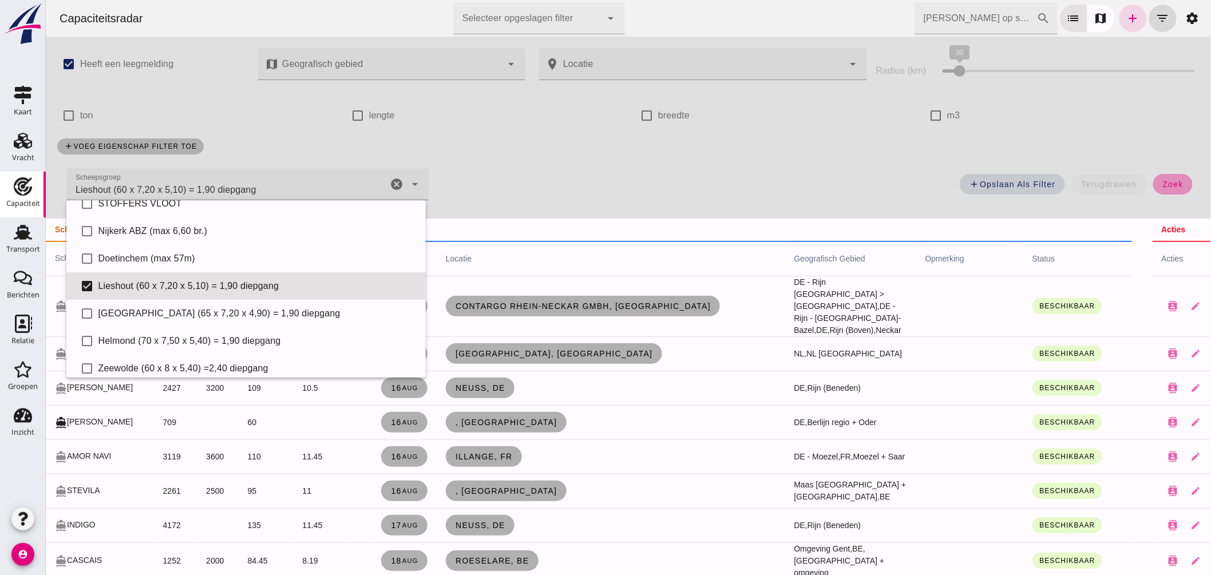
click span "zoek"
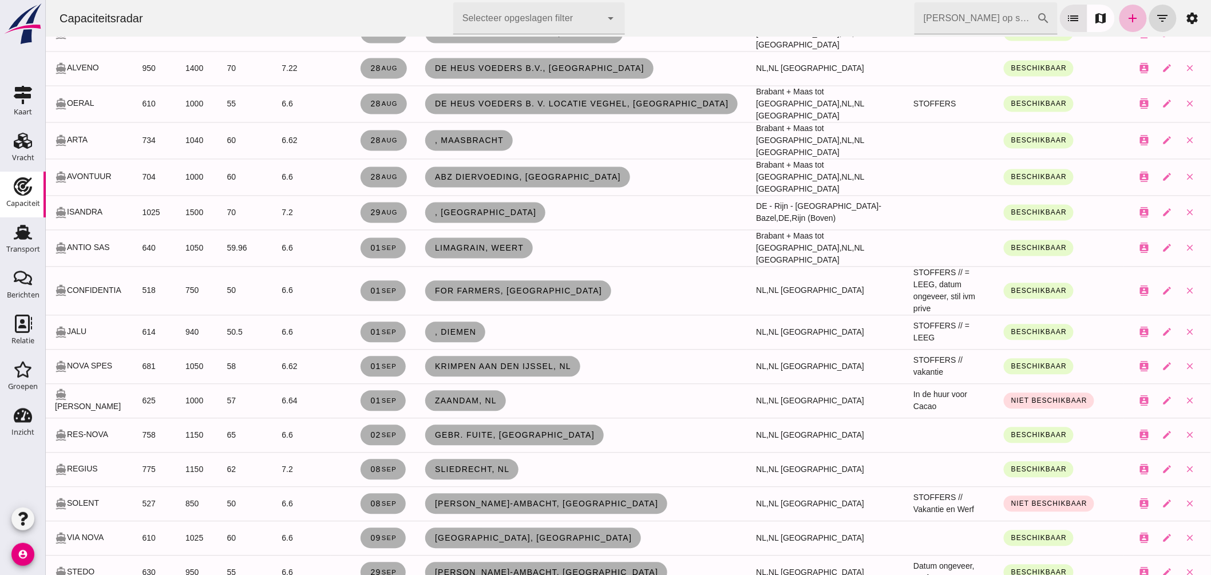
scroll to position [833, 0]
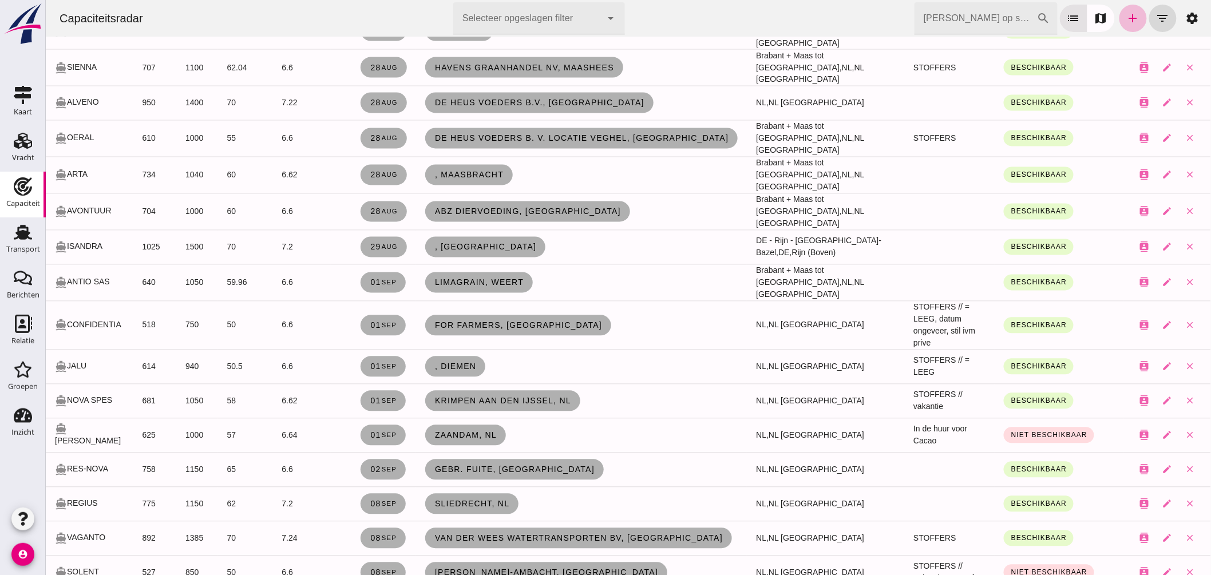
click input "[PERSON_NAME] op scheepsnaam"
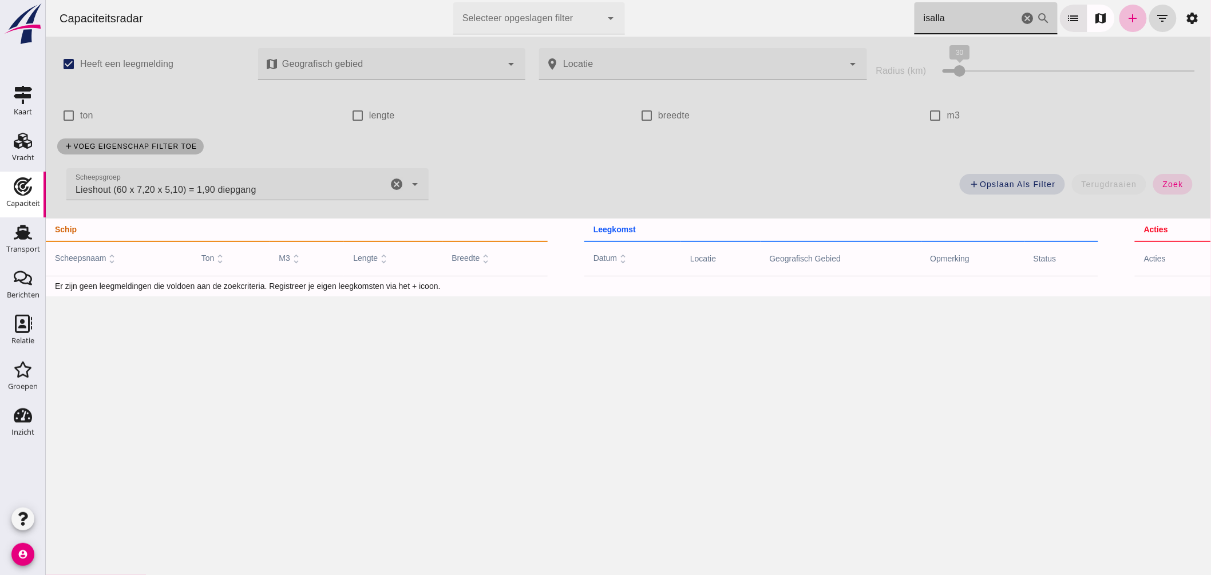
scroll to position [0, 0]
click icon "cancel"
type input "isala"
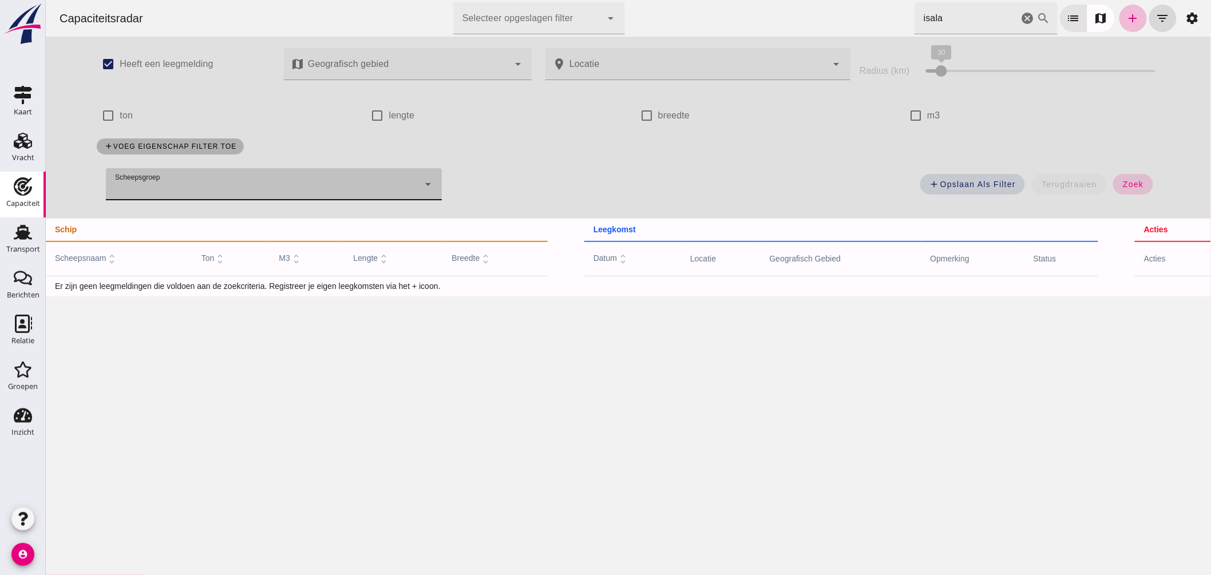
click button "zoek"
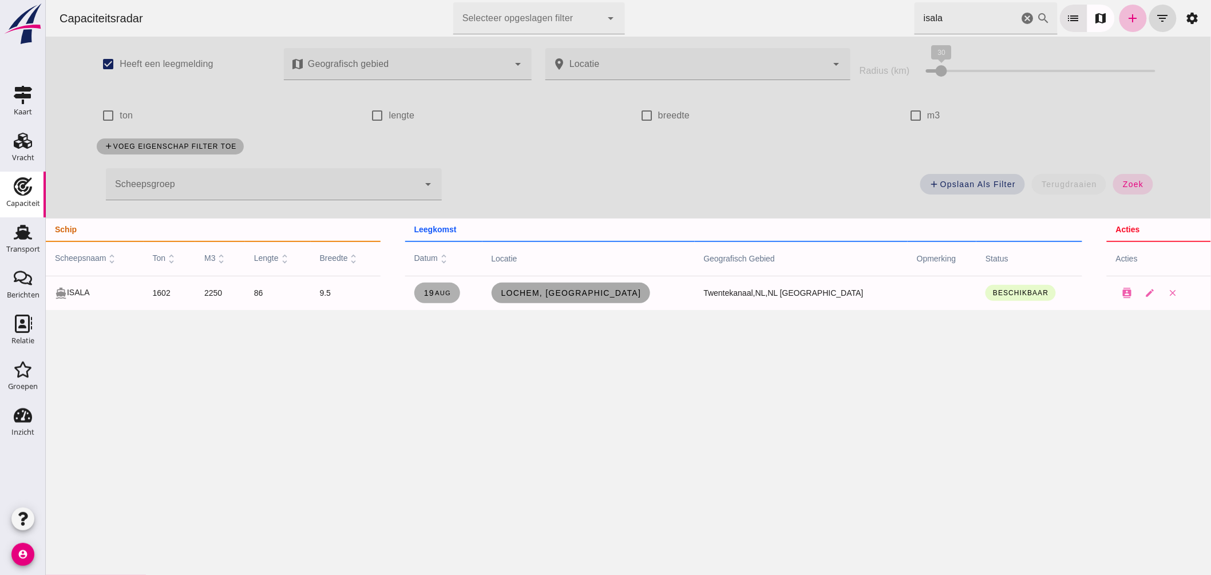
click span "Lochem, [GEOGRAPHIC_DATA]"
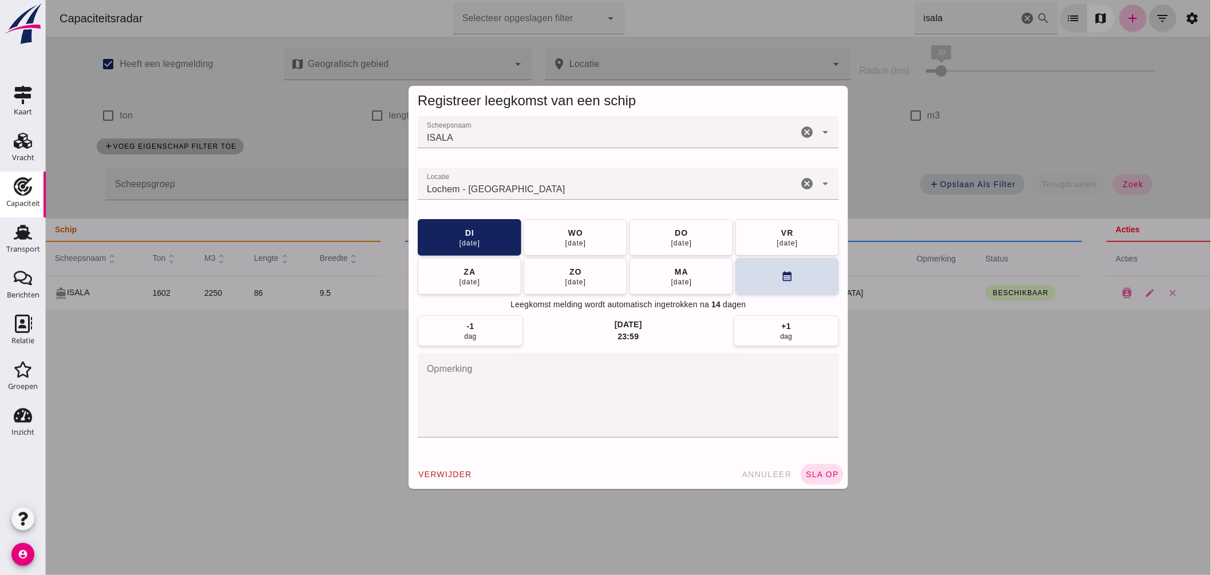
click input "Locatie"
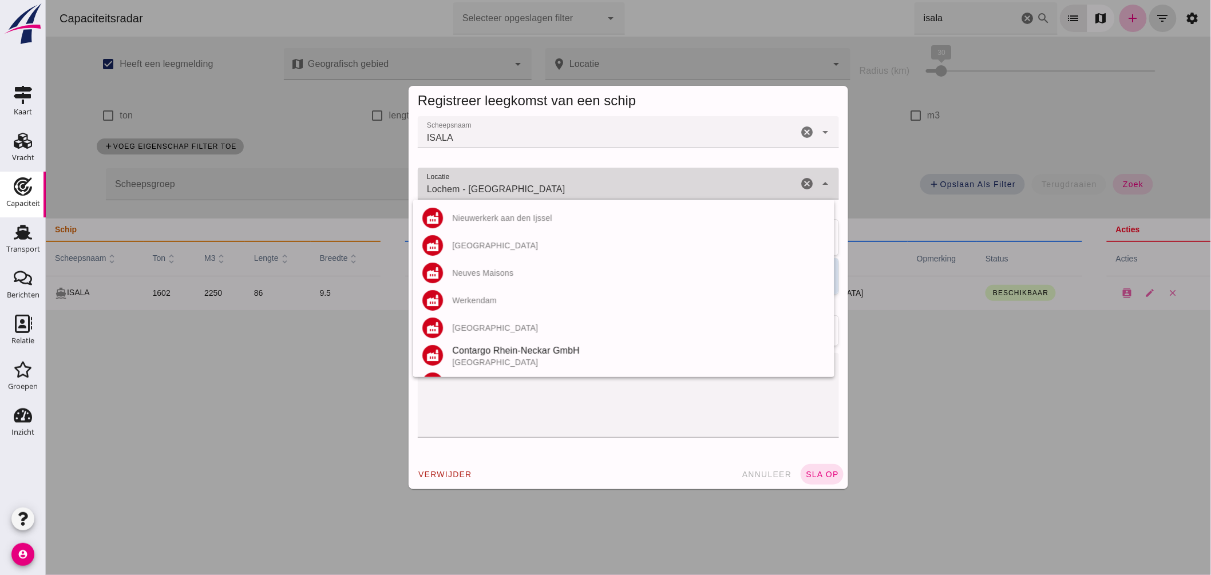
click input "Lochem - [GEOGRAPHIC_DATA]"
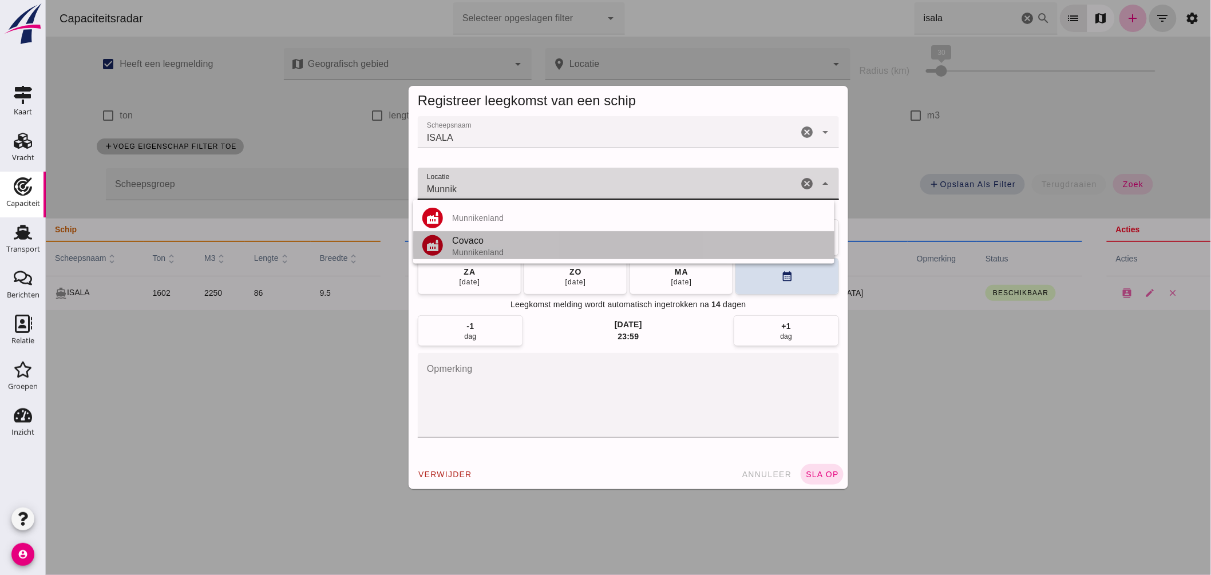
click at [500, 237] on div "Covaco" at bounding box center [637, 241] width 373 height 14
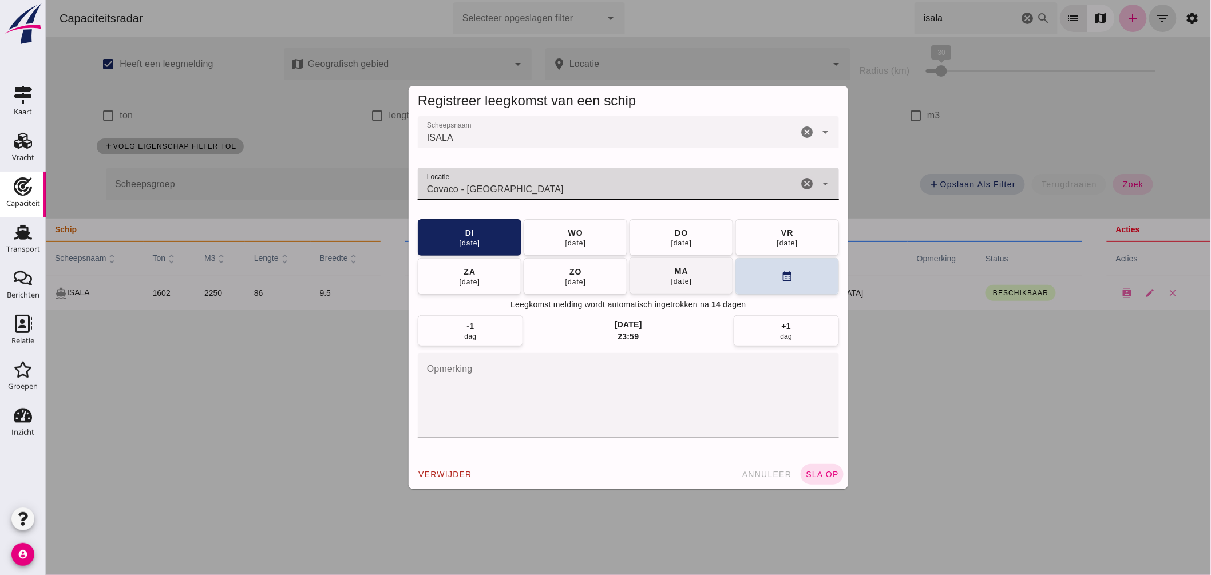
type input "Covaco - [GEOGRAPHIC_DATA]"
click button "[DATE]"
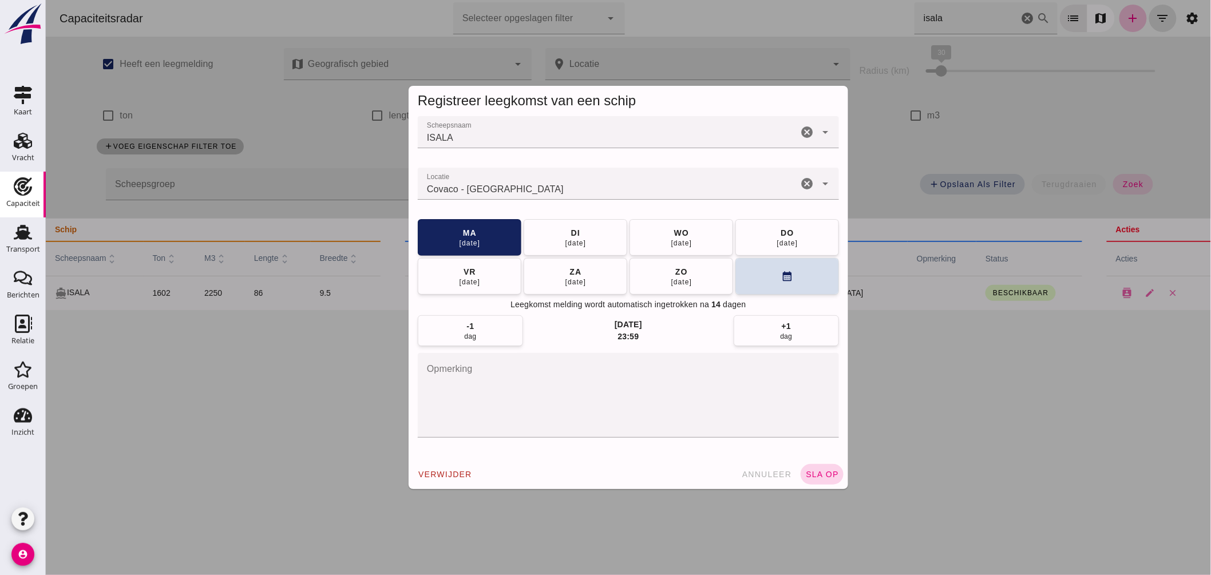
click span "sla op"
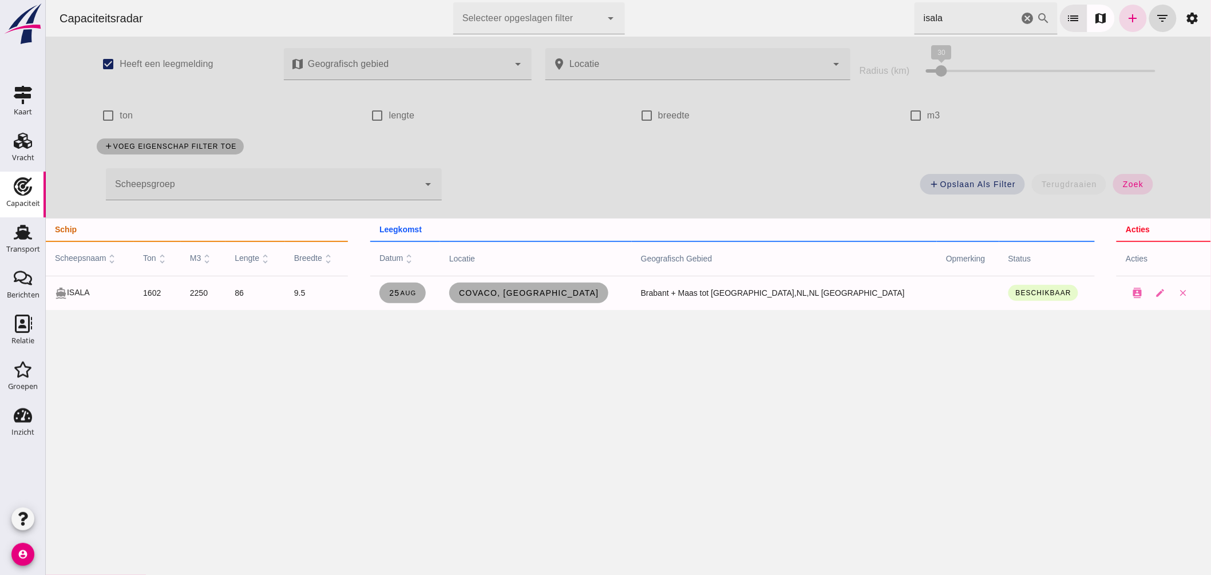
drag, startPoint x: 894, startPoint y: 27, endPoint x: 675, endPoint y: 34, distance: 218.7
click div "Capaciteitsradar Selecteer opgeslagen filter Selecteer opgeslagen filter cancel…"
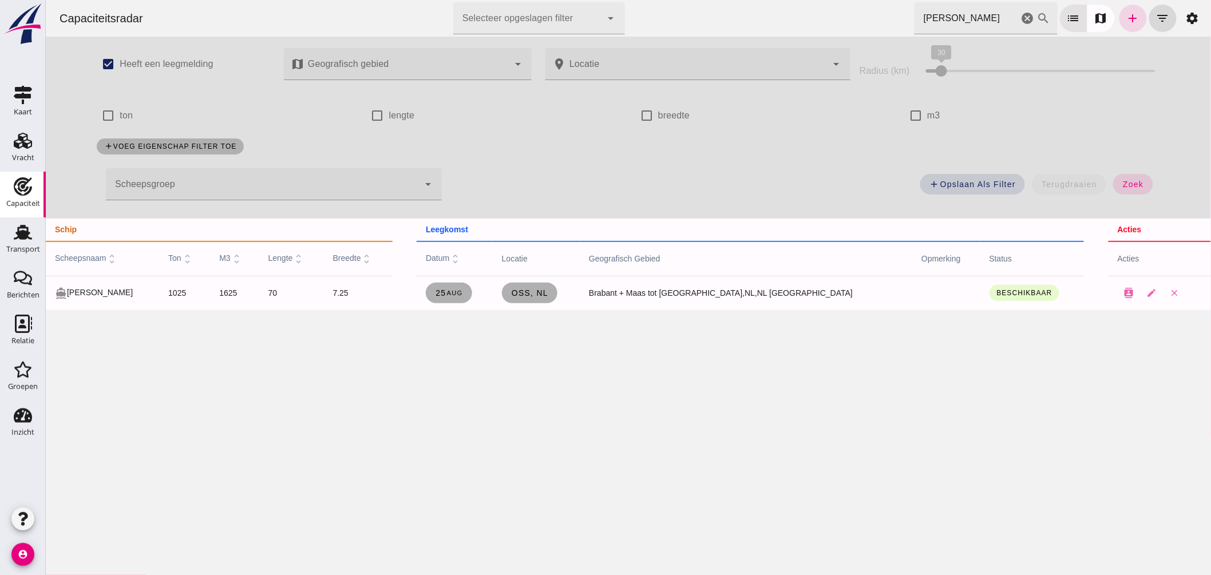
drag, startPoint x: 942, startPoint y: 16, endPoint x: 741, endPoint y: -5, distance: 202.5
click at [741, 0] on html "Capaciteitsradar Selecteer opgeslagen filter Selecteer opgeslagen filter cancel…" at bounding box center [627, 287] width 1165 height 575
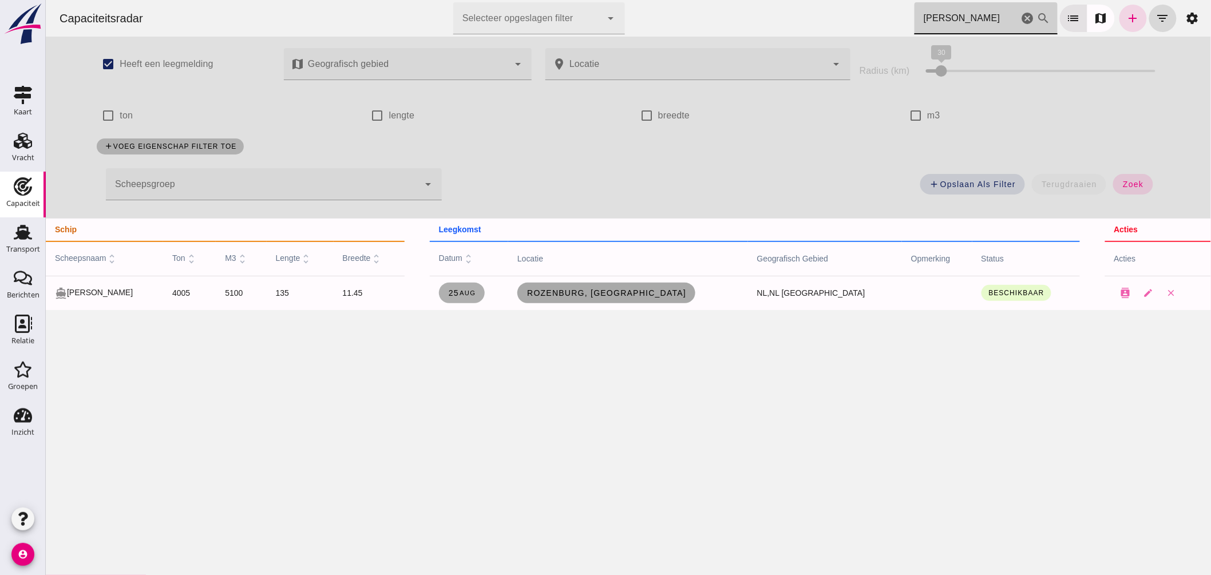
type input "[PERSON_NAME]"
click at [617, 284] on link "Rozenburg, [GEOGRAPHIC_DATA]" at bounding box center [606, 293] width 178 height 21
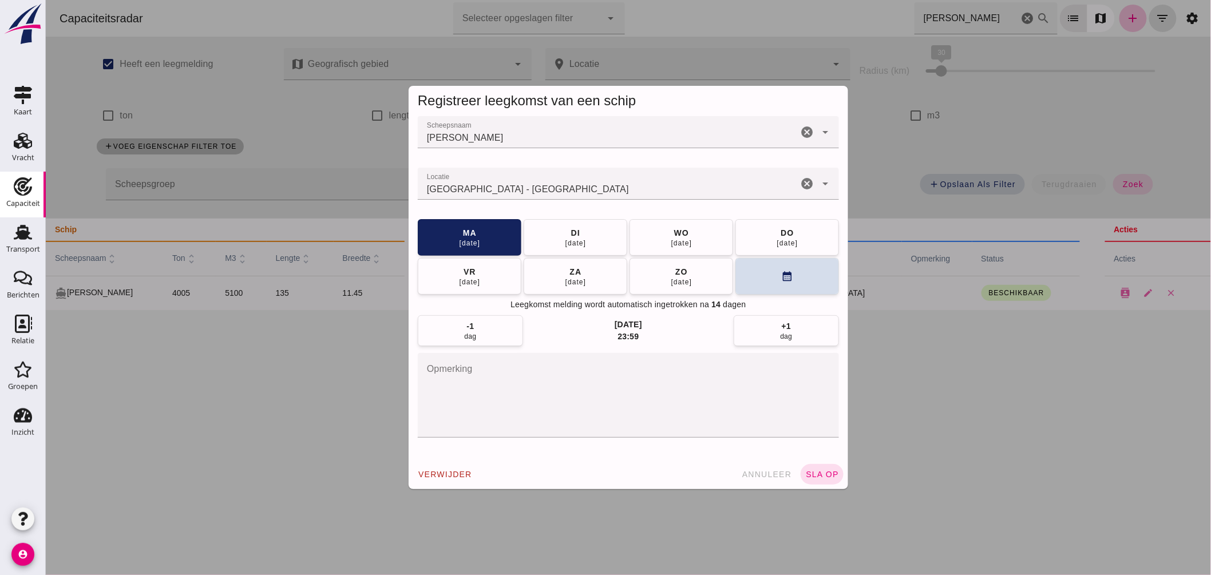
drag, startPoint x: 561, startPoint y: 192, endPoint x: 246, endPoint y: 177, distance: 315.0
click div "Registreer leegkomst van een schip Scheepsnaam Scheepsnaam [PERSON_NAME] cancel…"
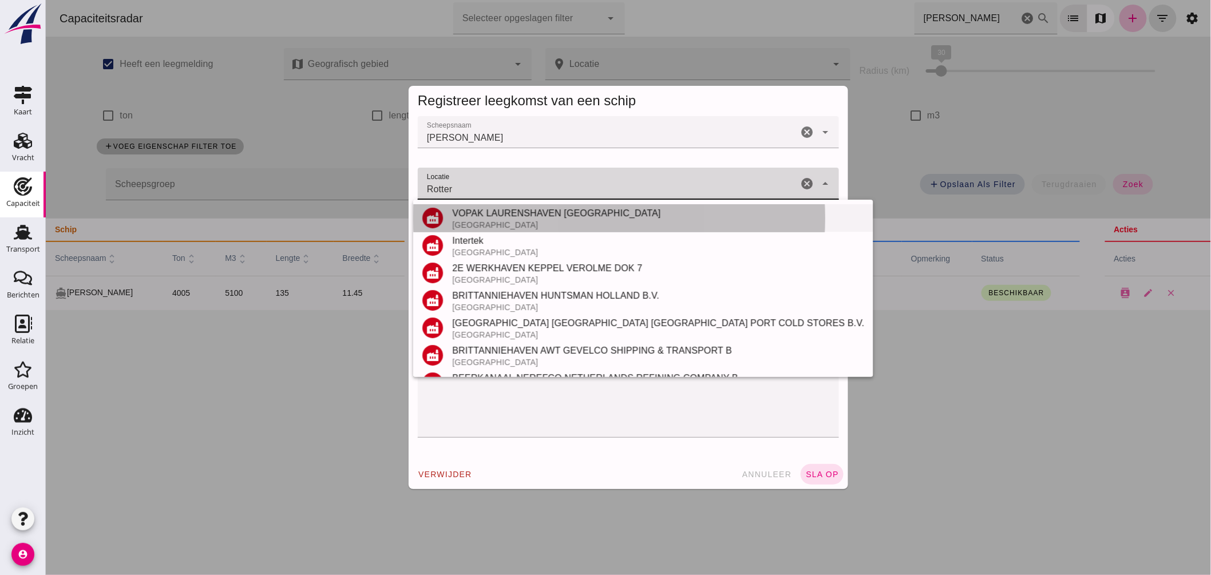
click at [496, 217] on div "VOPAK LAURENSHAVEN [GEOGRAPHIC_DATA]" at bounding box center [657, 214] width 412 height 14
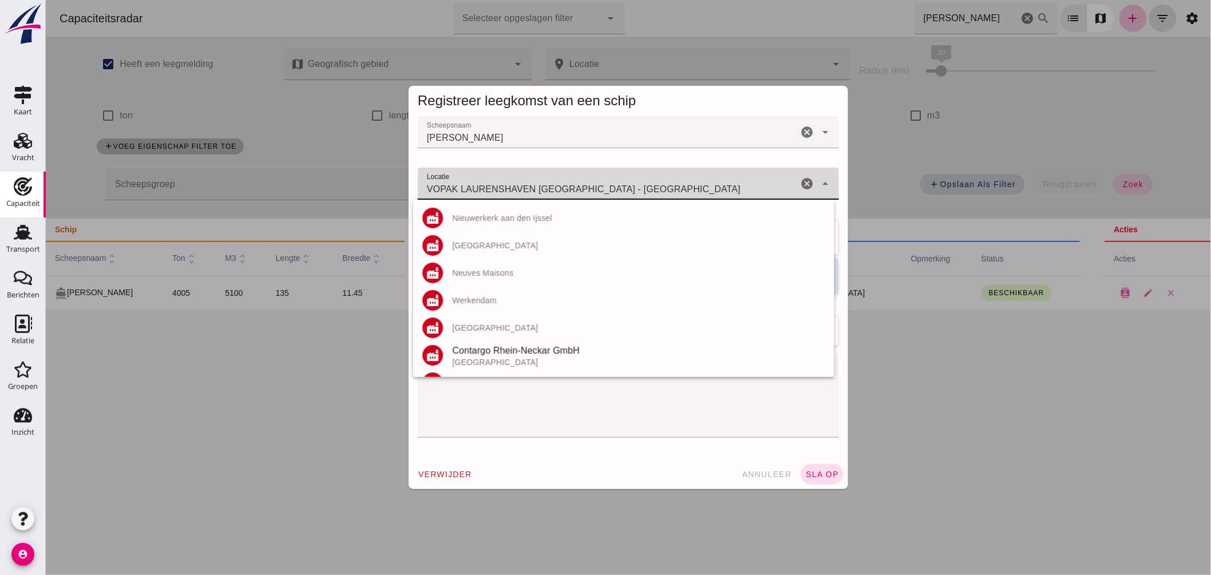
scroll to position [2553, 0]
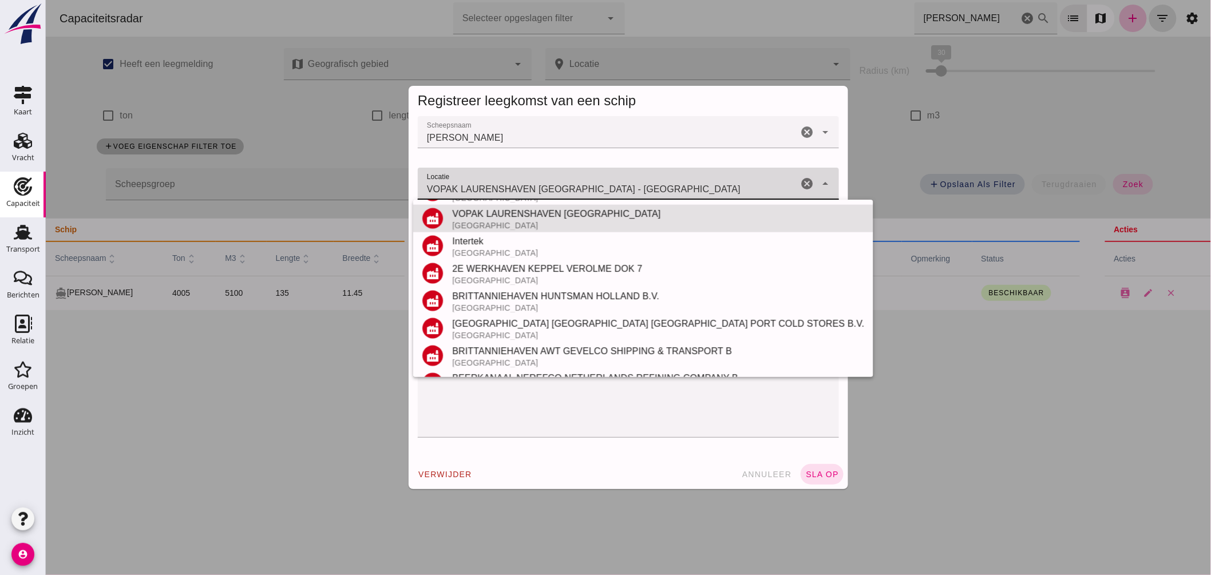
drag, startPoint x: 592, startPoint y: 186, endPoint x: 236, endPoint y: 144, distance: 359.0
click div "Registreer leegkomst van een schip Scheepsnaam Scheepsnaam [PERSON_NAME] cancel…"
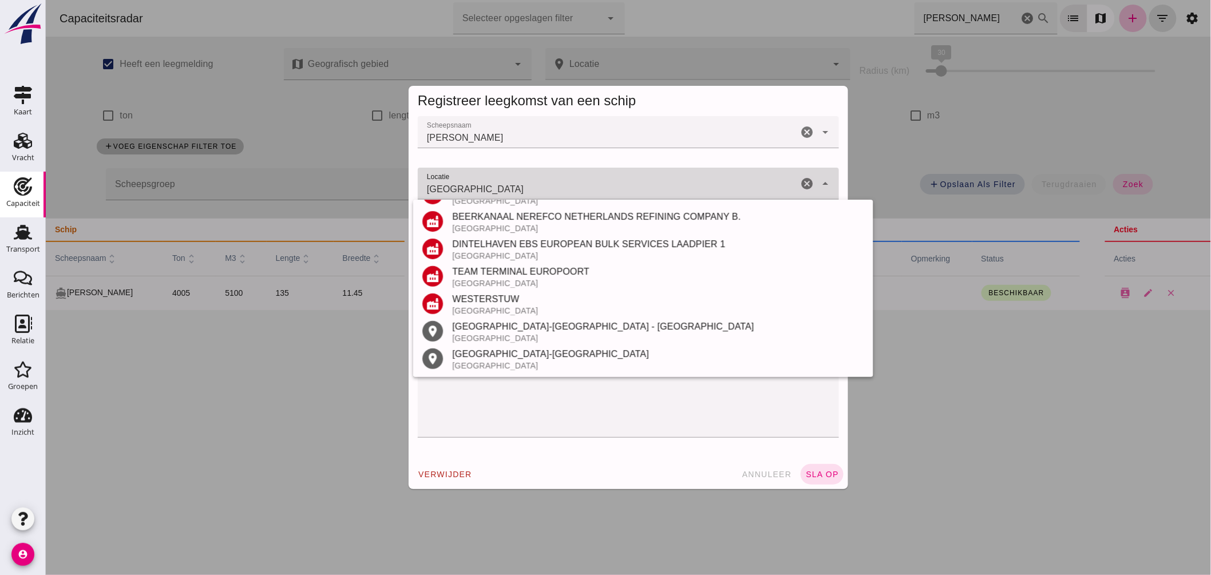
scroll to position [133, 0]
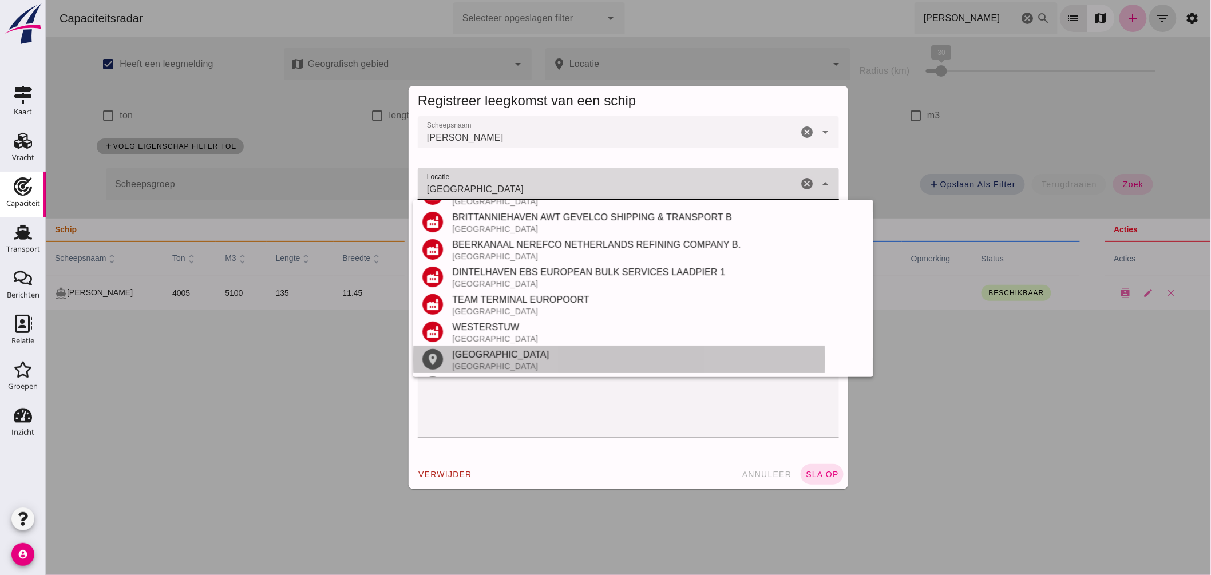
drag, startPoint x: 477, startPoint y: 365, endPoint x: 490, endPoint y: 361, distance: 14.2
click at [479, 366] on div "[GEOGRAPHIC_DATA]" at bounding box center [657, 366] width 412 height 9
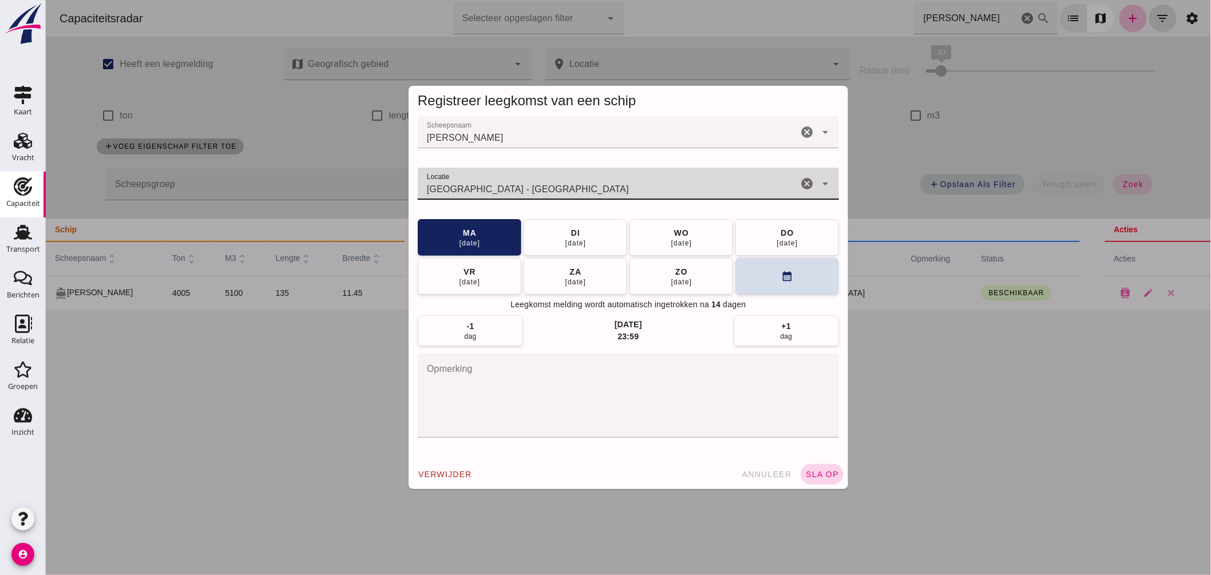
type input "[GEOGRAPHIC_DATA] - [GEOGRAPHIC_DATA]"
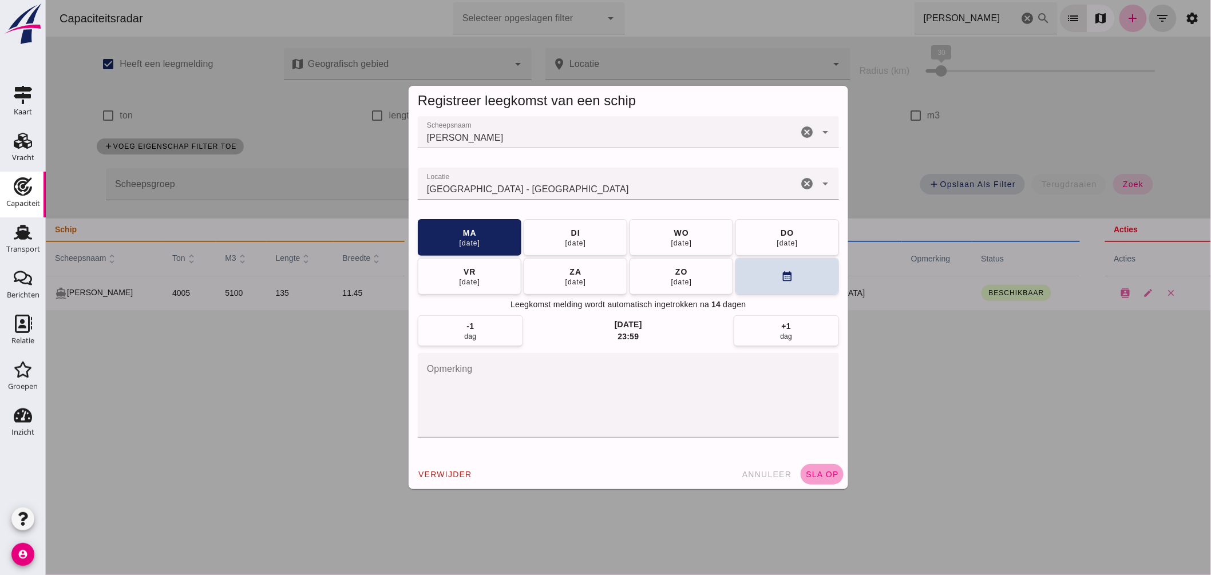
click button "sla op"
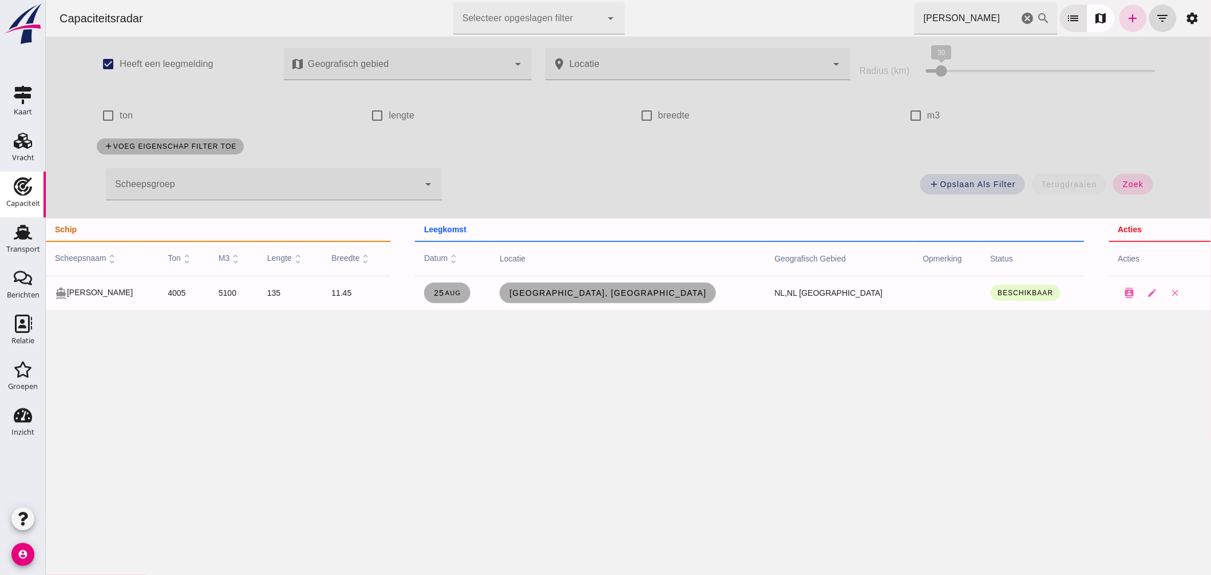
click icon "cancel"
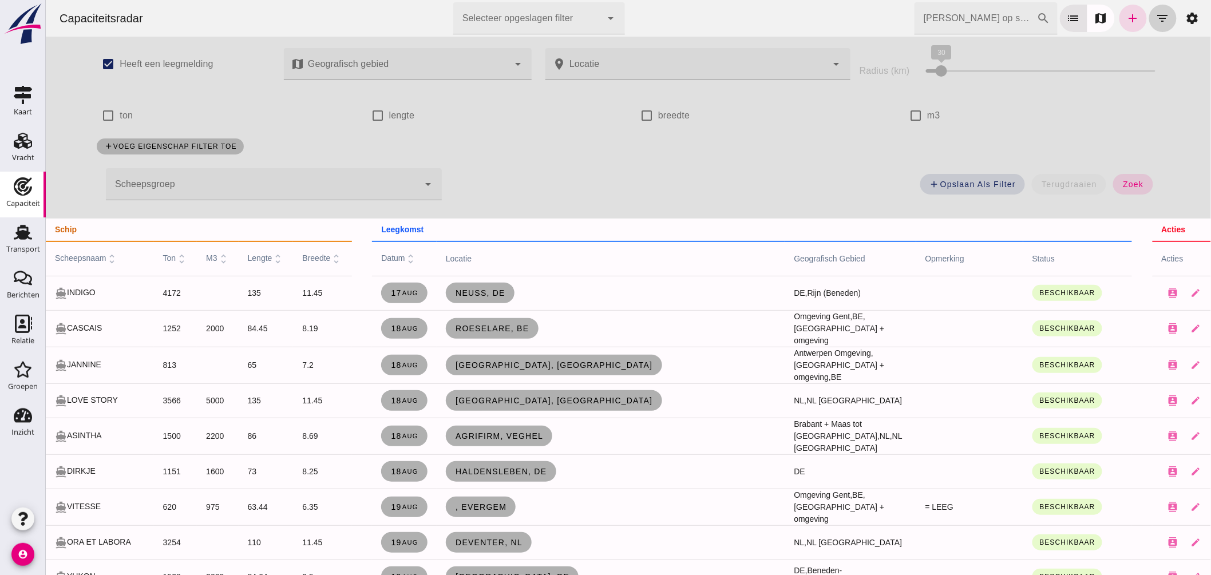
click button "filter_list"
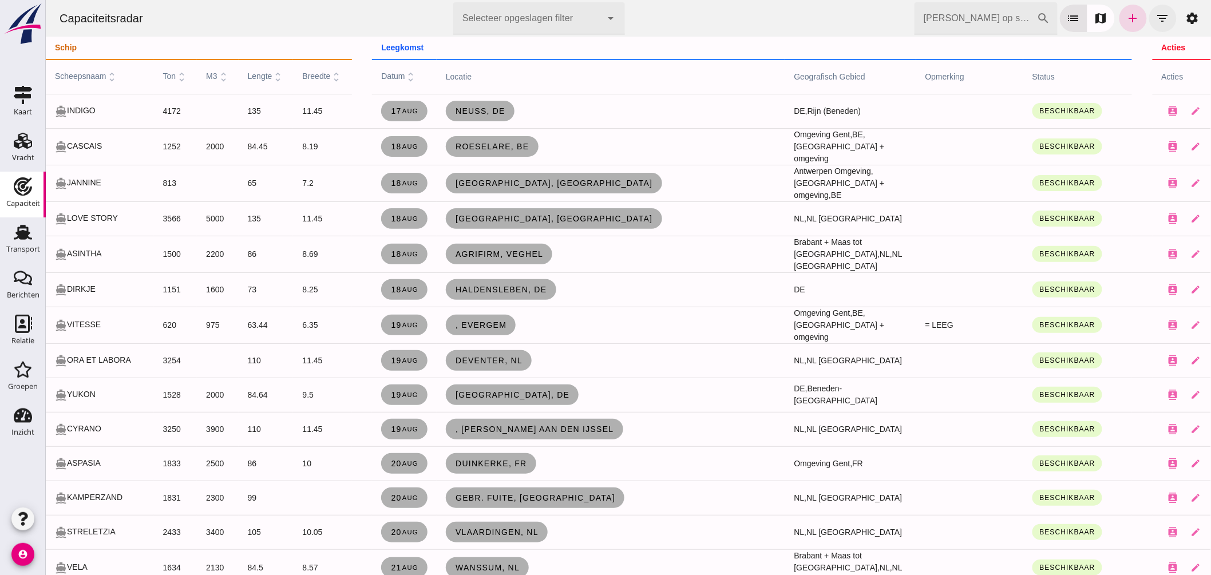
click at [1155, 12] on icon "filter_list" at bounding box center [1162, 18] width 14 height 14
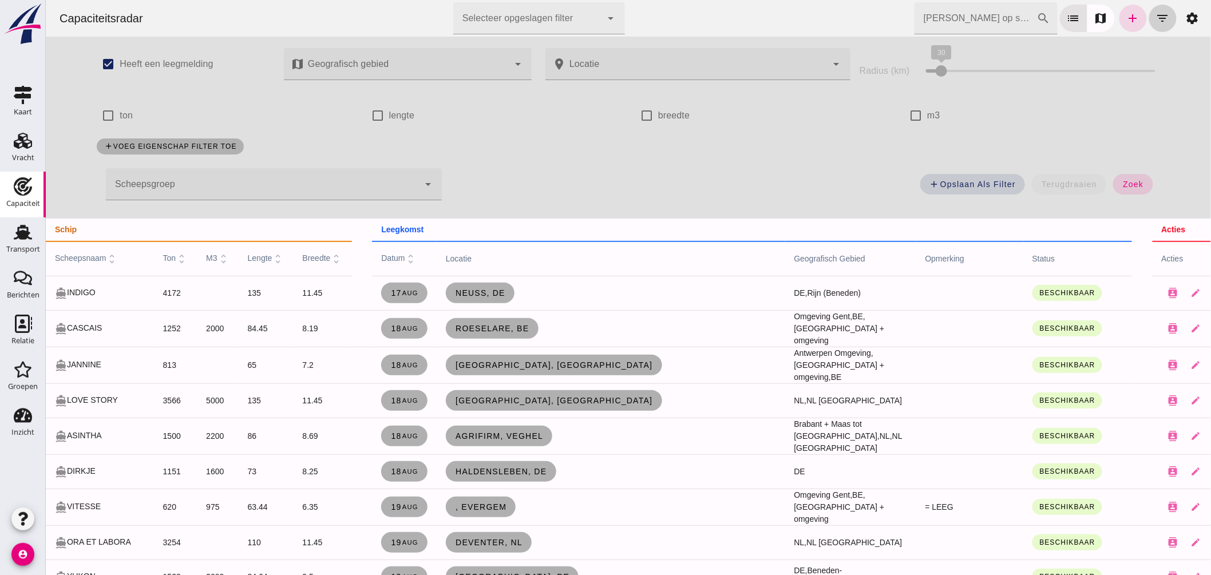
drag, startPoint x: 1150, startPoint y: 15, endPoint x: 1141, endPoint y: 14, distance: 8.6
click at [1155, 14] on icon "filter_list" at bounding box center [1162, 18] width 14 height 14
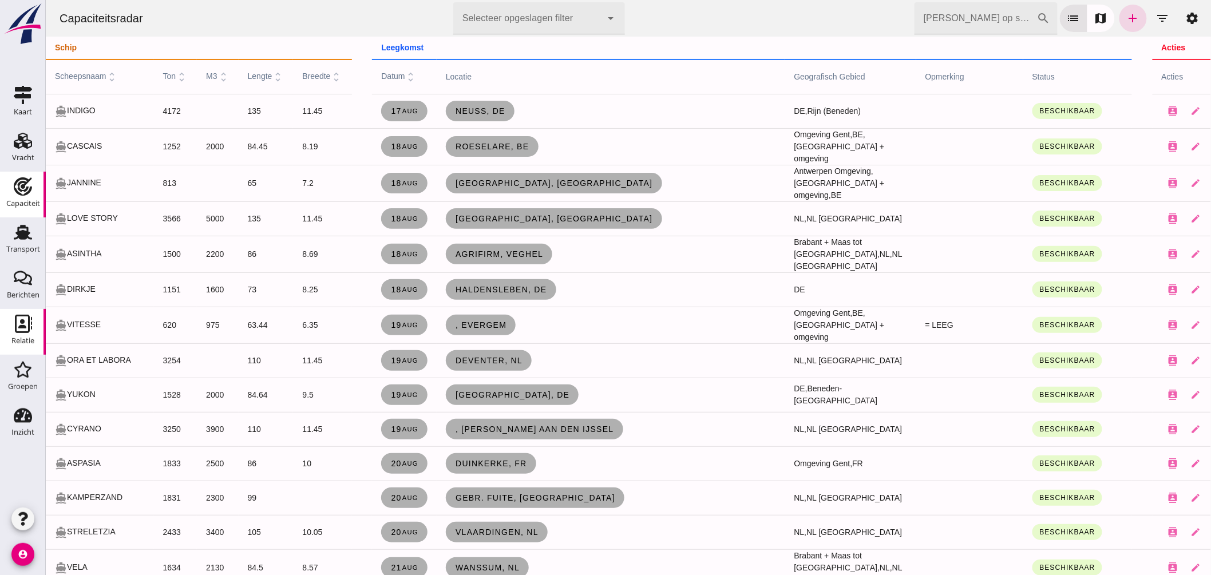
click at [17, 321] on icon "Relatie" at bounding box center [23, 324] width 18 height 18
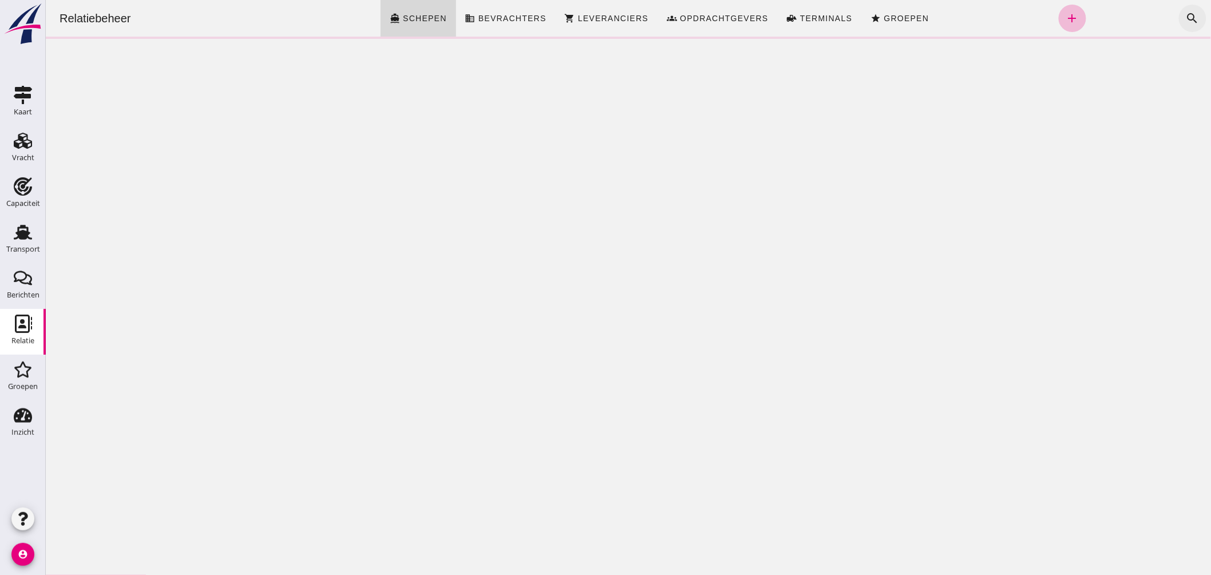
click at [1185, 13] on icon "search" at bounding box center [1192, 18] width 14 height 14
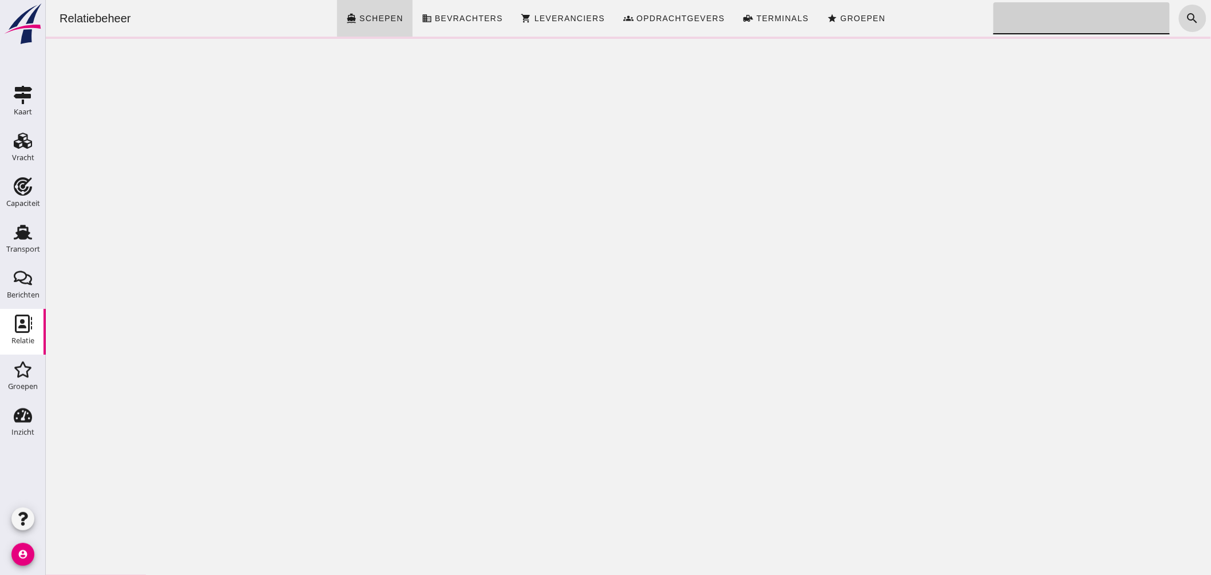
click input "Zoeken..."
click input "desire"
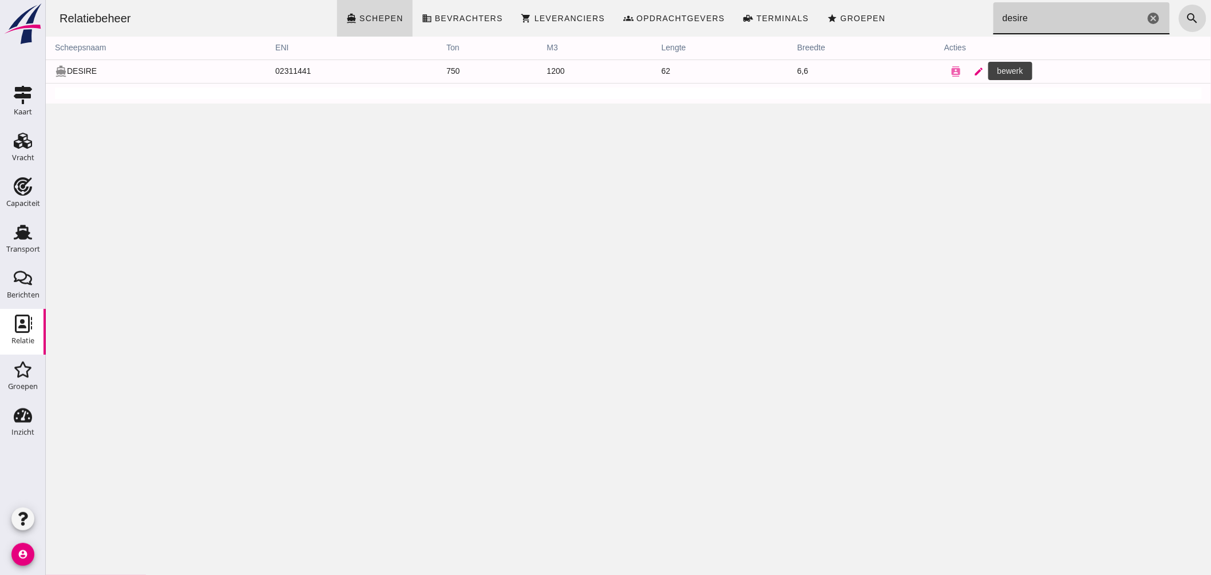
type input "desire"
click at [973, 70] on icon "edit" at bounding box center [978, 71] width 10 height 10
click at [827, 8] on div at bounding box center [627, 287] width 1165 height 575
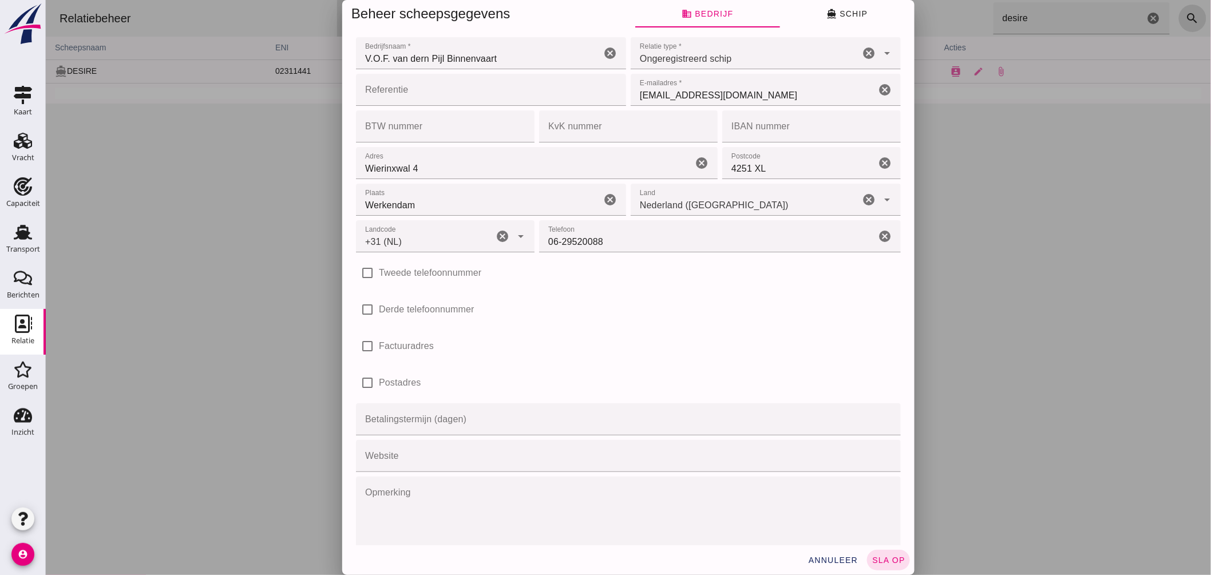
type input "+31 (NL)"
click span "directions_boat Schip"
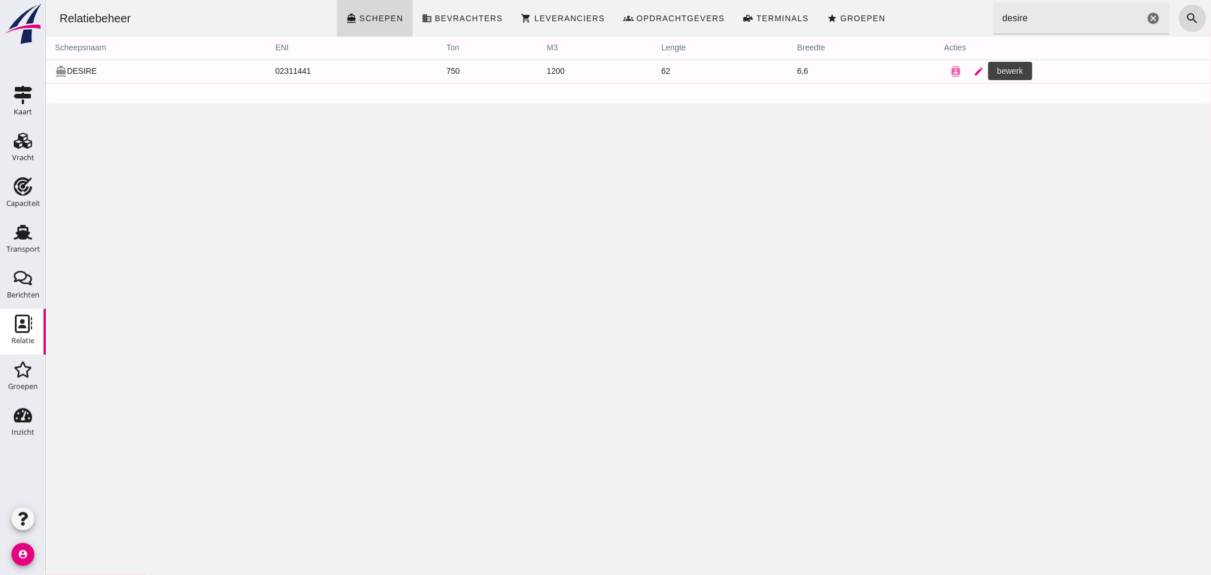
click at [973, 72] on icon "edit" at bounding box center [978, 71] width 10 height 10
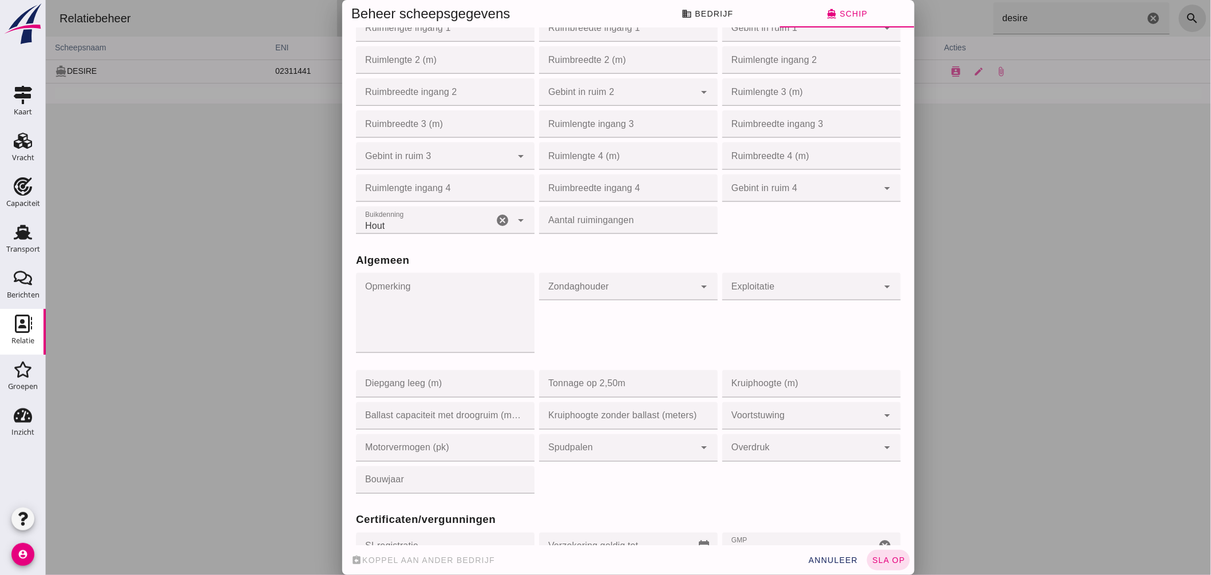
scroll to position [763, 0]
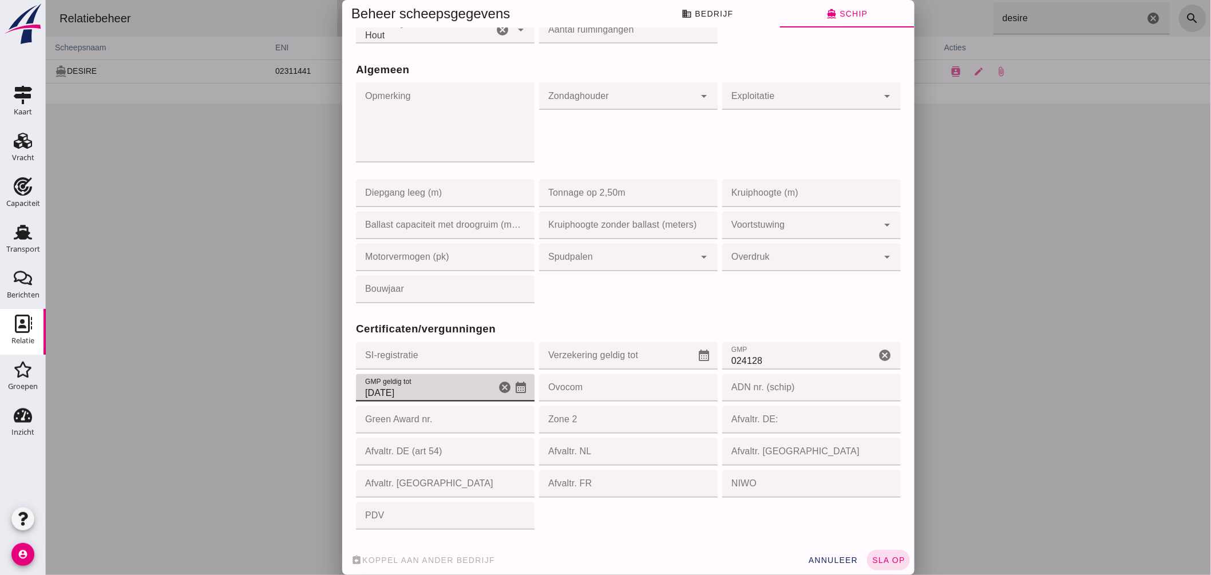
click at [513, 388] on icon "calendar_month" at bounding box center [520, 388] width 14 height 14
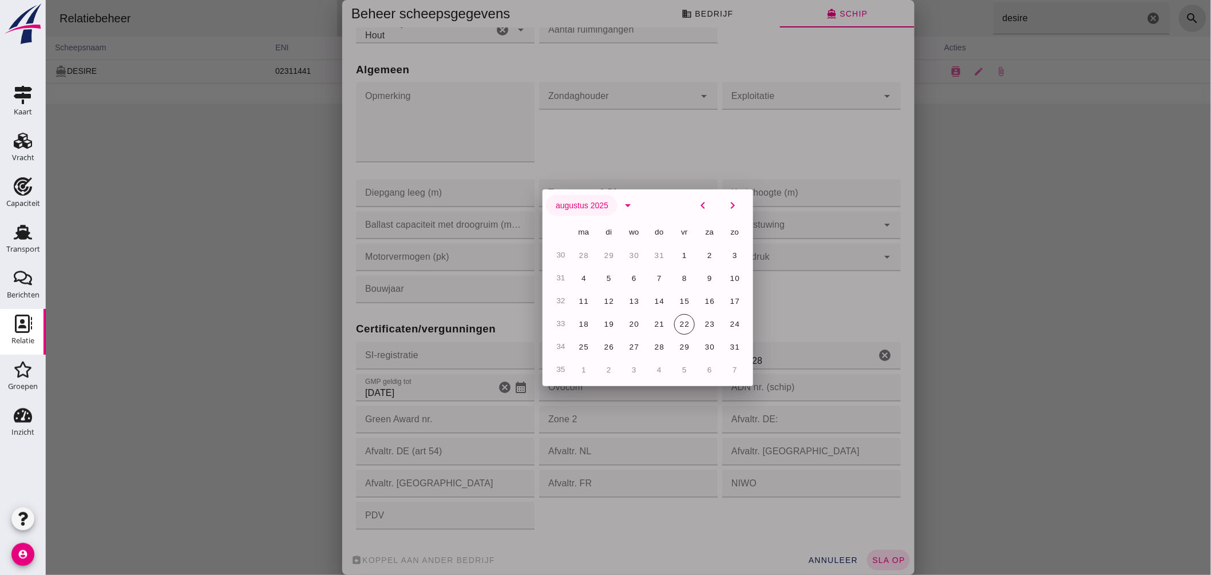
click at [606, 203] on button "augustus 2025" at bounding box center [581, 205] width 72 height 21
click span "augustus 2025"
click at [603, 205] on button "augustus 2025" at bounding box center [581, 205] width 72 height 21
click at [725, 203] on icon "chevron_right" at bounding box center [732, 206] width 14 height 14
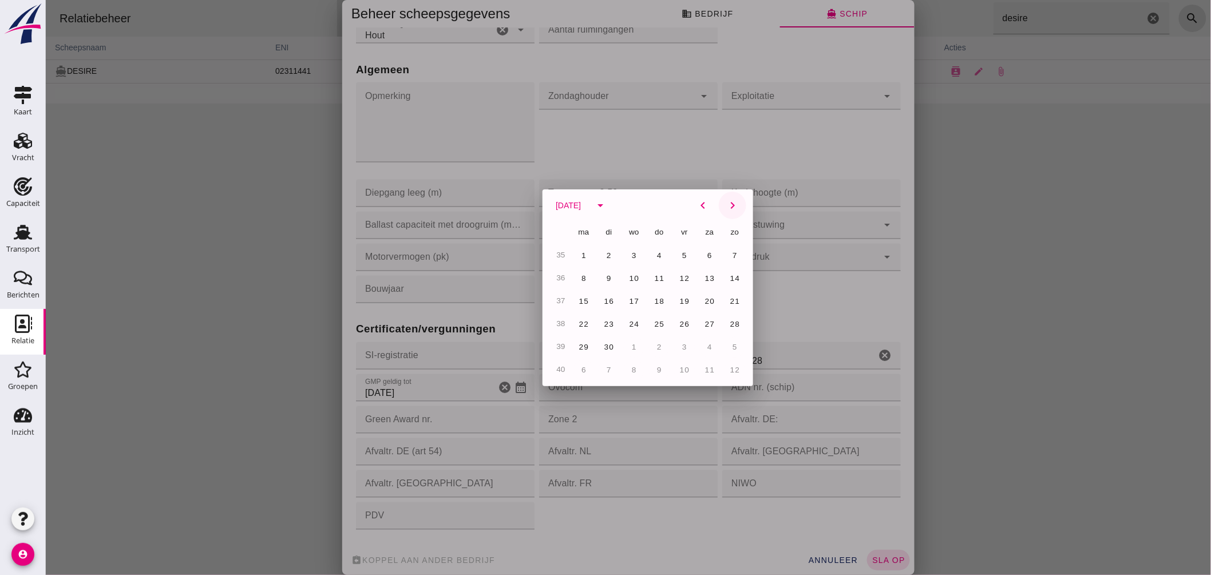
click at [725, 203] on icon "chevron_right" at bounding box center [732, 206] width 14 height 14
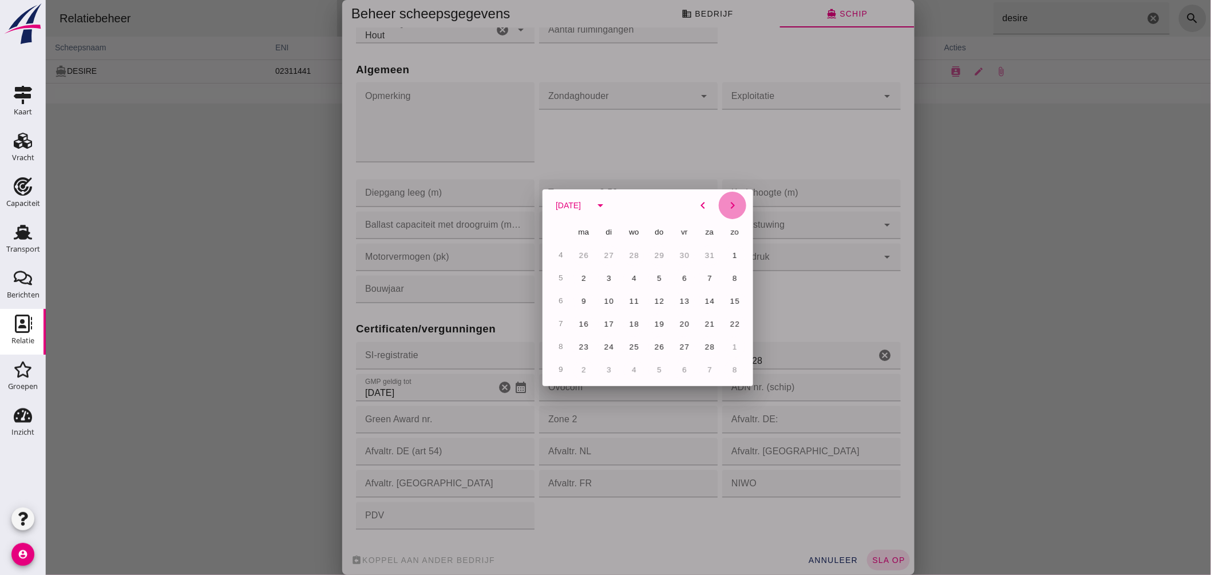
click at [725, 203] on icon "chevron_right" at bounding box center [732, 206] width 14 height 14
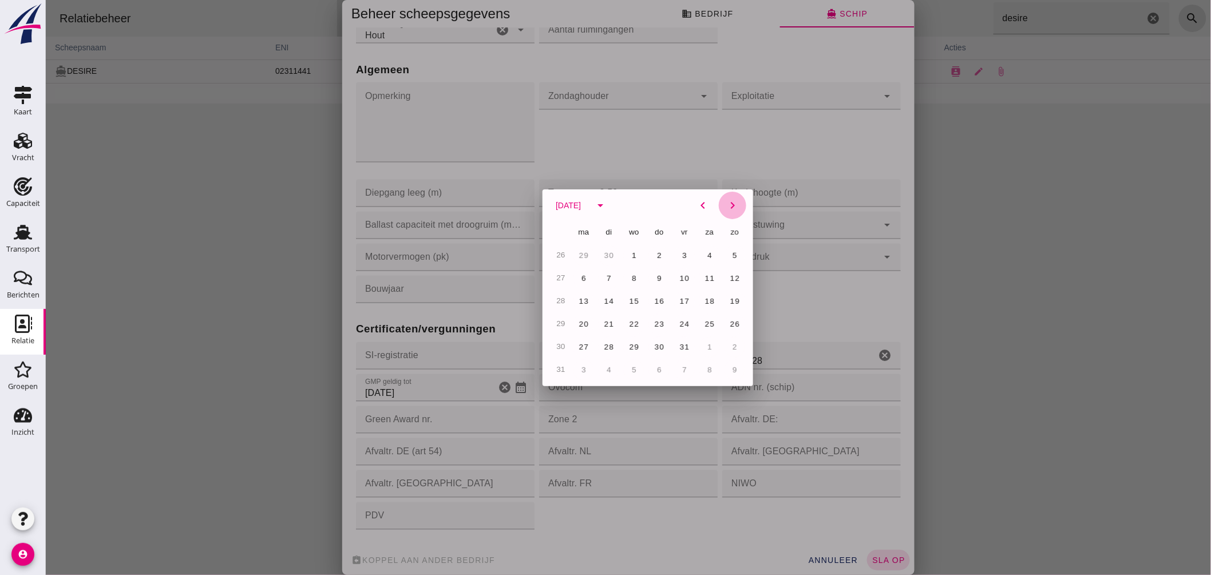
click at [725, 203] on icon "chevron_right" at bounding box center [732, 206] width 14 height 14
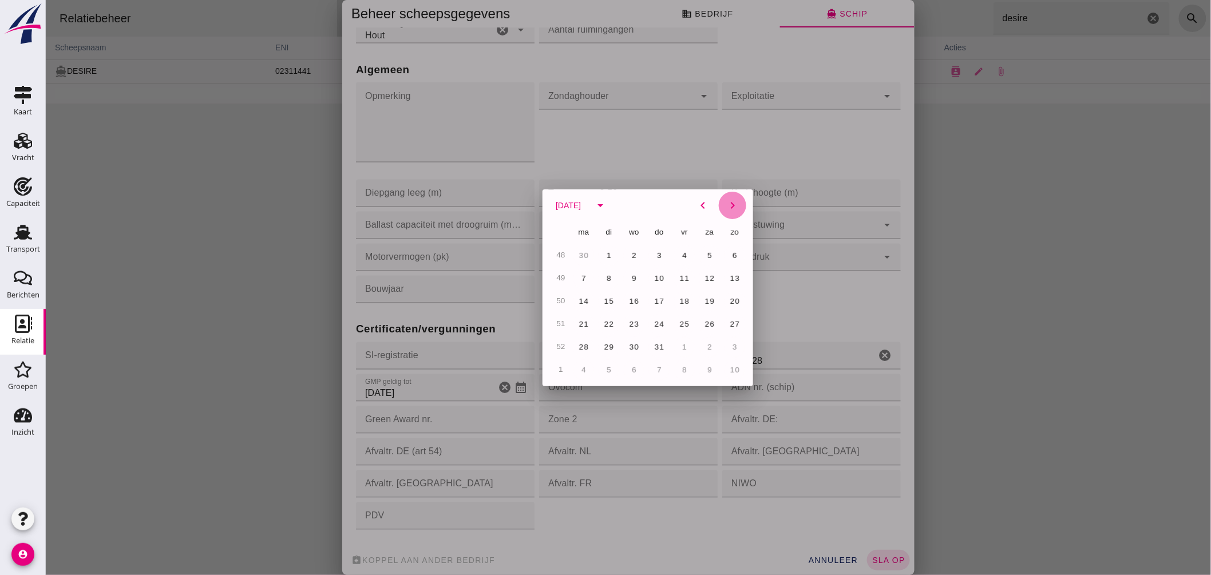
click at [725, 203] on icon "chevron_right" at bounding box center [732, 206] width 14 height 14
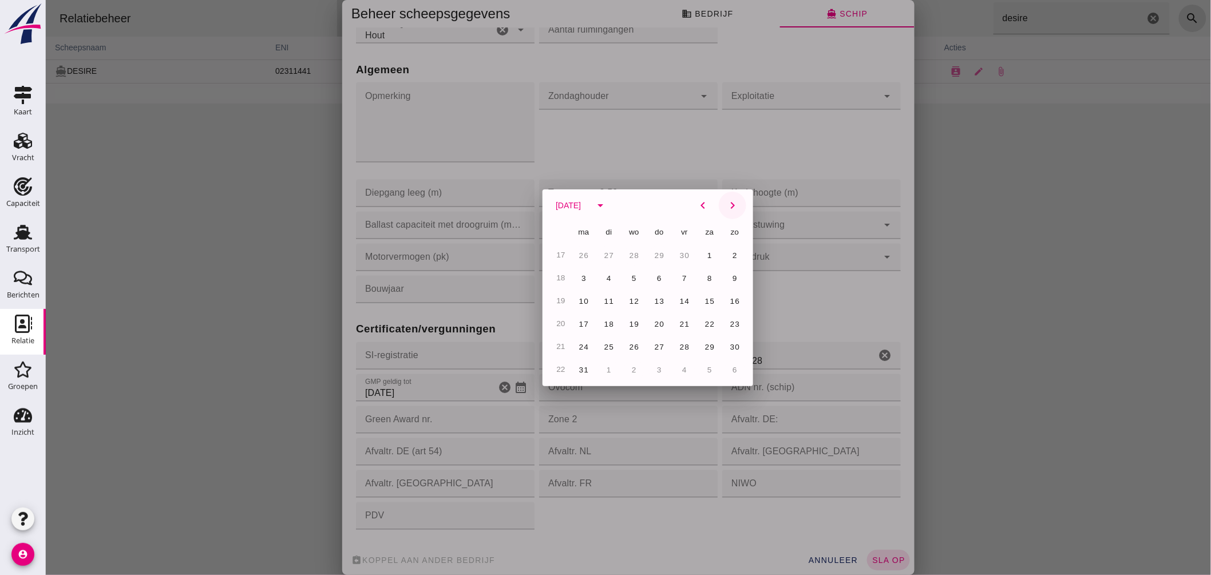
click at [725, 204] on icon "chevron_right" at bounding box center [732, 206] width 14 height 14
click span "31"
type input "[DATE]"
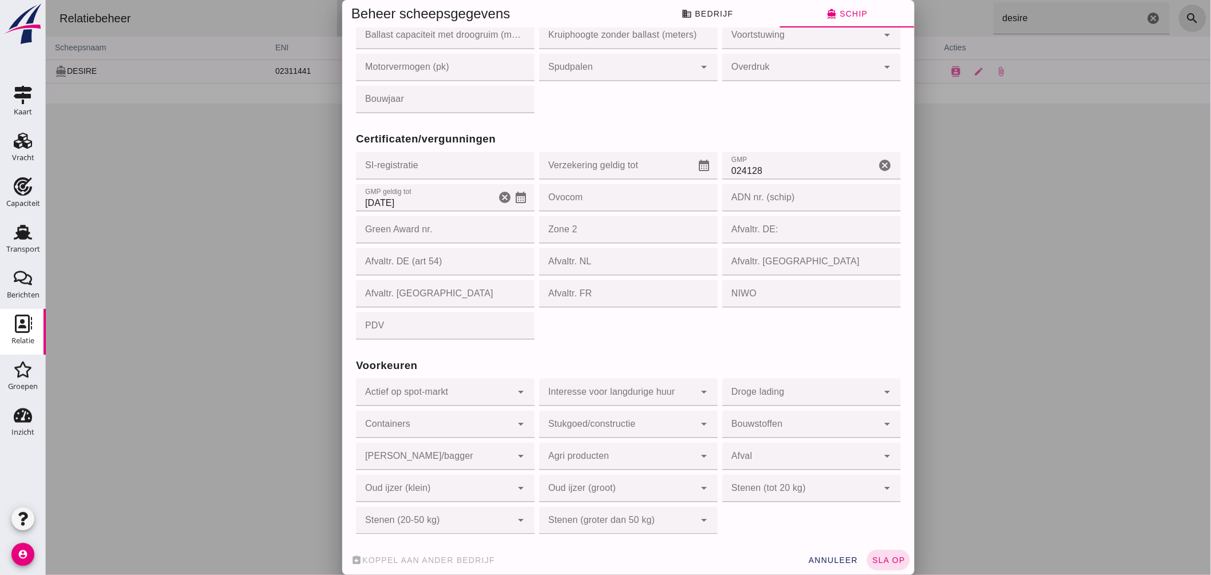
scroll to position [954, 0]
click button "sla op"
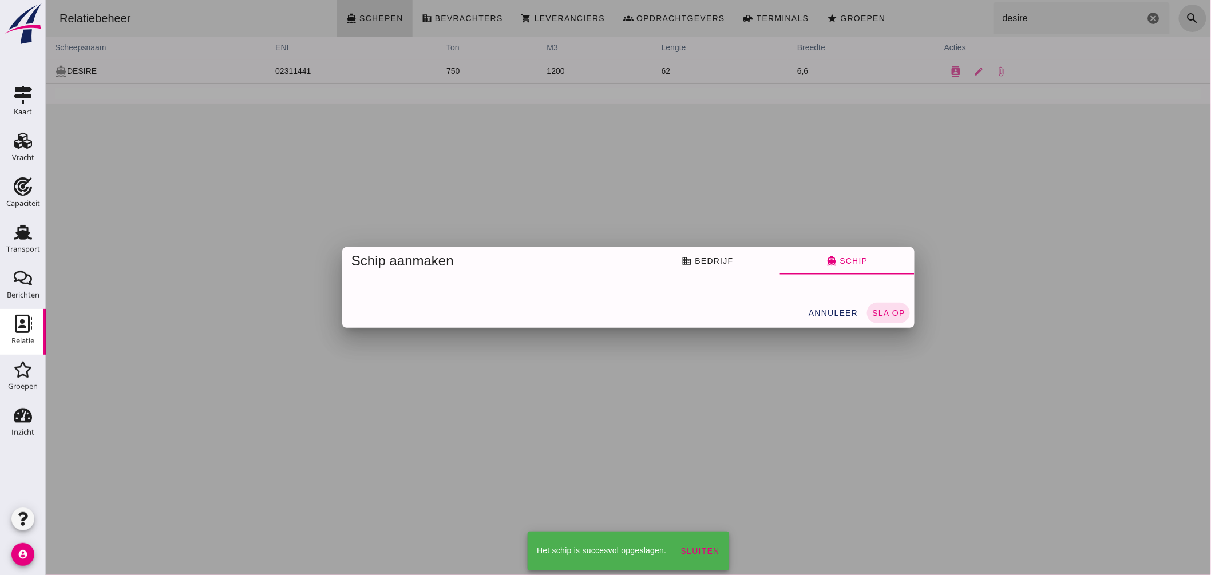
scroll to position [0, 0]
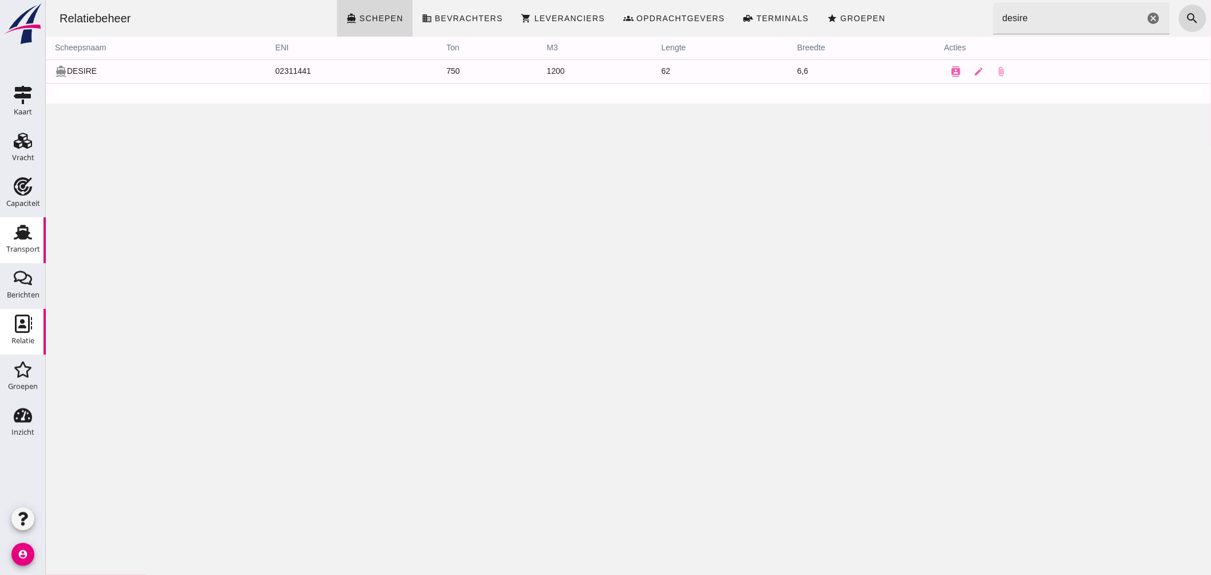
click at [26, 224] on icon "Transport" at bounding box center [23, 232] width 18 height 18
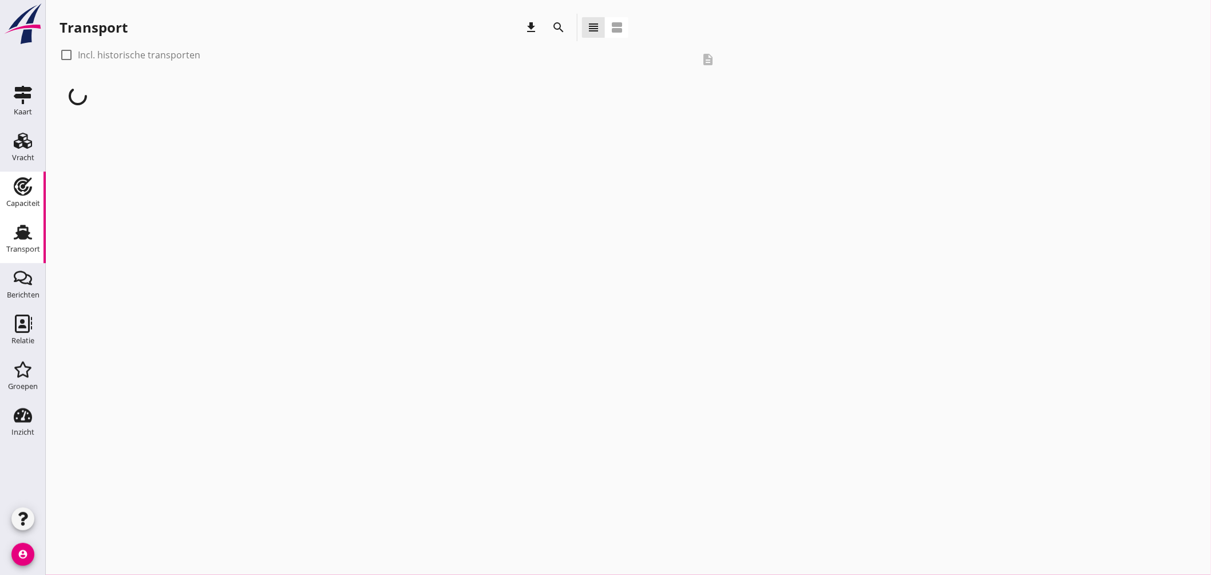
click at [26, 187] on use at bounding box center [23, 186] width 18 height 18
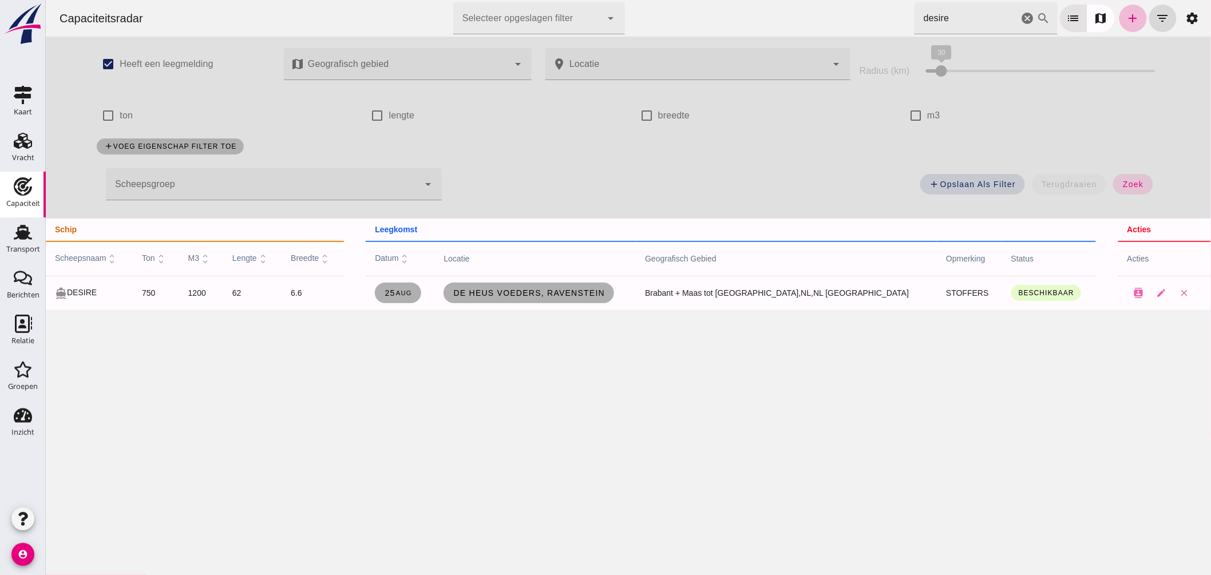
click div "Capaciteitsradar Selecteer opgeslagen filter Selecteer opgeslagen filter cancel…"
type input "e"
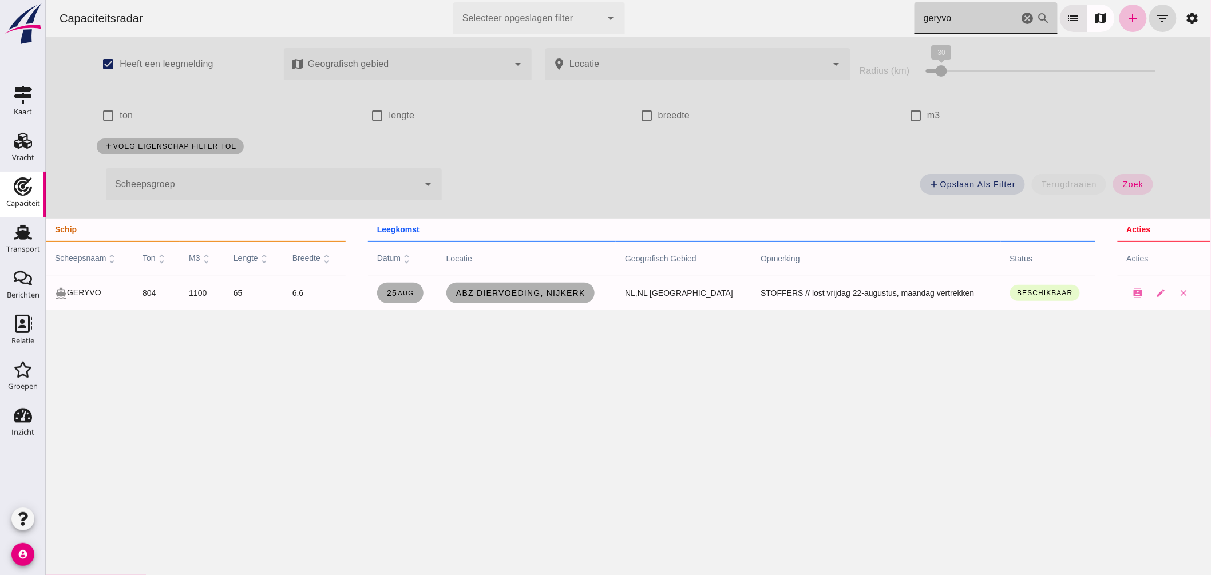
click input "geryvo"
drag, startPoint x: 785, startPoint y: 7, endPoint x: 723, endPoint y: -2, distance: 62.6
click at [723, 0] on html "Capaciteitsradar Selecteer opgeslagen filter Selecteer opgeslagen filter cancel…" at bounding box center [627, 287] width 1165 height 575
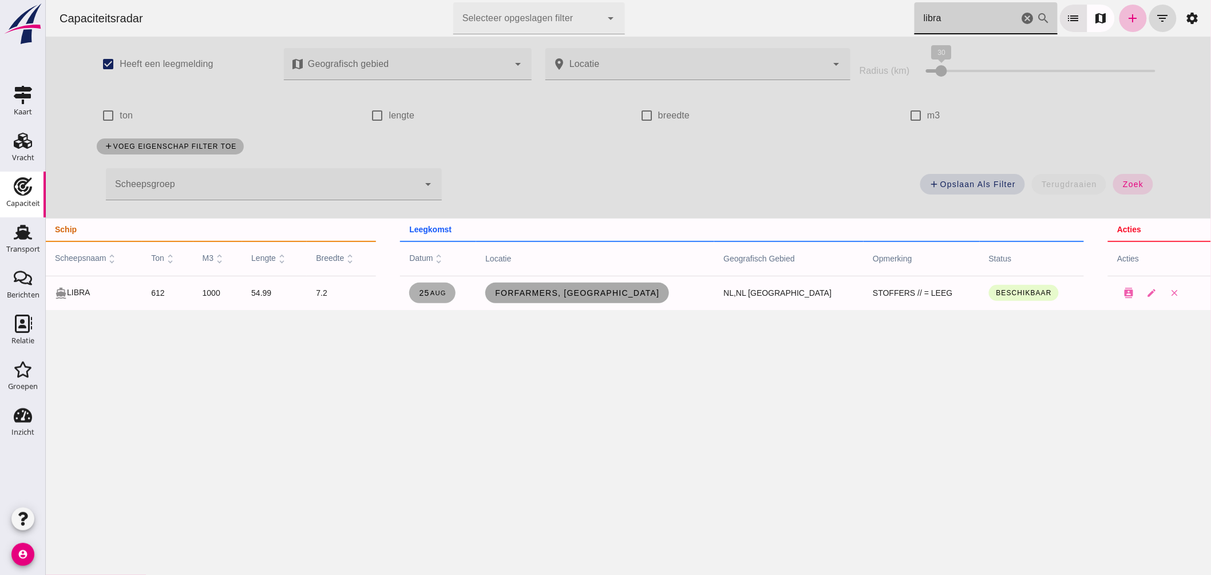
click span "ForFarmers, [GEOGRAPHIC_DATA]"
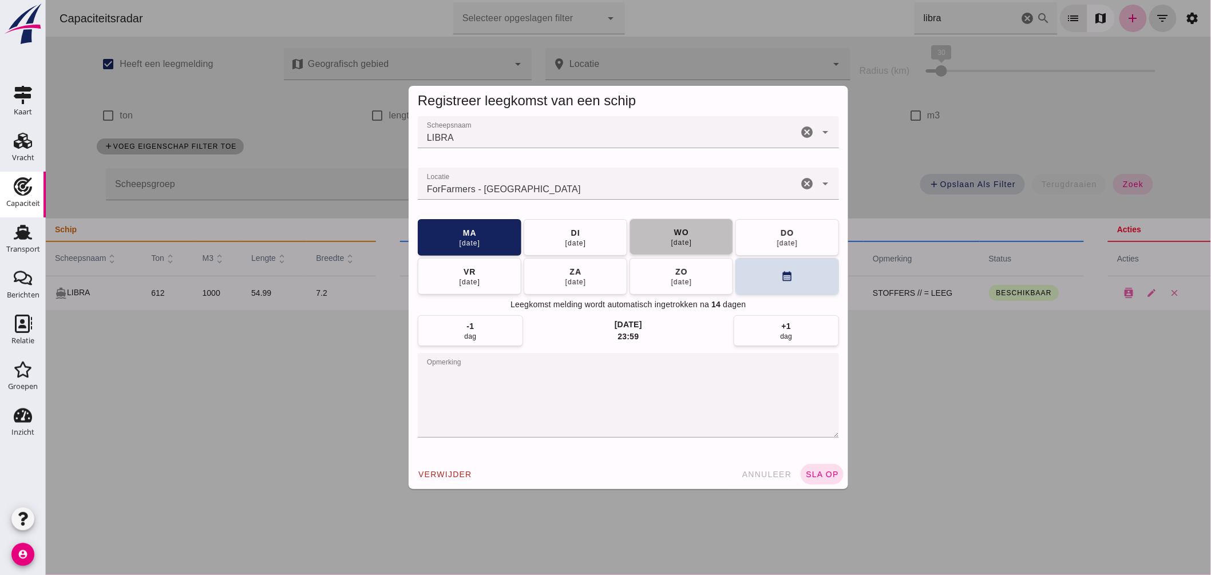
click div "[DATE]"
click span "sla op"
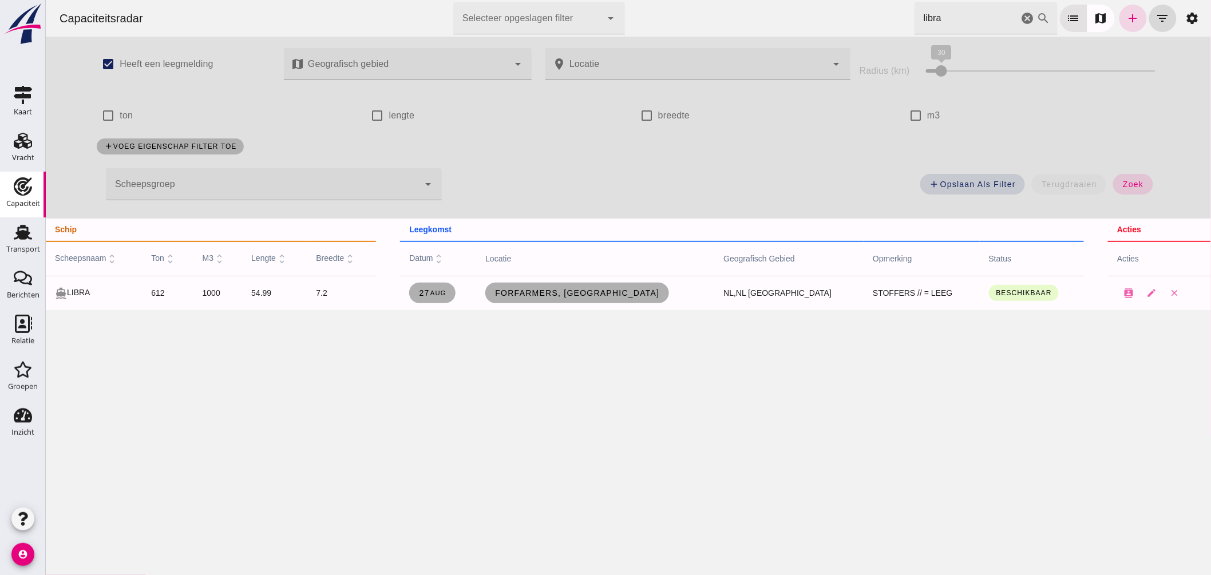
drag, startPoint x: 894, startPoint y: 18, endPoint x: 816, endPoint y: 41, distance: 81.1
click div "Capaciteitsradar Selecteer opgeslagen filter Selecteer opgeslagen filter cancel…"
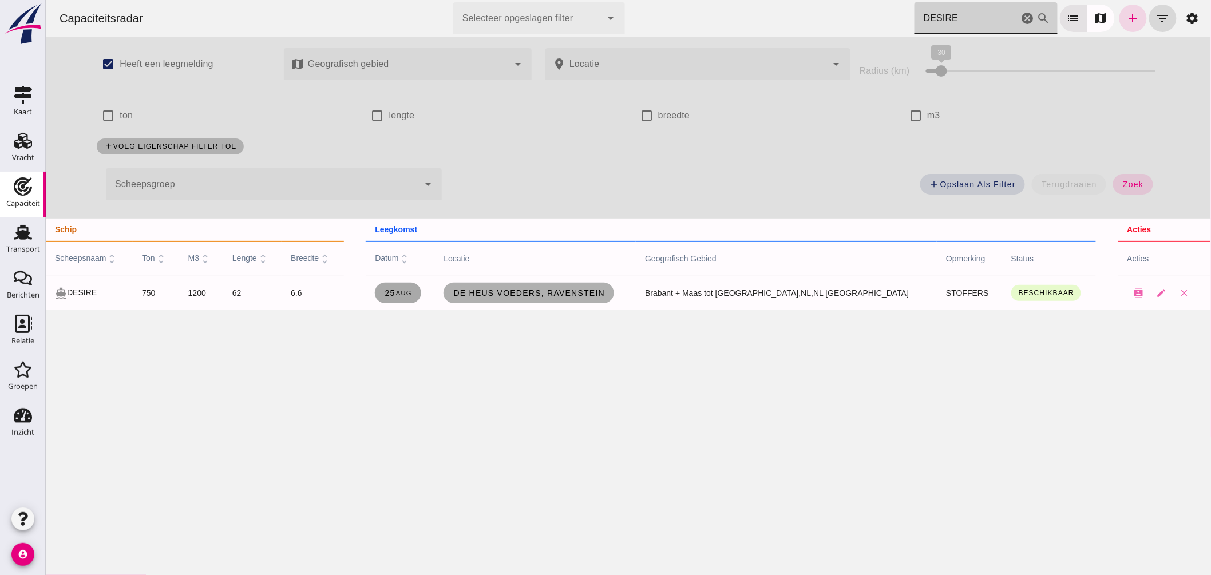
type input "DESIRE"
click small "aug"
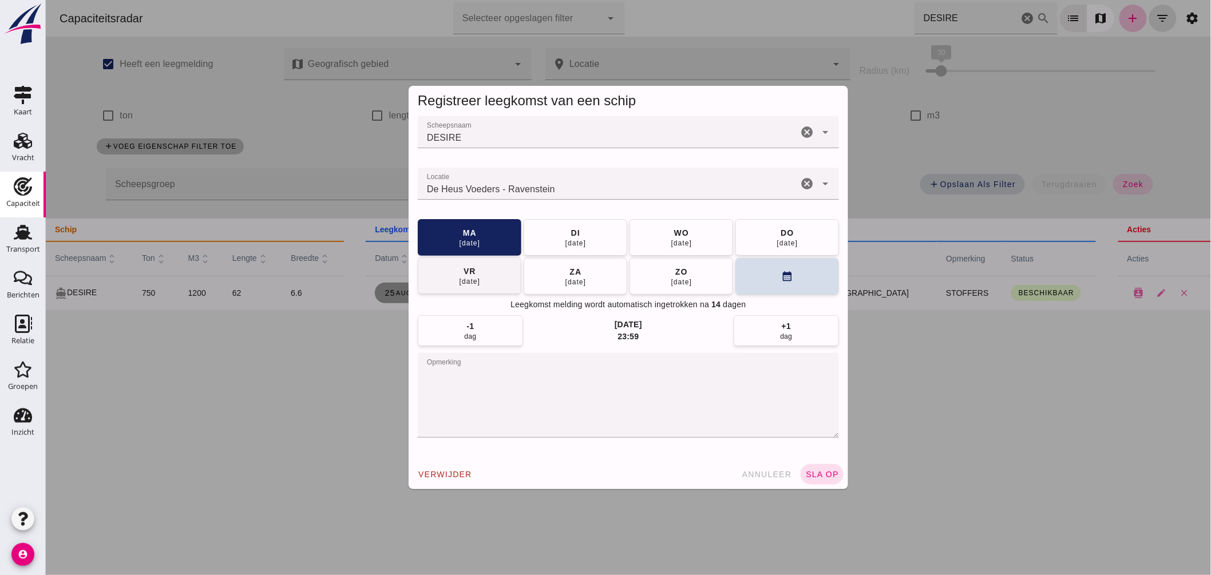
click div "[DATE]"
click span "sla op"
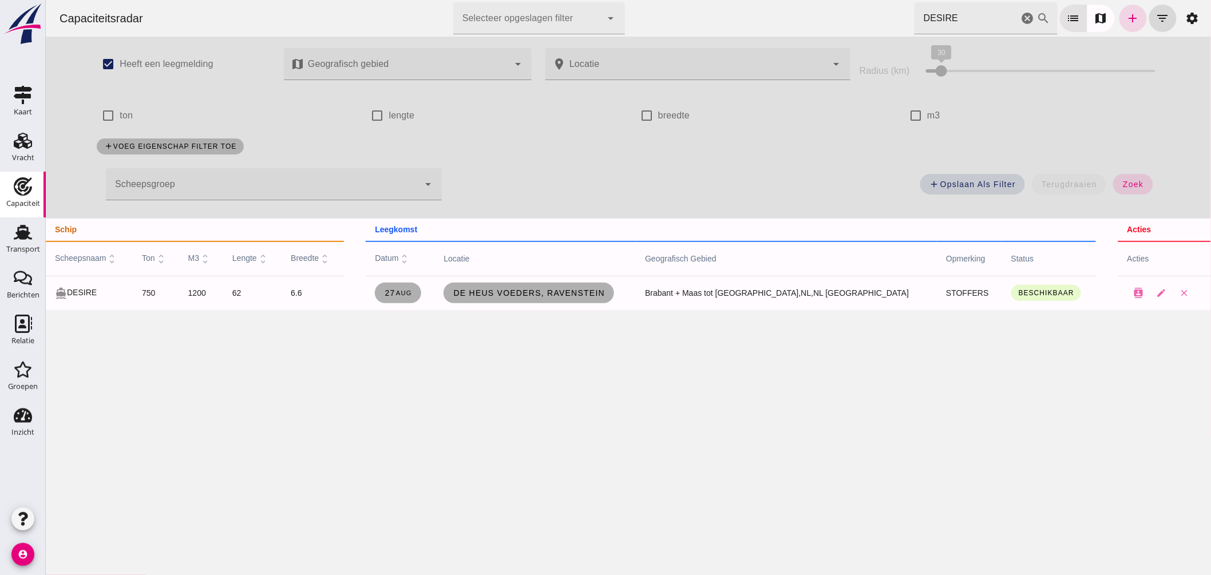
click icon "cancel"
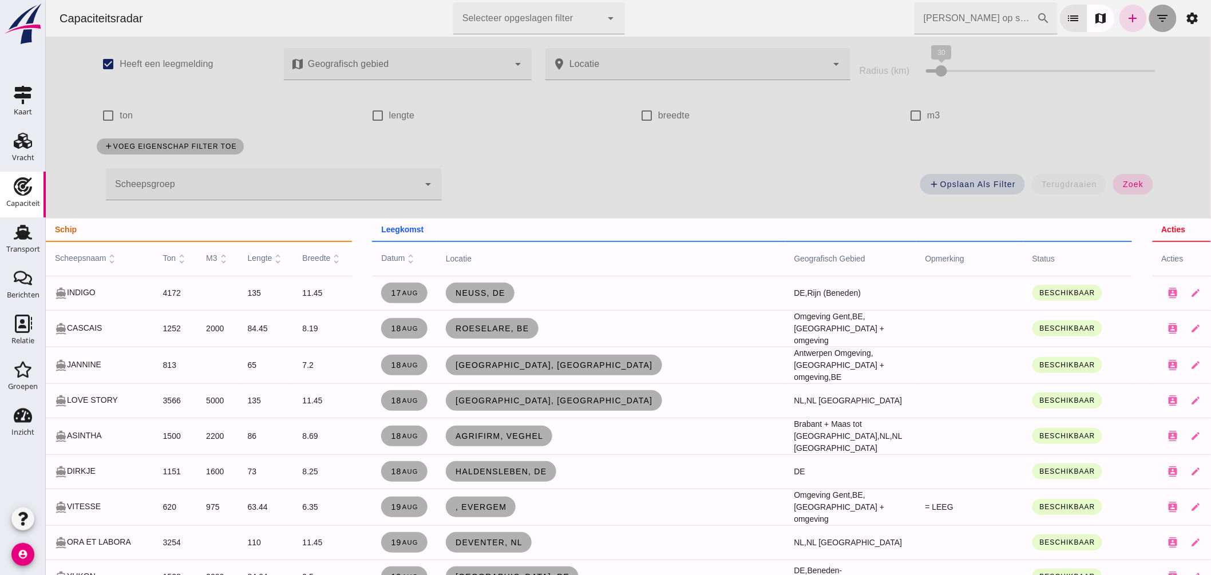
click at [1155, 17] on icon "filter_list" at bounding box center [1162, 18] width 14 height 14
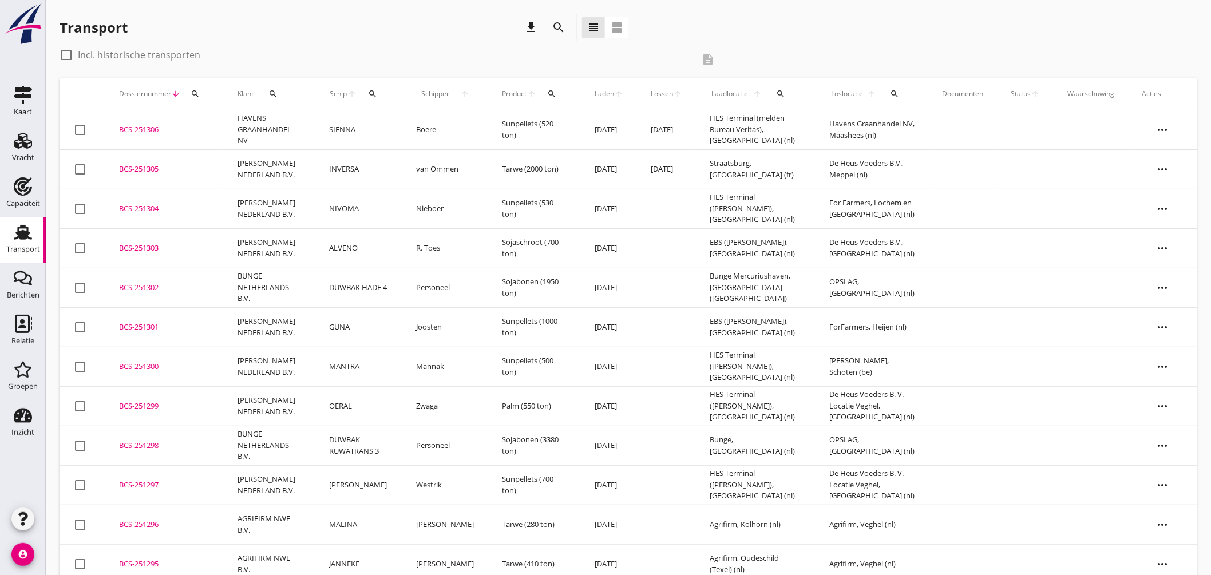
click at [365, 93] on div "search" at bounding box center [372, 93] width 21 height 9
click at [401, 130] on input "Zoek op (scheeps)naam" at bounding box center [429, 127] width 119 height 18
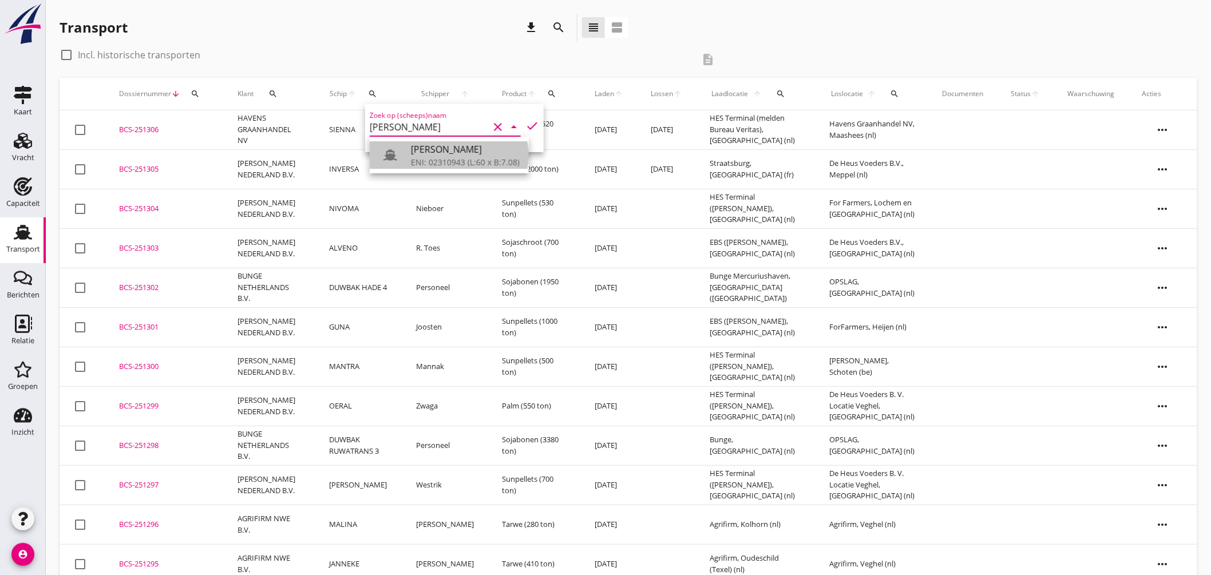
drag, startPoint x: 425, startPoint y: 152, endPoint x: 516, endPoint y: 147, distance: 91.7
click at [425, 152] on div "[PERSON_NAME]" at bounding box center [465, 149] width 109 height 14
click at [528, 116] on div "Zoek op (scheeps)naam ELSA clear arrow_drop_down check" at bounding box center [454, 128] width 179 height 48
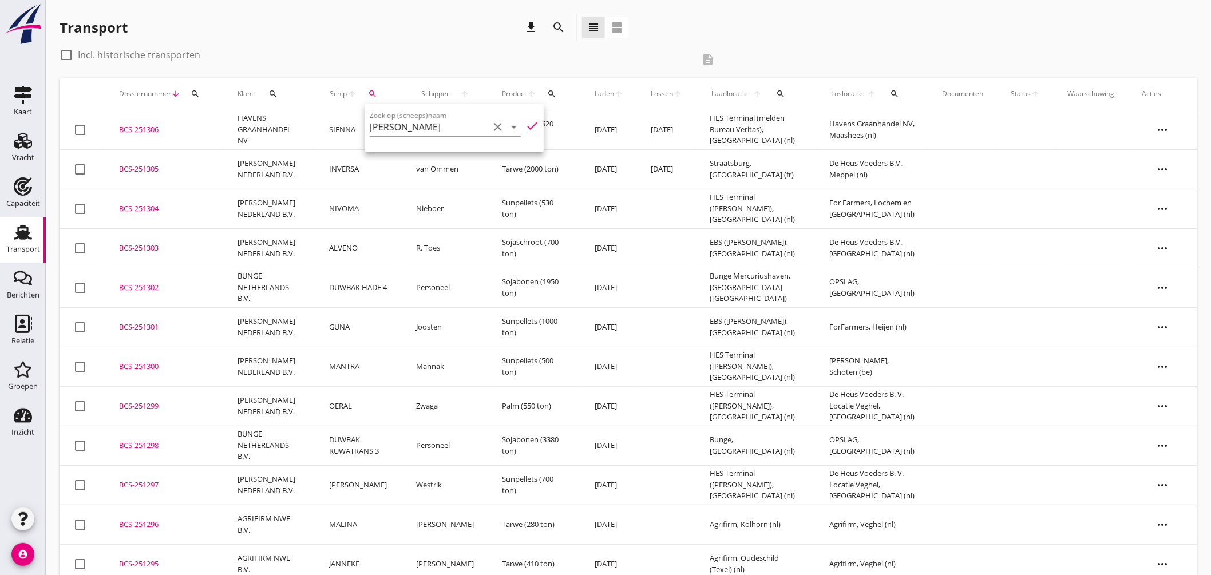
click at [528, 120] on icon "check" at bounding box center [532, 126] width 14 height 14
type input "[PERSON_NAME]"
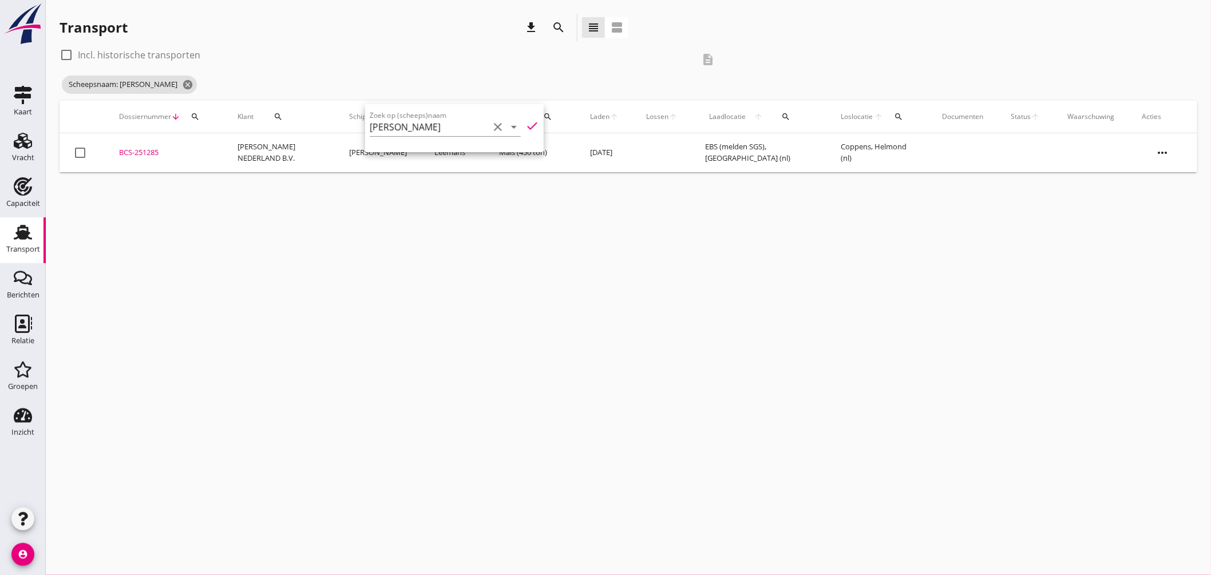
click at [522, 222] on div "cancel You are impersonating another user. Transport download search view_headl…" at bounding box center [628, 287] width 1165 height 575
click at [156, 151] on div "BCS-251285" at bounding box center [164, 152] width 91 height 11
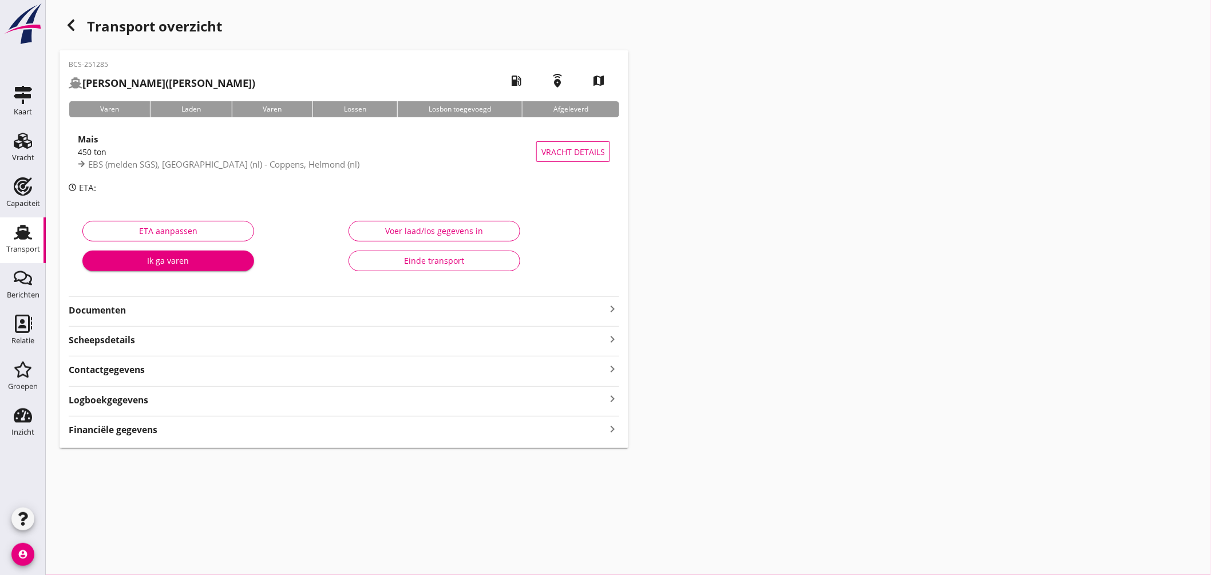
click at [359, 147] on div "450 ton" at bounding box center [307, 152] width 458 height 12
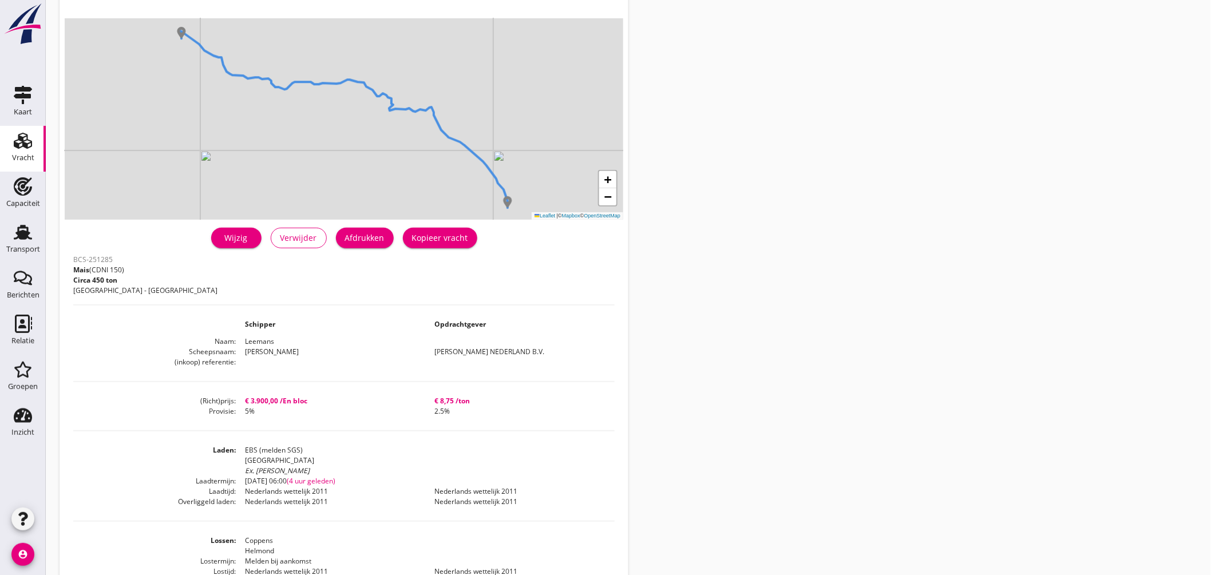
scroll to position [127, 0]
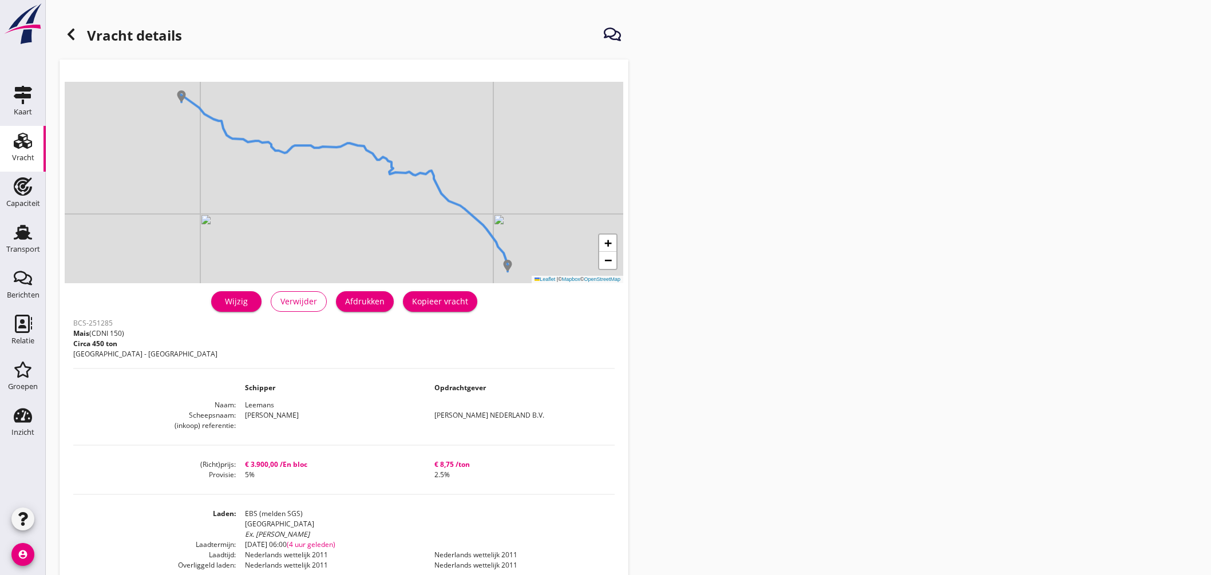
scroll to position [127, 0]
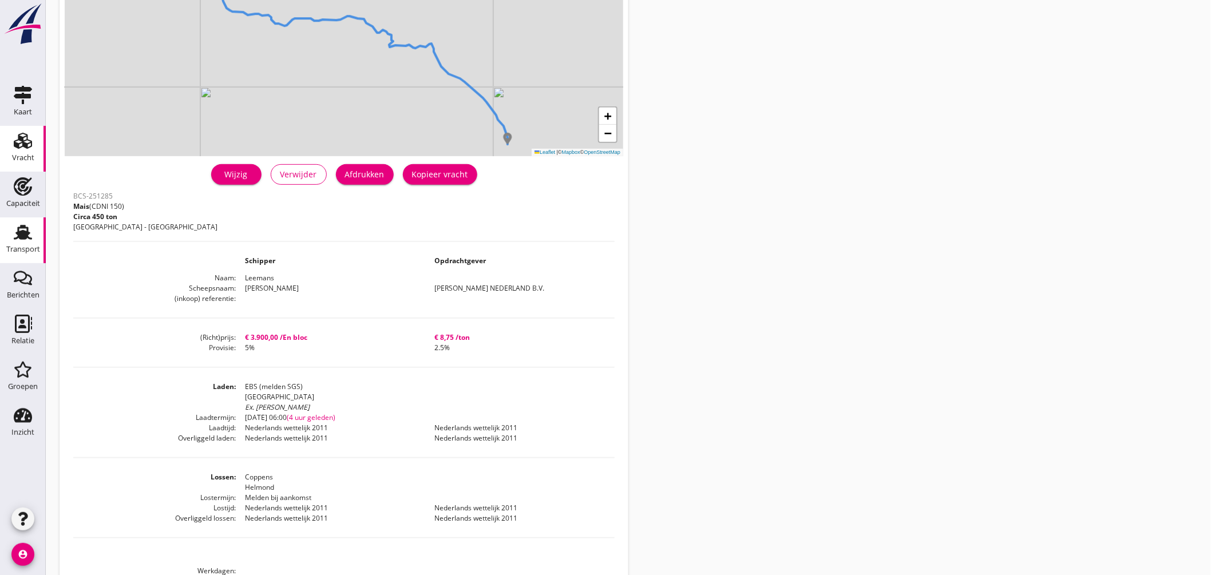
click at [23, 231] on use at bounding box center [23, 232] width 18 height 15
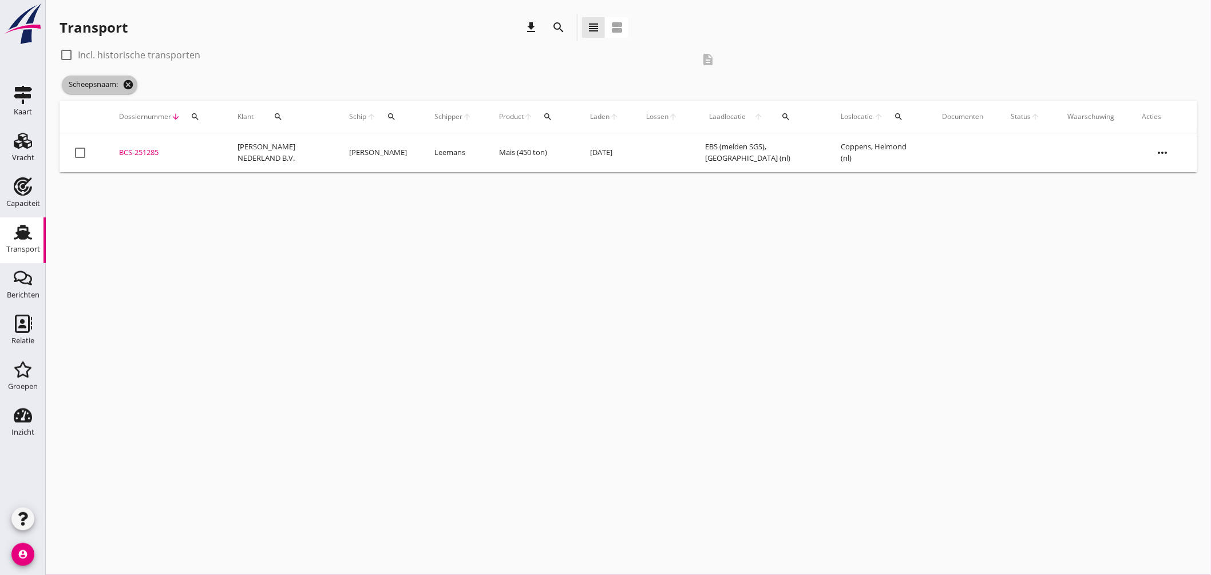
click at [132, 82] on icon "cancel" at bounding box center [127, 84] width 11 height 11
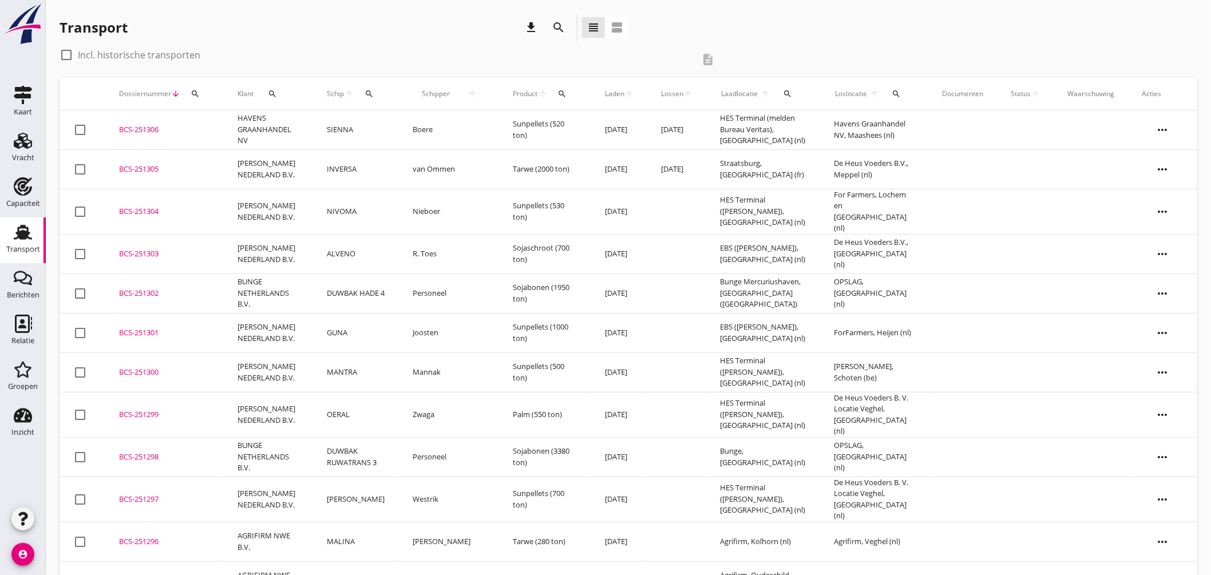
click at [373, 94] on icon "search" at bounding box center [369, 93] width 9 height 9
click at [405, 126] on input "Zoek op (scheeps)naam" at bounding box center [428, 127] width 119 height 18
drag, startPoint x: 422, startPoint y: 144, endPoint x: 455, endPoint y: 145, distance: 33.2
click at [422, 144] on div "JANNINE" at bounding box center [464, 149] width 109 height 14
click at [528, 124] on icon "check" at bounding box center [532, 126] width 14 height 14
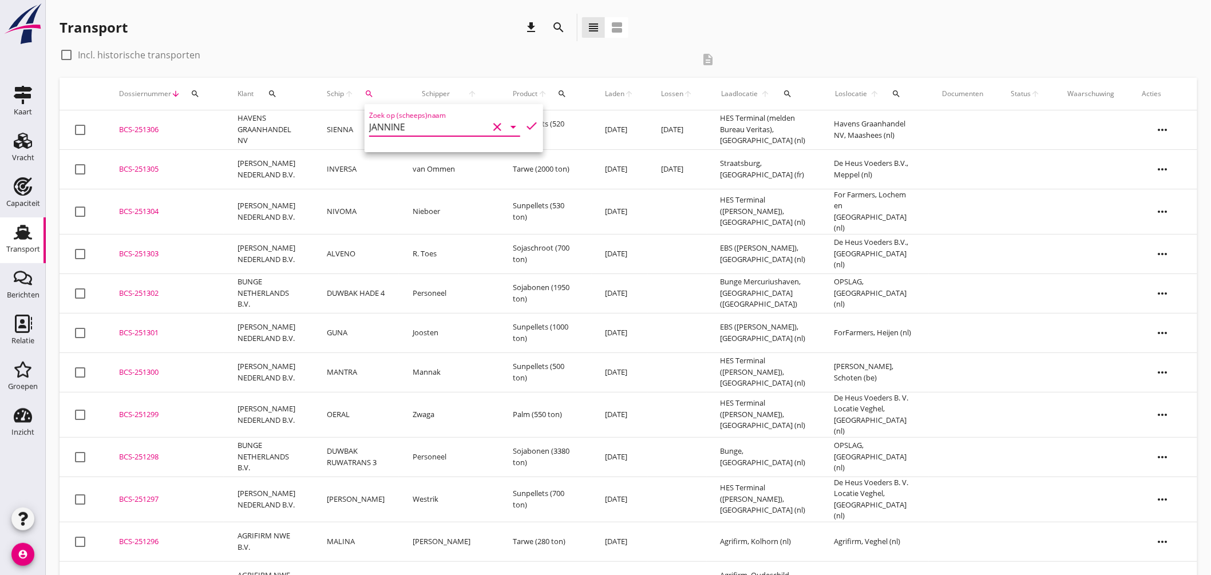
type input "JANNINE"
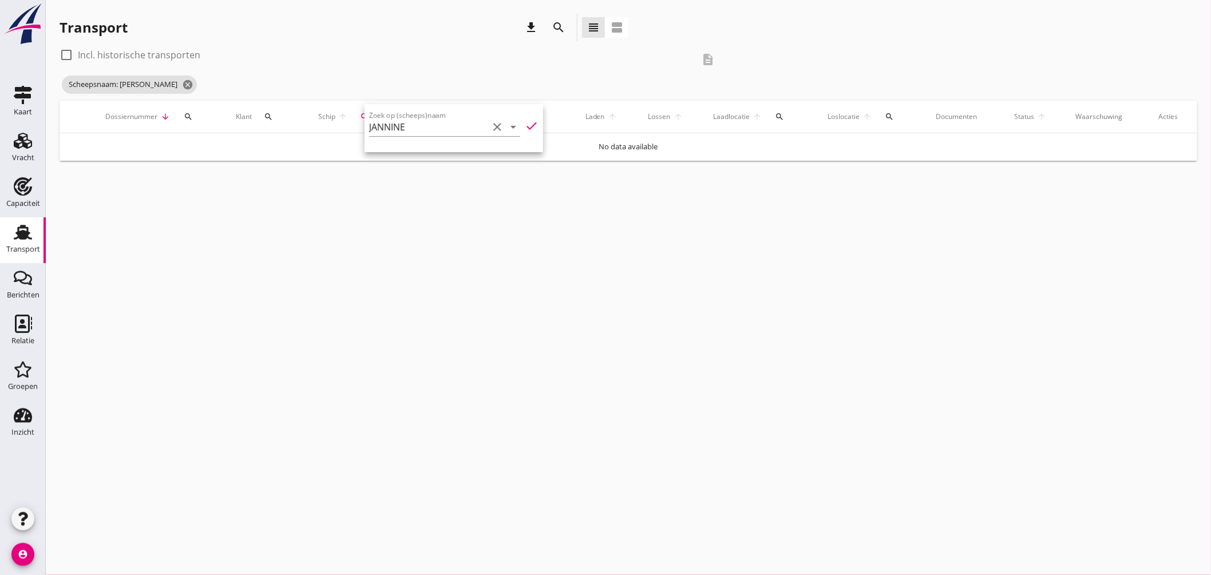
click at [70, 53] on div at bounding box center [66, 54] width 19 height 19
checkbox input "true"
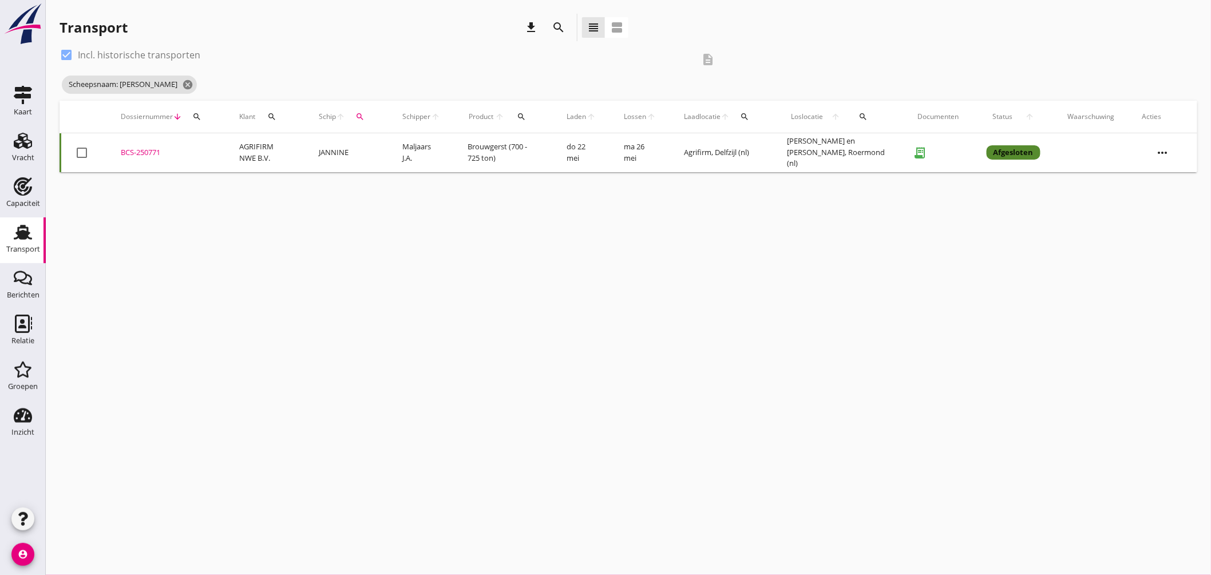
click at [150, 152] on div "BCS-250771" at bounding box center [166, 152] width 91 height 11
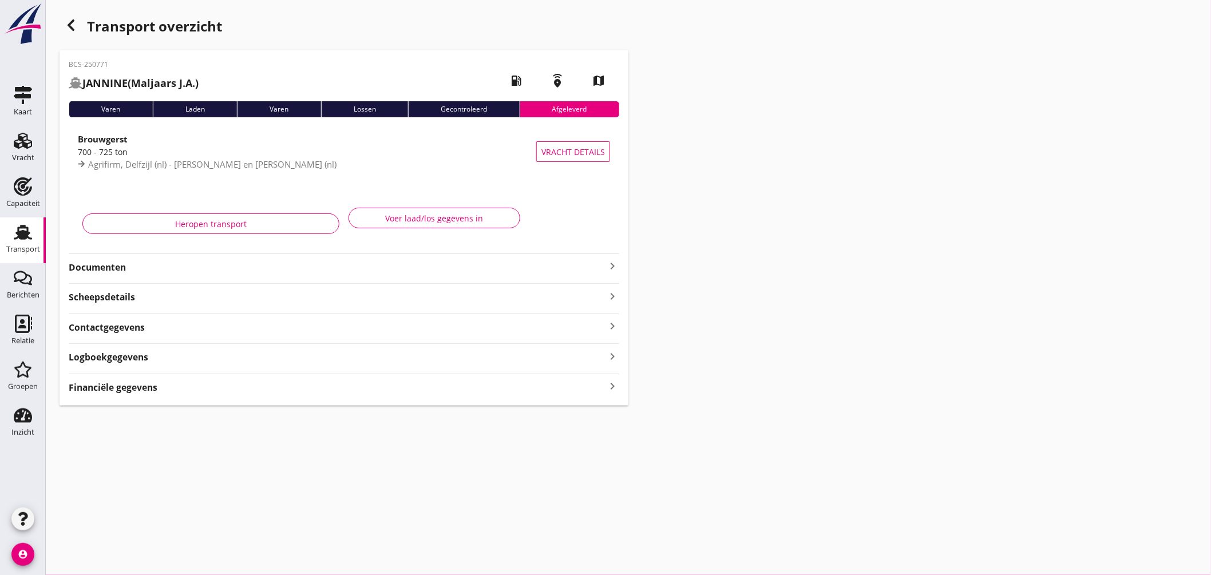
click at [616, 262] on icon "keyboard_arrow_right" at bounding box center [612, 266] width 14 height 14
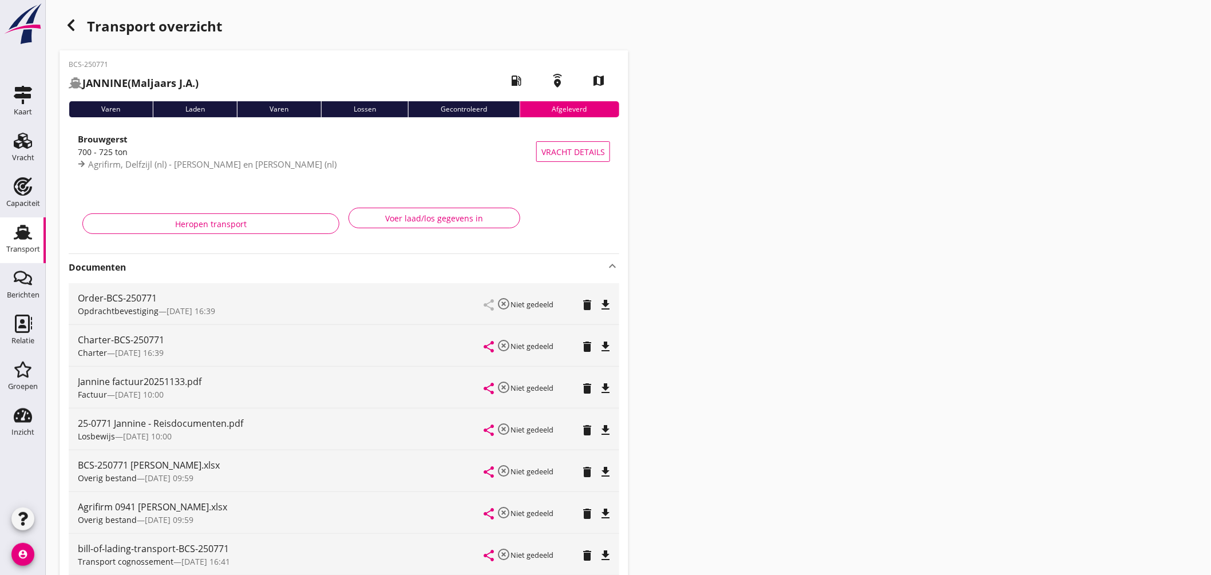
click at [602, 346] on icon "file_download" at bounding box center [606, 347] width 14 height 14
click at [72, 18] on icon "button" at bounding box center [71, 25] width 14 height 14
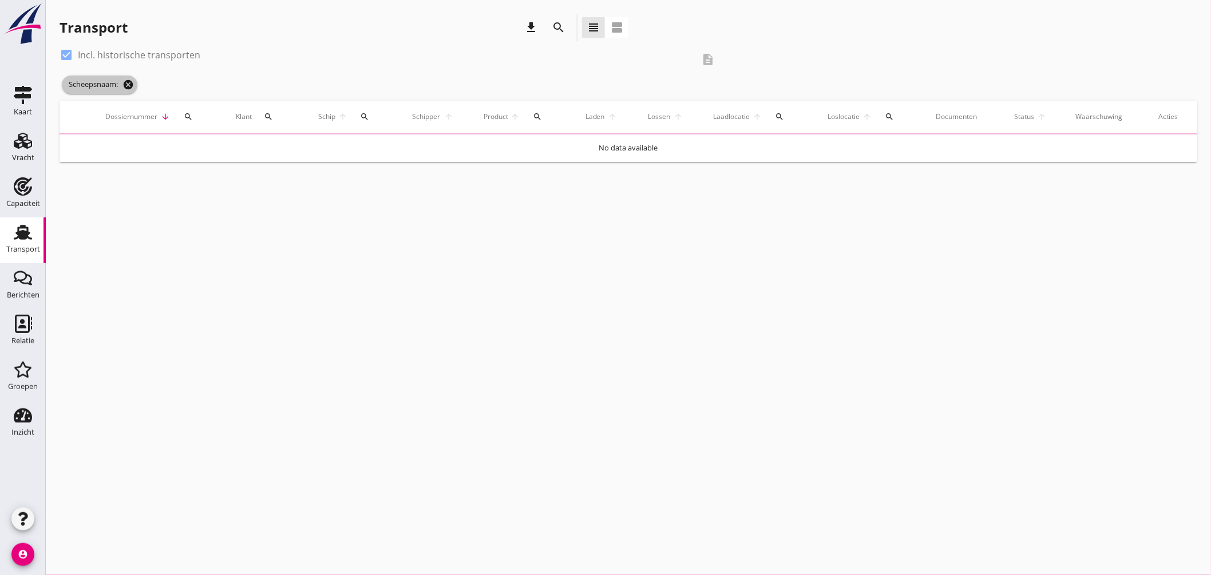
click at [129, 80] on icon "cancel" at bounding box center [127, 84] width 11 height 11
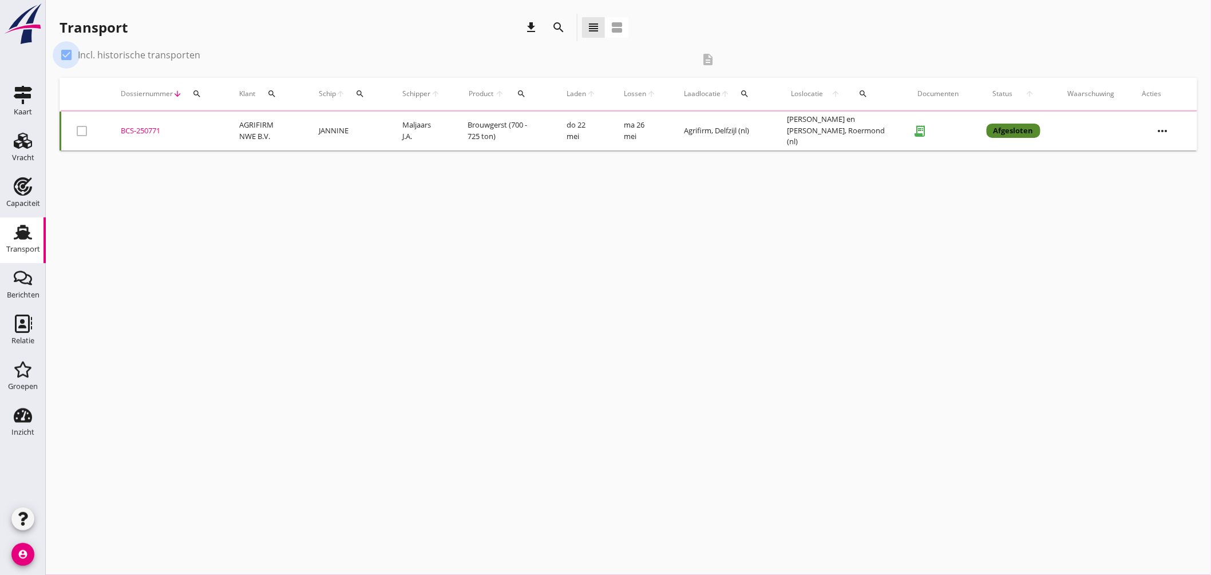
click at [63, 53] on div at bounding box center [66, 54] width 19 height 19
checkbox input "false"
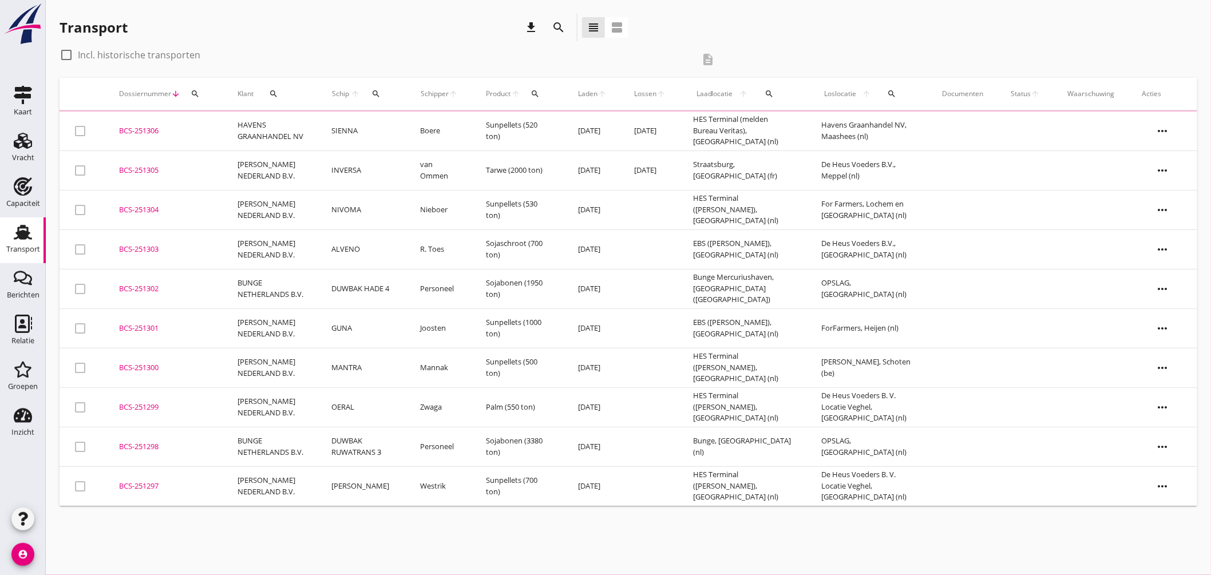
click at [380, 92] on div "search" at bounding box center [376, 93] width 22 height 9
click at [413, 126] on input "Zoek op (scheeps)naam" at bounding box center [426, 127] width 119 height 18
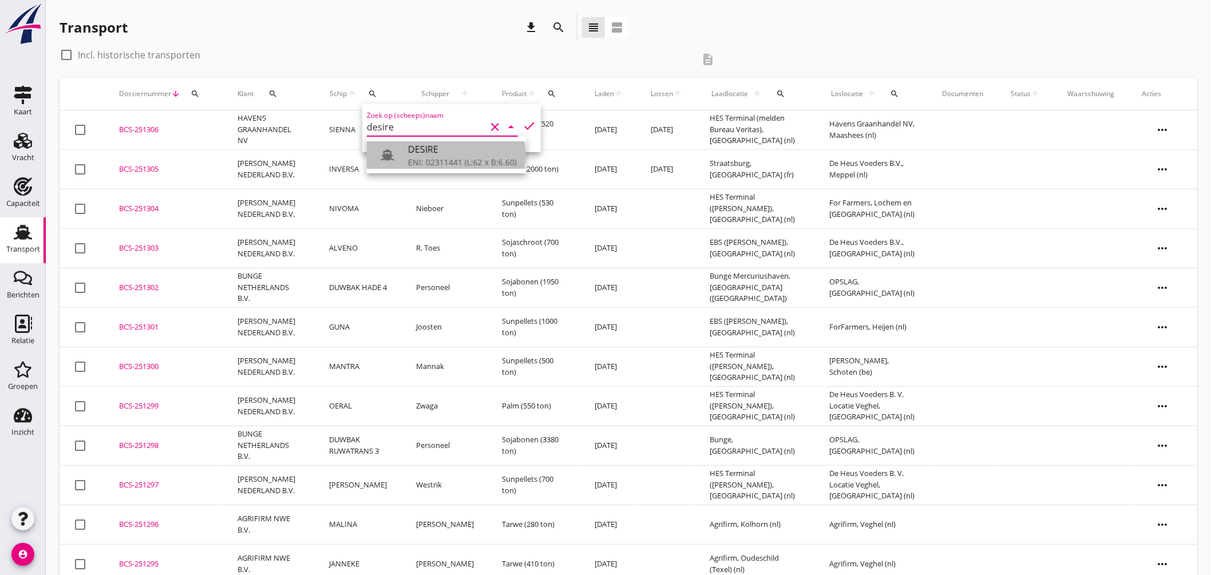
click at [446, 154] on div "DESIRE" at bounding box center [462, 149] width 109 height 14
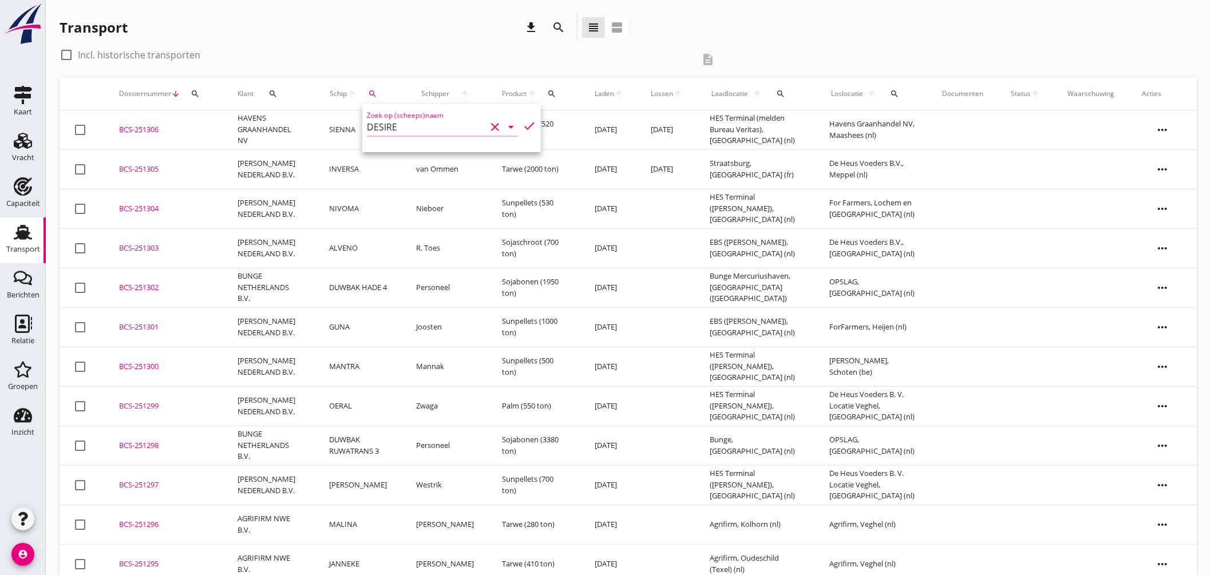
click at [524, 121] on icon "check" at bounding box center [529, 126] width 14 height 14
type input "DESIRE"
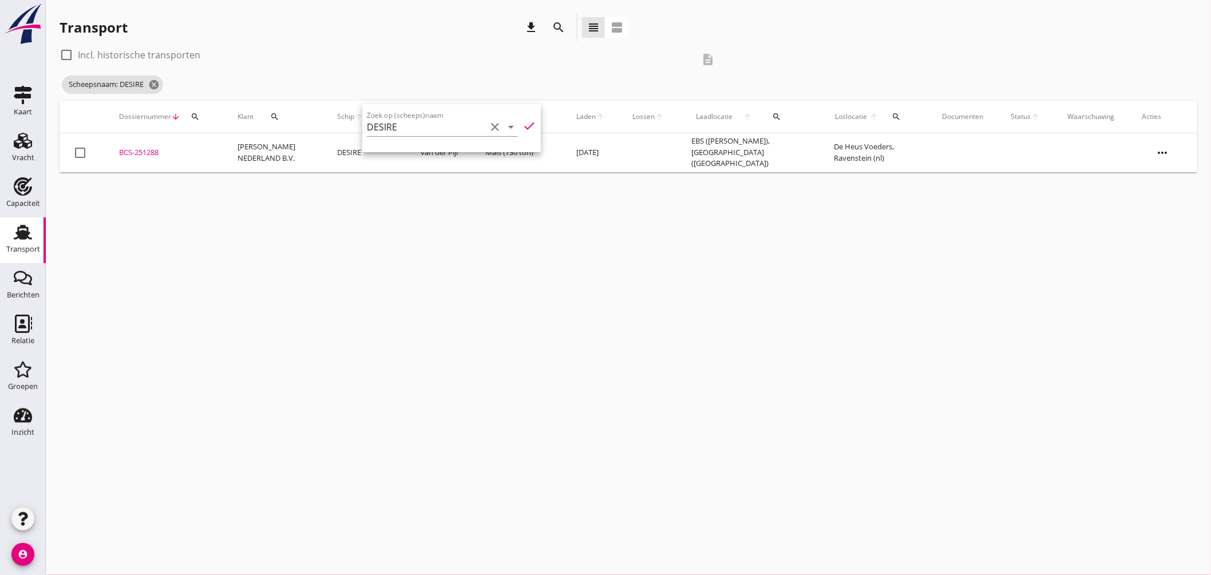
click at [139, 154] on div "BCS-251288" at bounding box center [164, 152] width 91 height 11
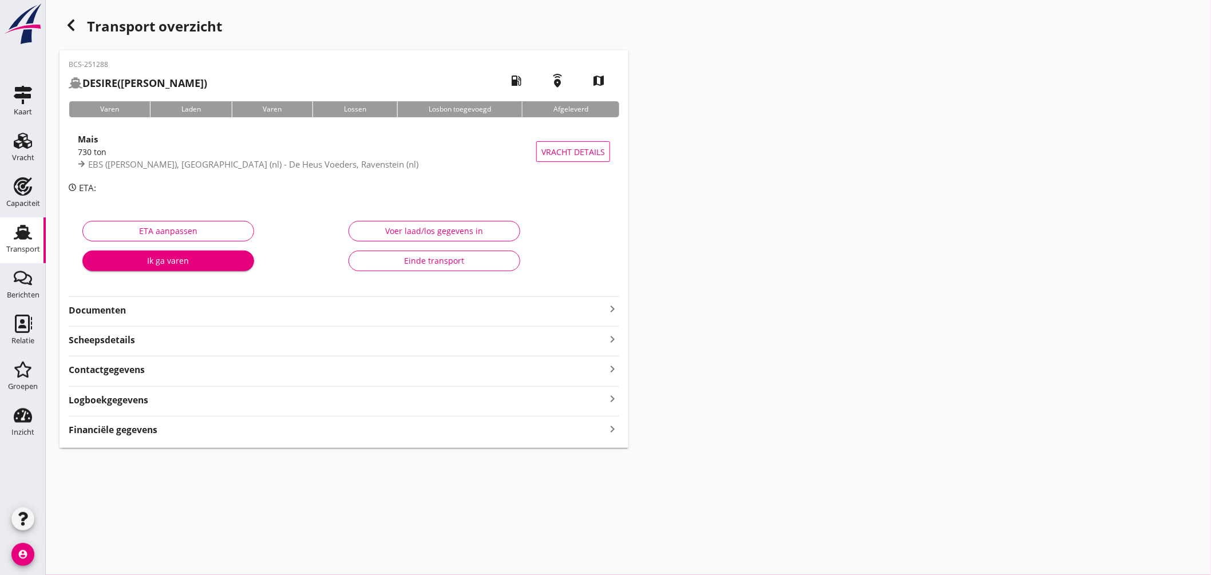
click at [608, 307] on icon "keyboard_arrow_right" at bounding box center [612, 309] width 14 height 14
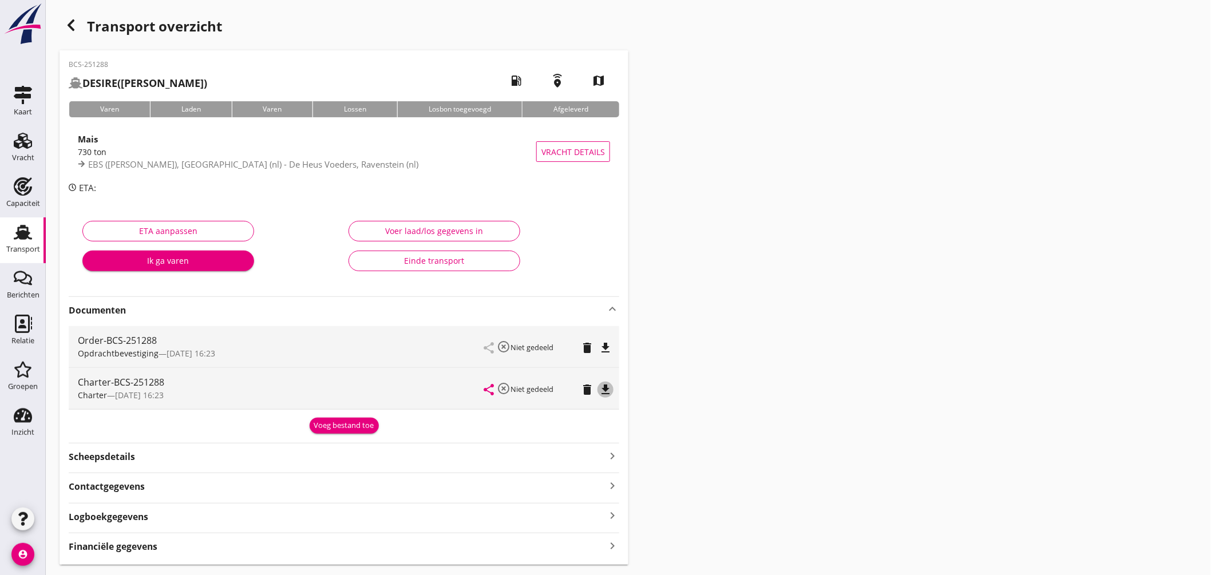
click at [608, 387] on icon "file_download" at bounding box center [606, 390] width 14 height 14
click at [26, 233] on use at bounding box center [23, 232] width 18 height 15
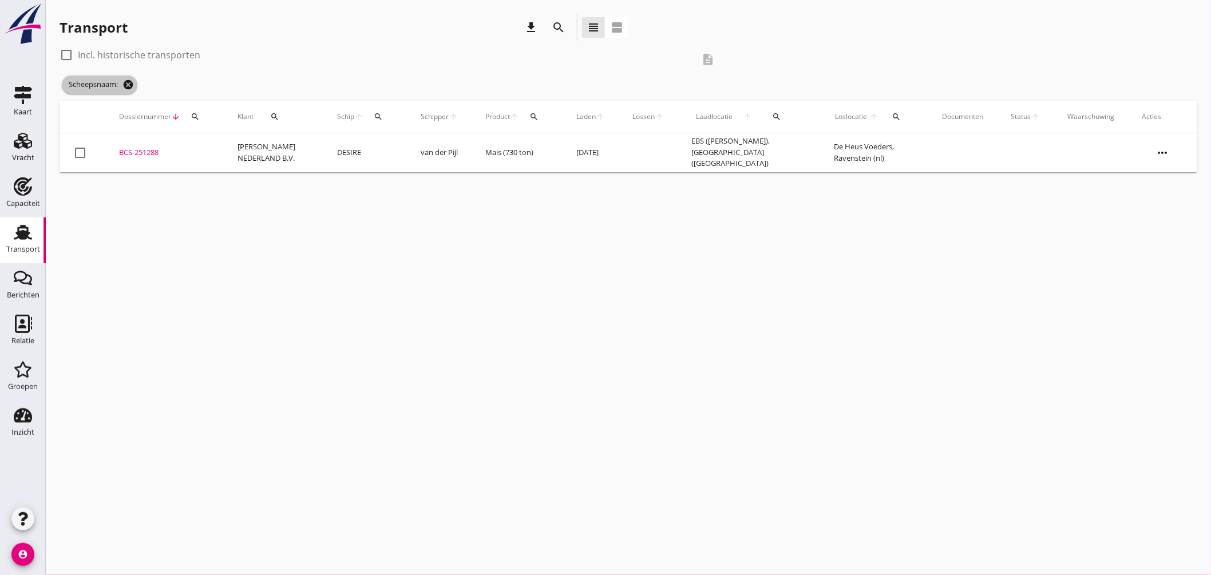
click at [132, 86] on icon "cancel" at bounding box center [127, 84] width 11 height 11
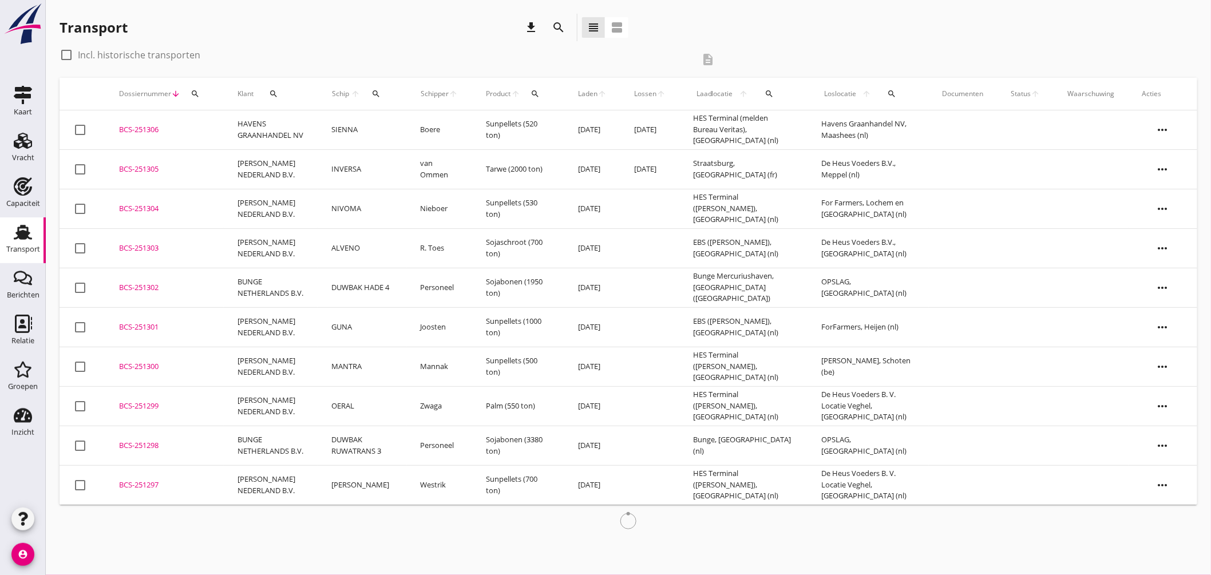
click at [379, 98] on button "search" at bounding box center [376, 94] width 22 height 21
click at [403, 125] on input "Zoek op (scheeps)naam" at bounding box center [426, 127] width 119 height 18
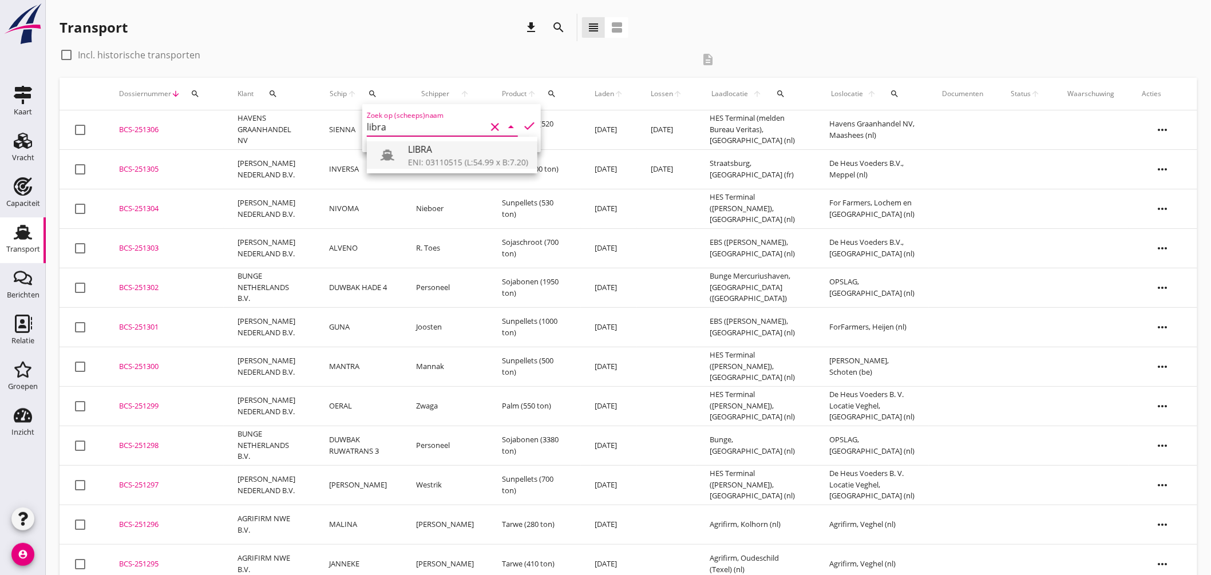
click at [422, 150] on div "LIBRA" at bounding box center [468, 149] width 120 height 14
click at [522, 125] on icon "check" at bounding box center [529, 126] width 14 height 14
type input "LIBRA"
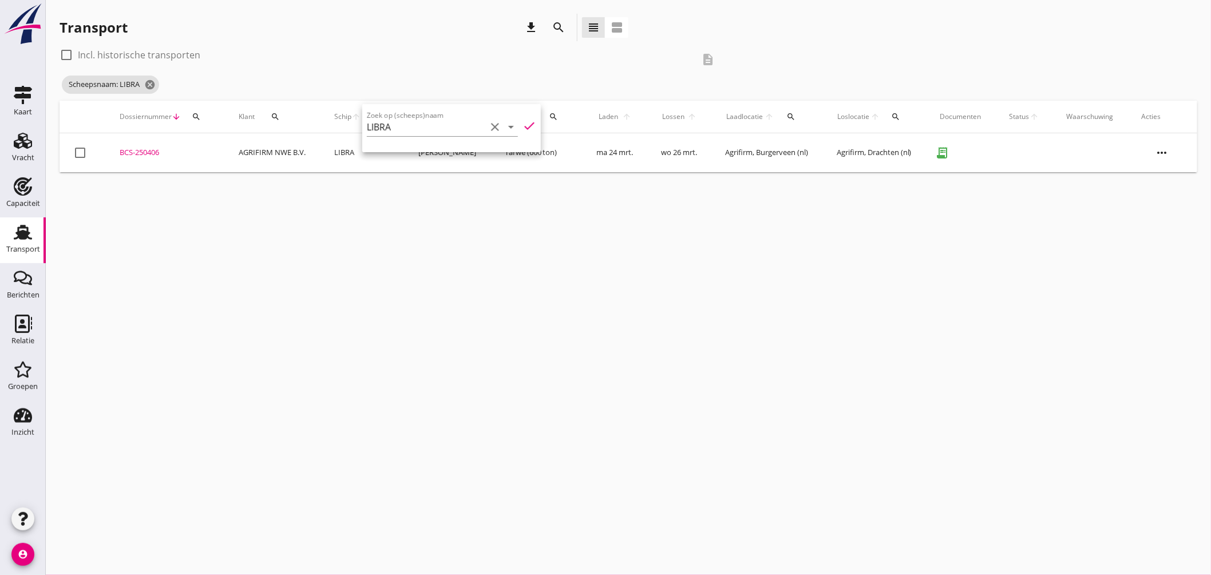
click at [523, 121] on icon "check" at bounding box center [529, 126] width 14 height 14
click at [71, 54] on div at bounding box center [66, 54] width 19 height 19
checkbox input "true"
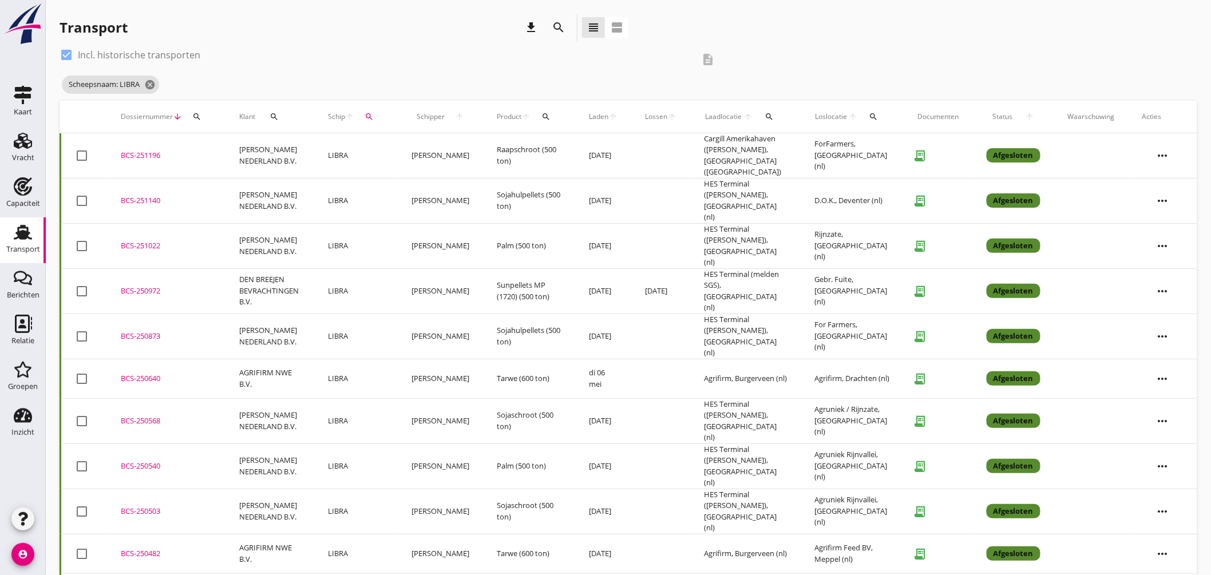
click at [871, 119] on icon "search" at bounding box center [873, 116] width 9 height 9
click at [157, 240] on div "BCS-251022" at bounding box center [166, 245] width 91 height 11
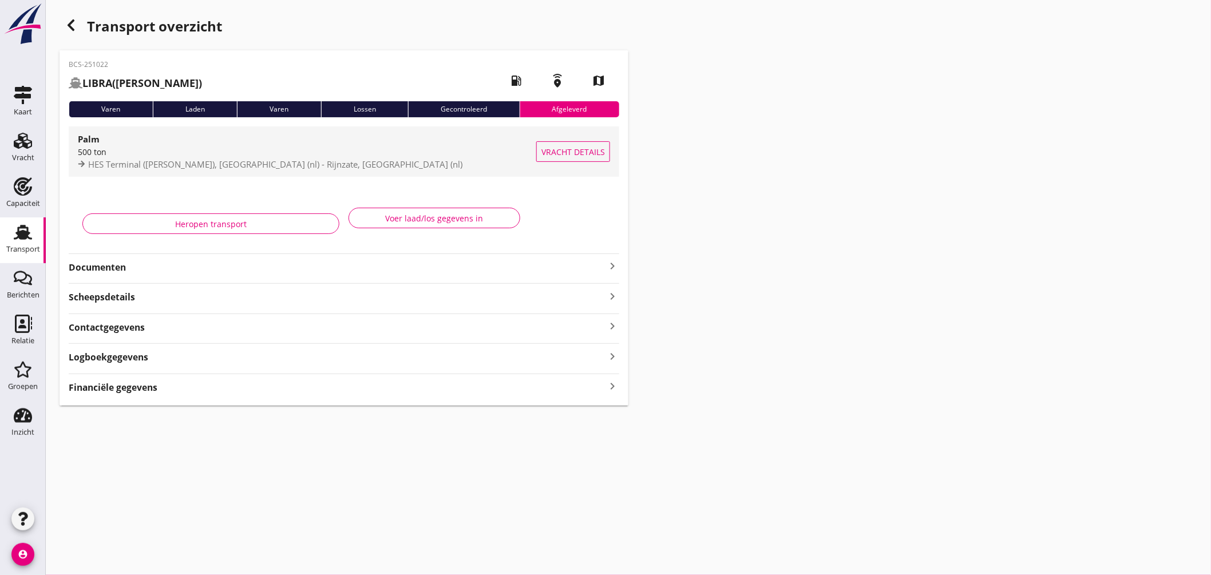
click at [454, 161] on div "HES Terminal (melden Peterson), Amsterdam (nl) - Rijnzate, Wageningen (nl)" at bounding box center [307, 164] width 458 height 13
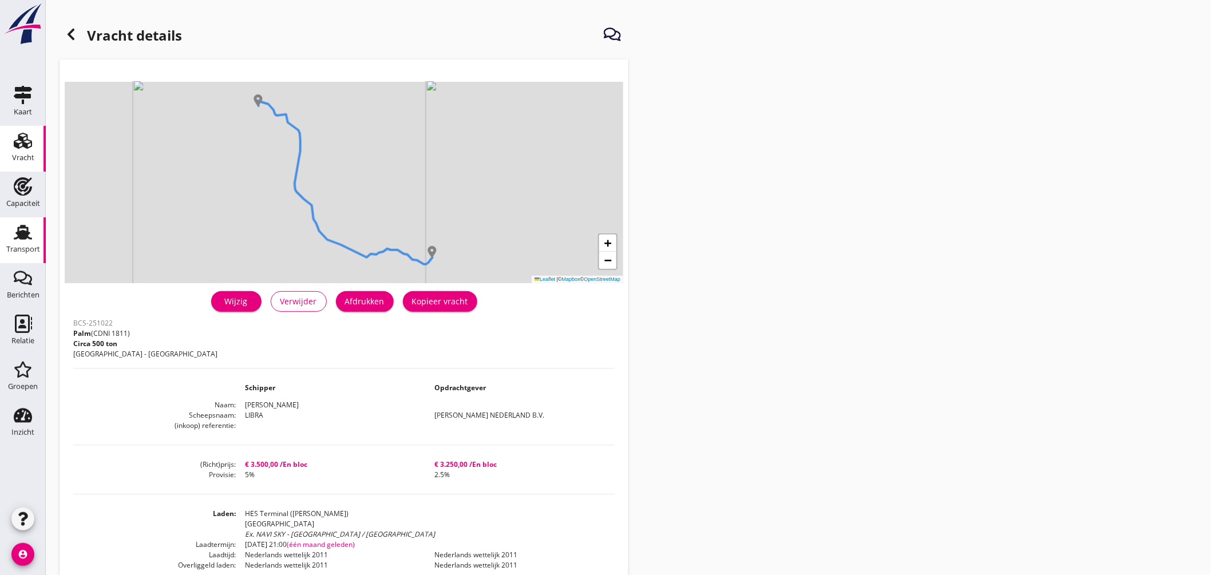
click at [13, 230] on div "Transport" at bounding box center [22, 232] width 27 height 18
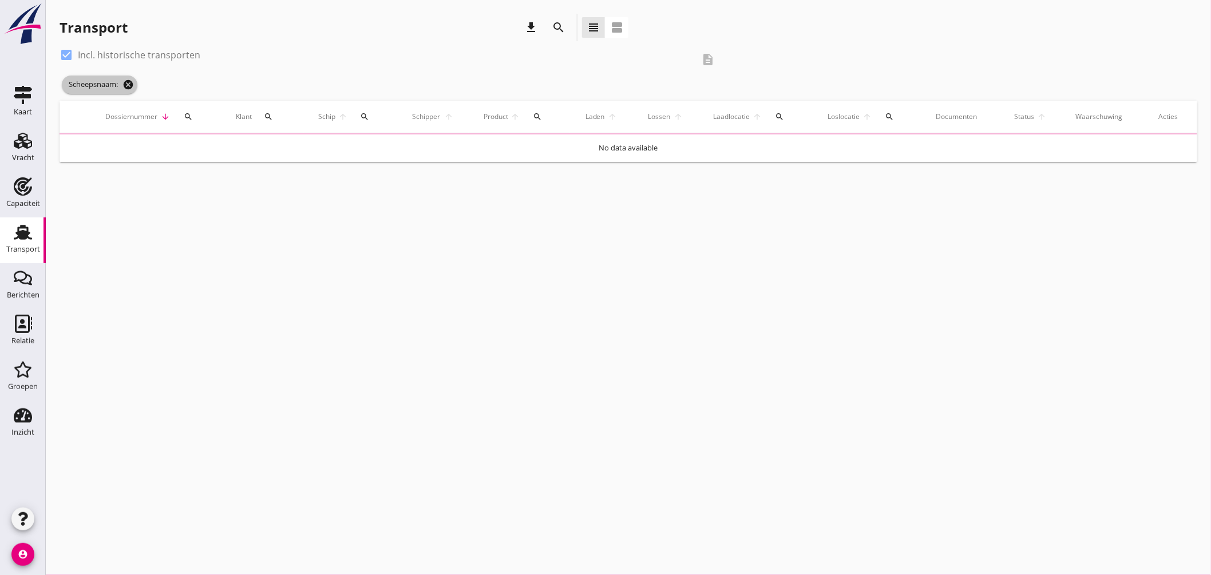
click at [127, 82] on icon "cancel" at bounding box center [127, 84] width 11 height 11
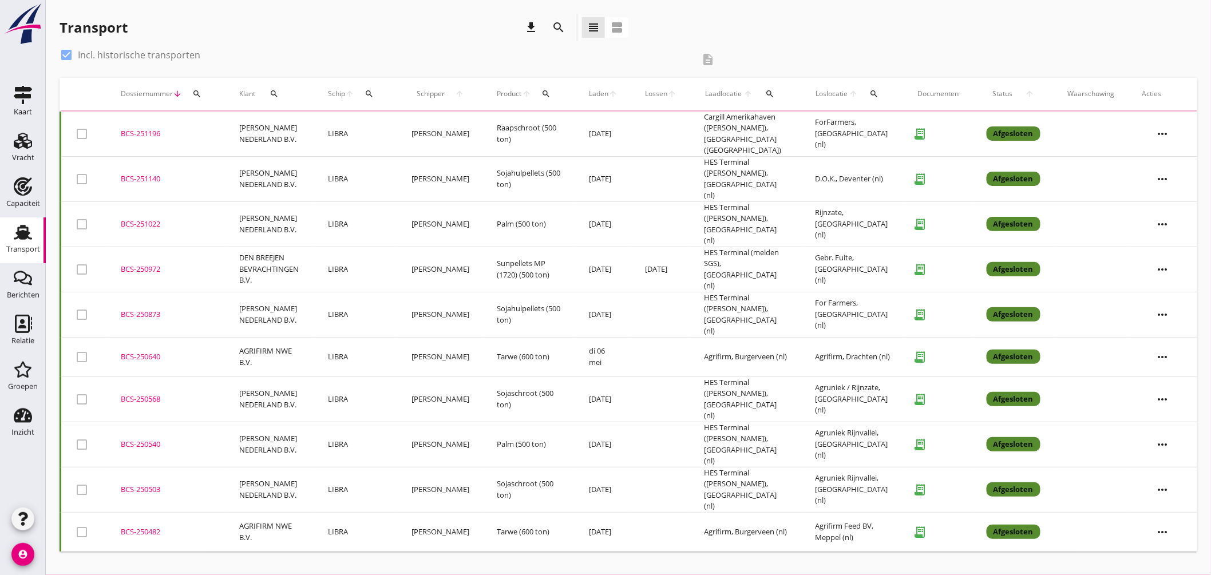
click at [71, 54] on div at bounding box center [66, 54] width 19 height 19
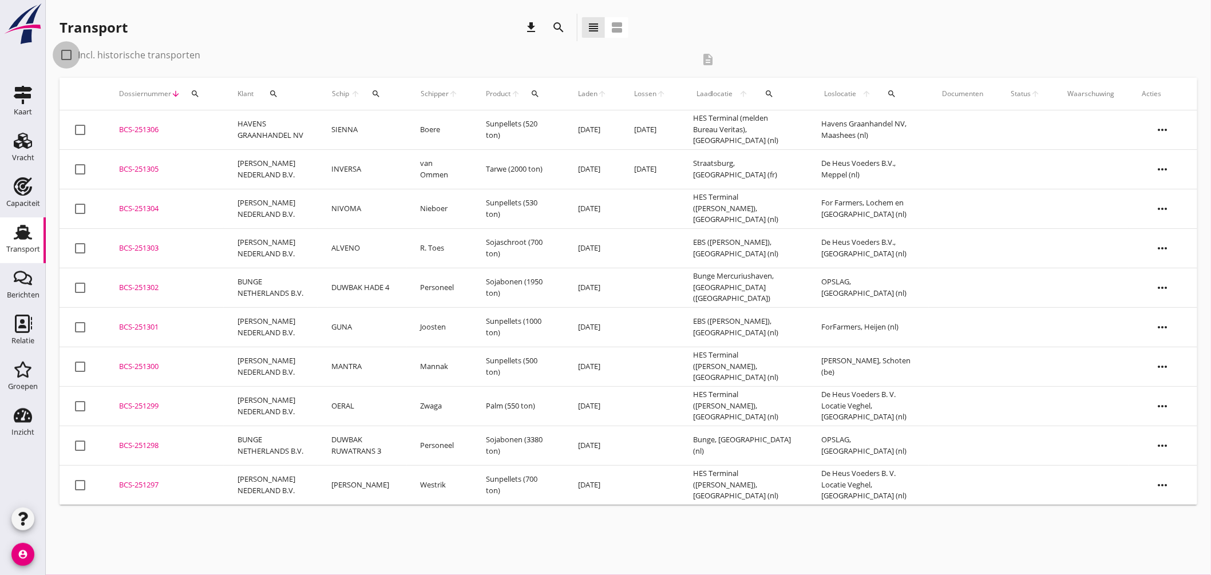
checkbox input "false"
